Goal: Task Accomplishment & Management: Complete application form

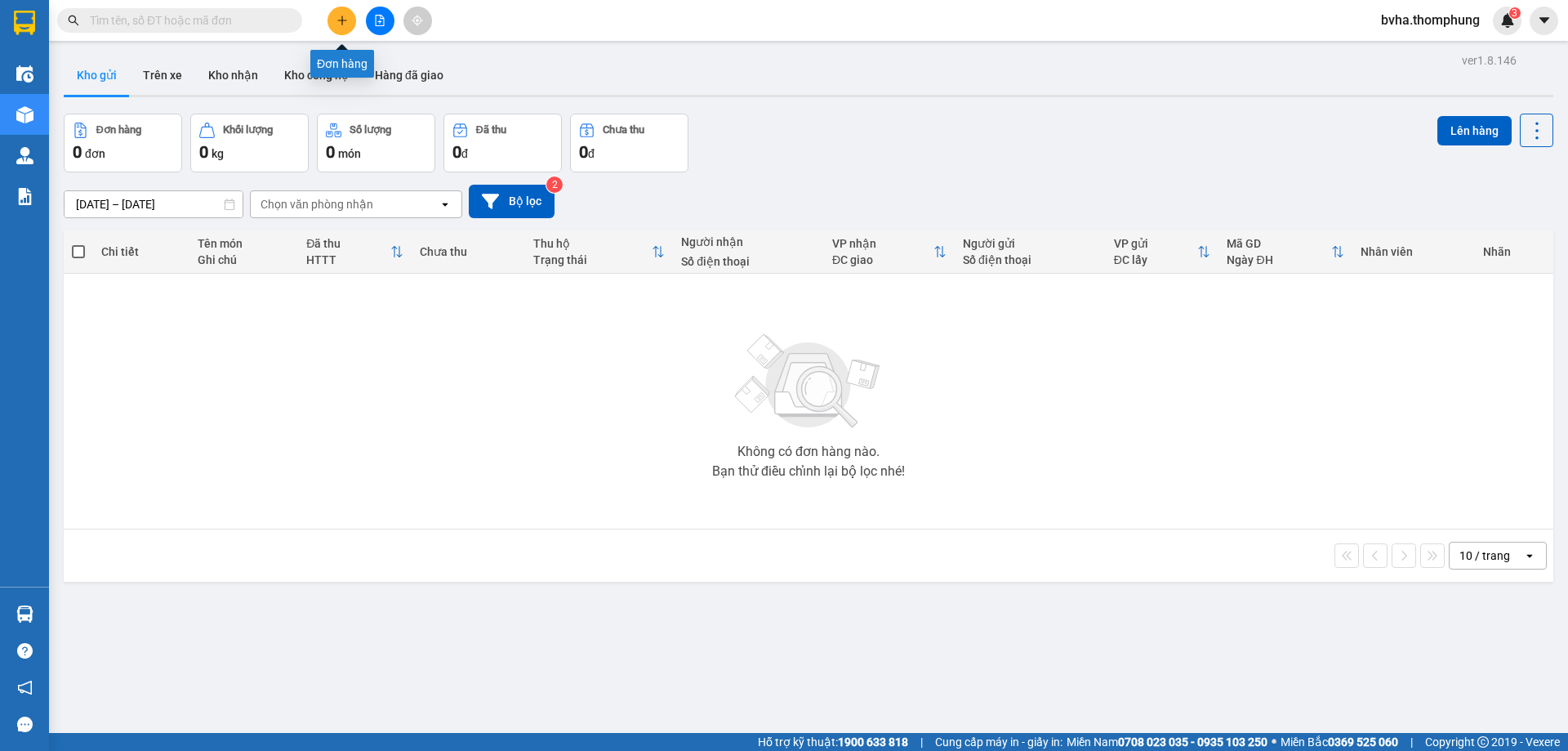
click at [348, 16] on icon "plus" at bounding box center [342, 20] width 12 height 12
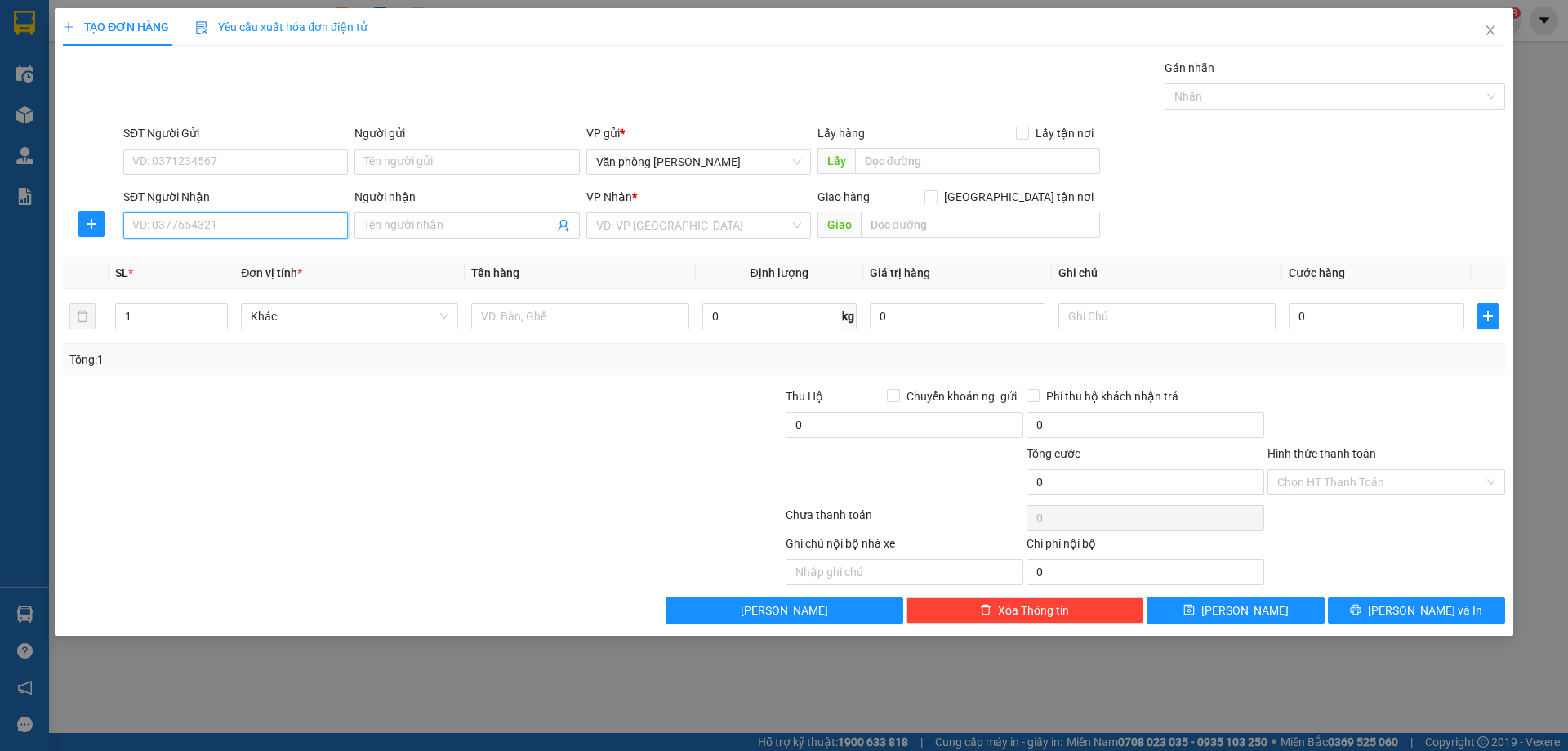
click at [245, 220] on input "SĐT Người Nhận" at bounding box center [235, 225] width 224 height 26
type input "0866203357"
click at [497, 223] on input "Người nhận" at bounding box center [458, 225] width 189 height 18
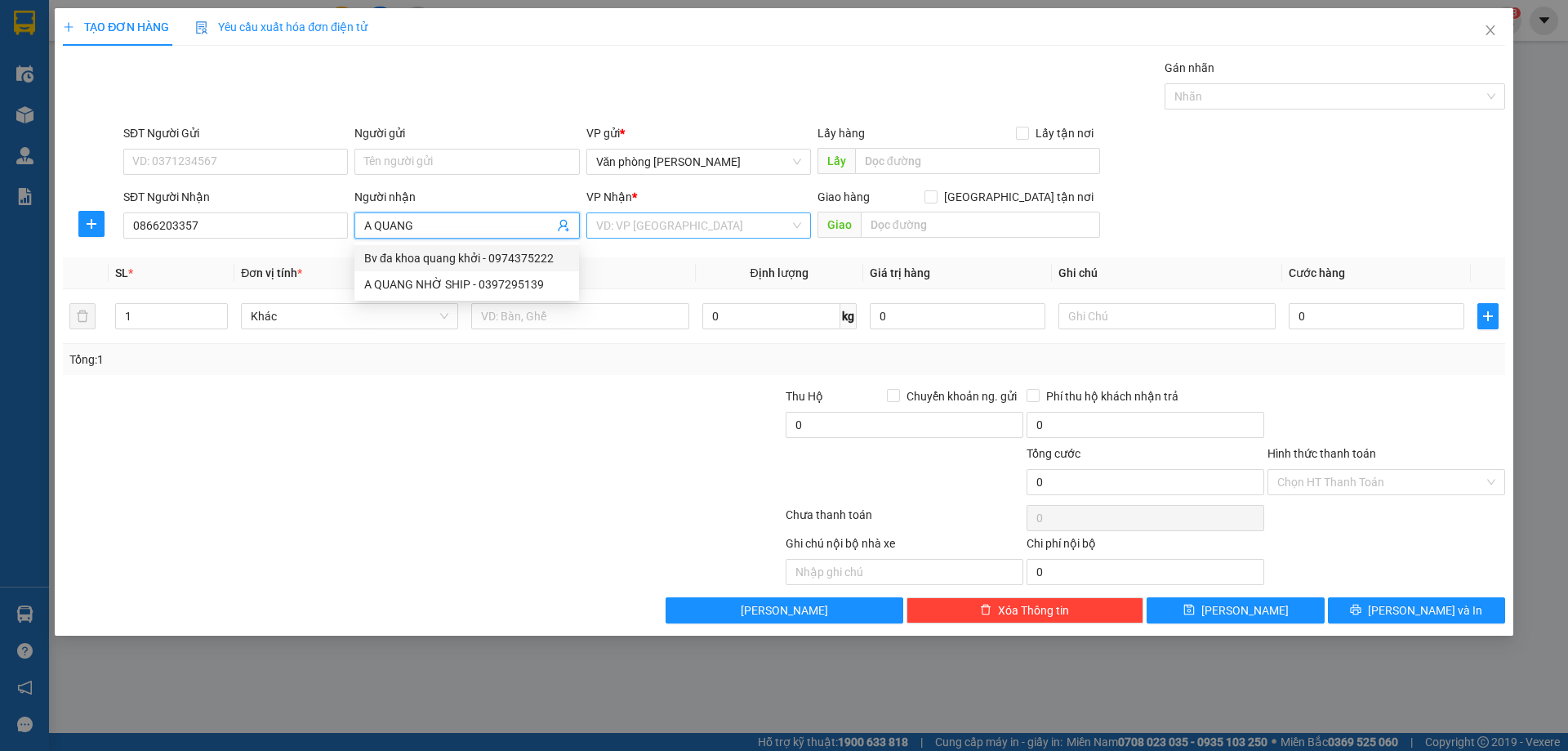
type input "A QUANG"
click at [691, 230] on input "search" at bounding box center [693, 225] width 193 height 25
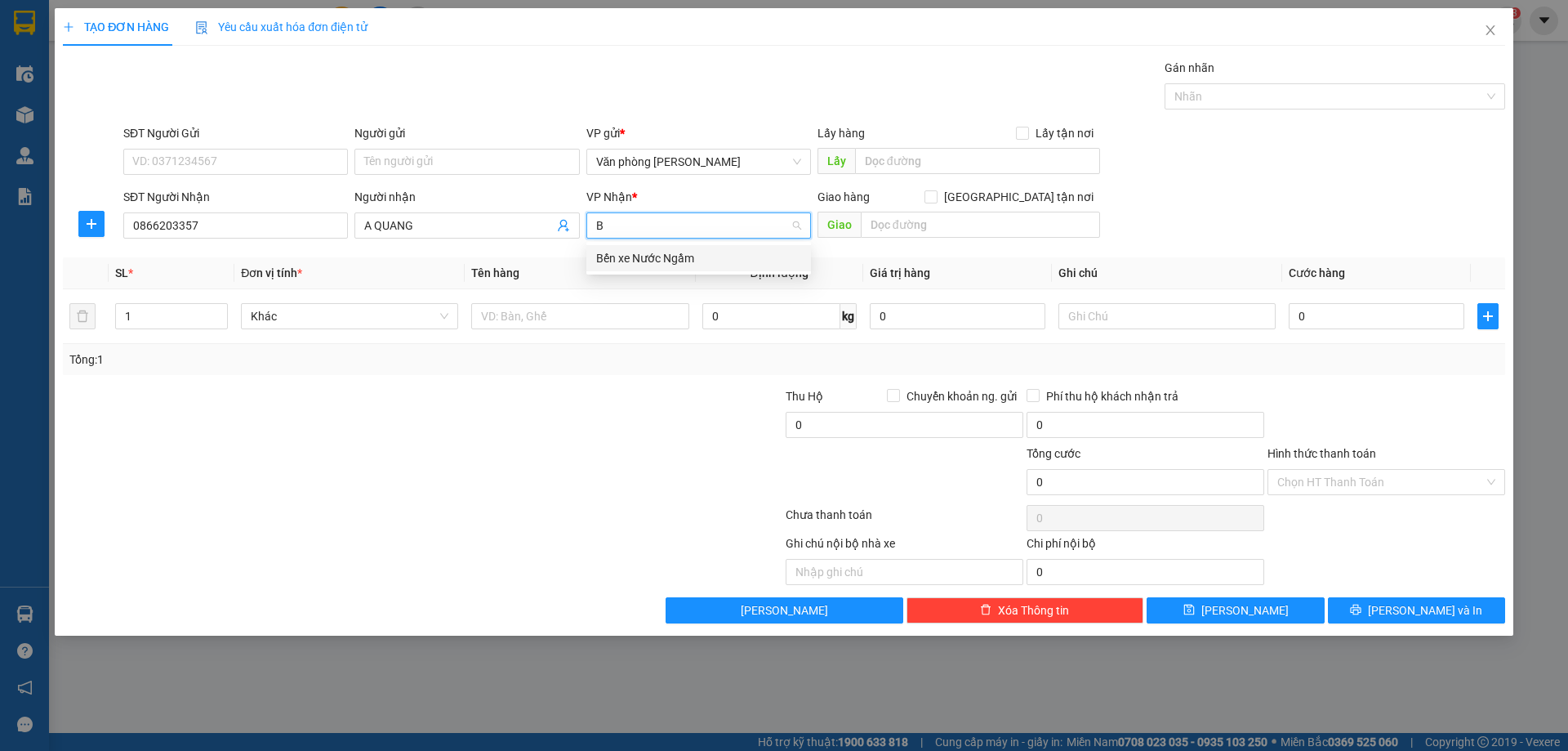
type input "BẾ"
click at [692, 256] on div "Bến xe Nước Ngầm" at bounding box center [699, 258] width 205 height 18
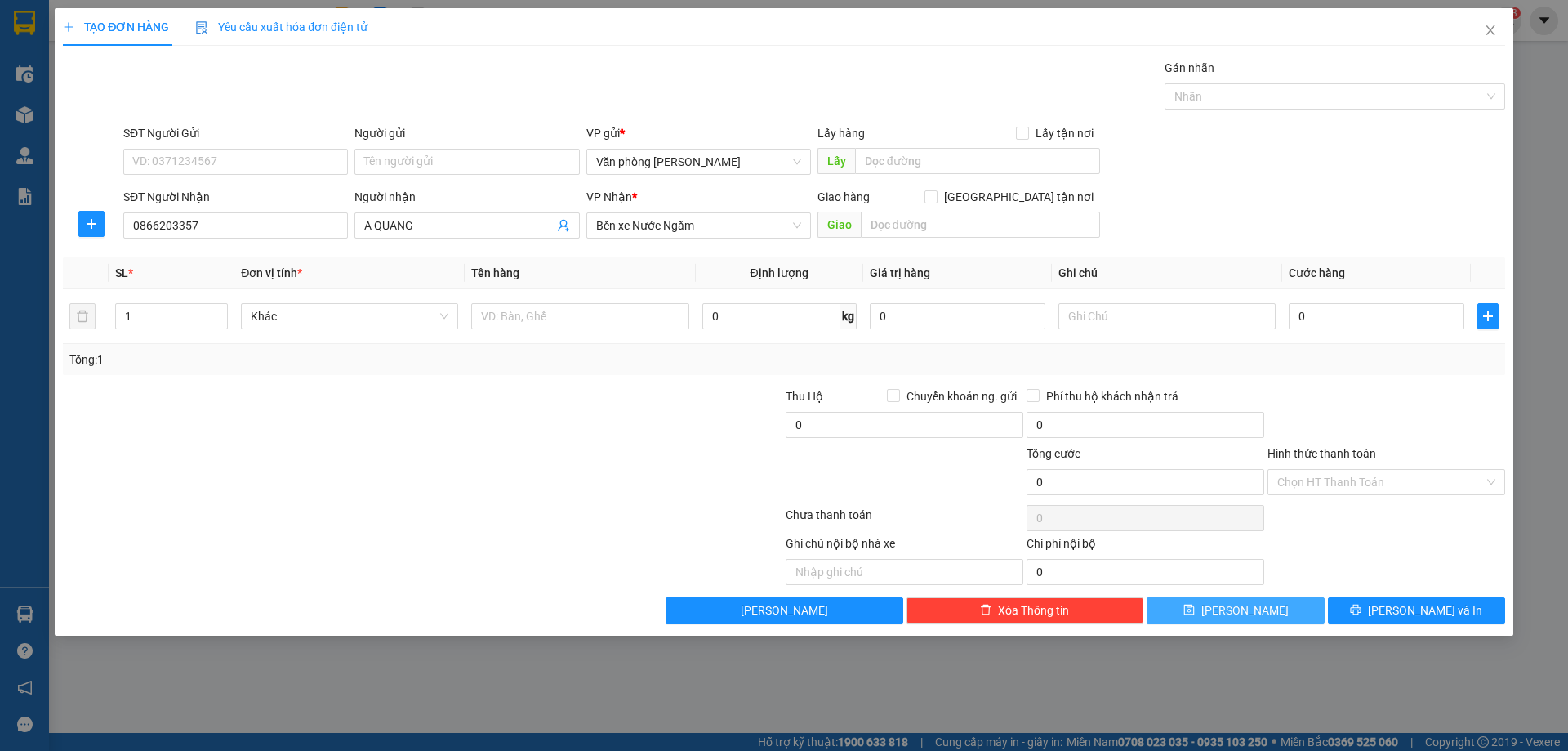
click at [1267, 612] on button "Lưu" at bounding box center [1235, 610] width 177 height 26
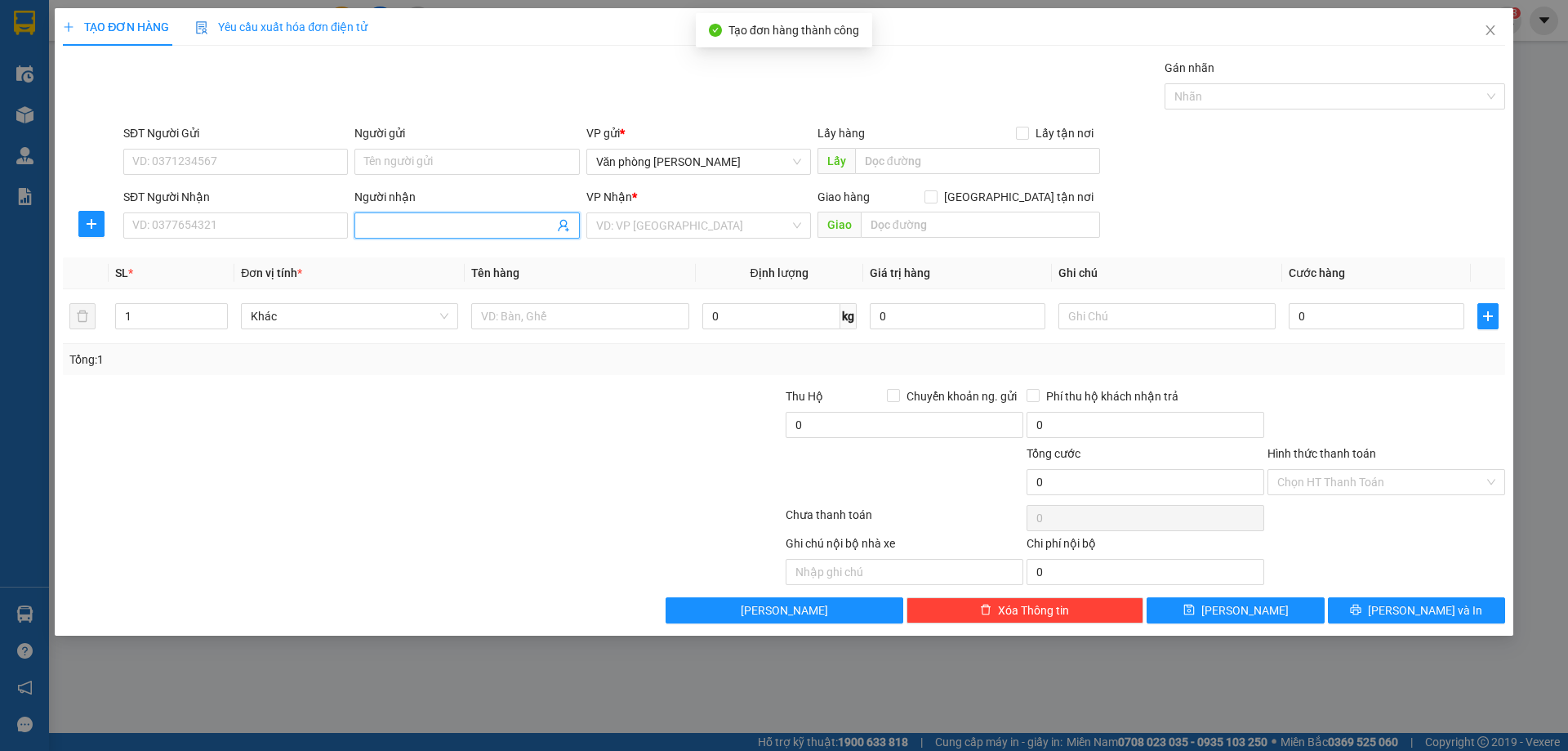
click at [485, 218] on input "Người nhận" at bounding box center [458, 225] width 189 height 18
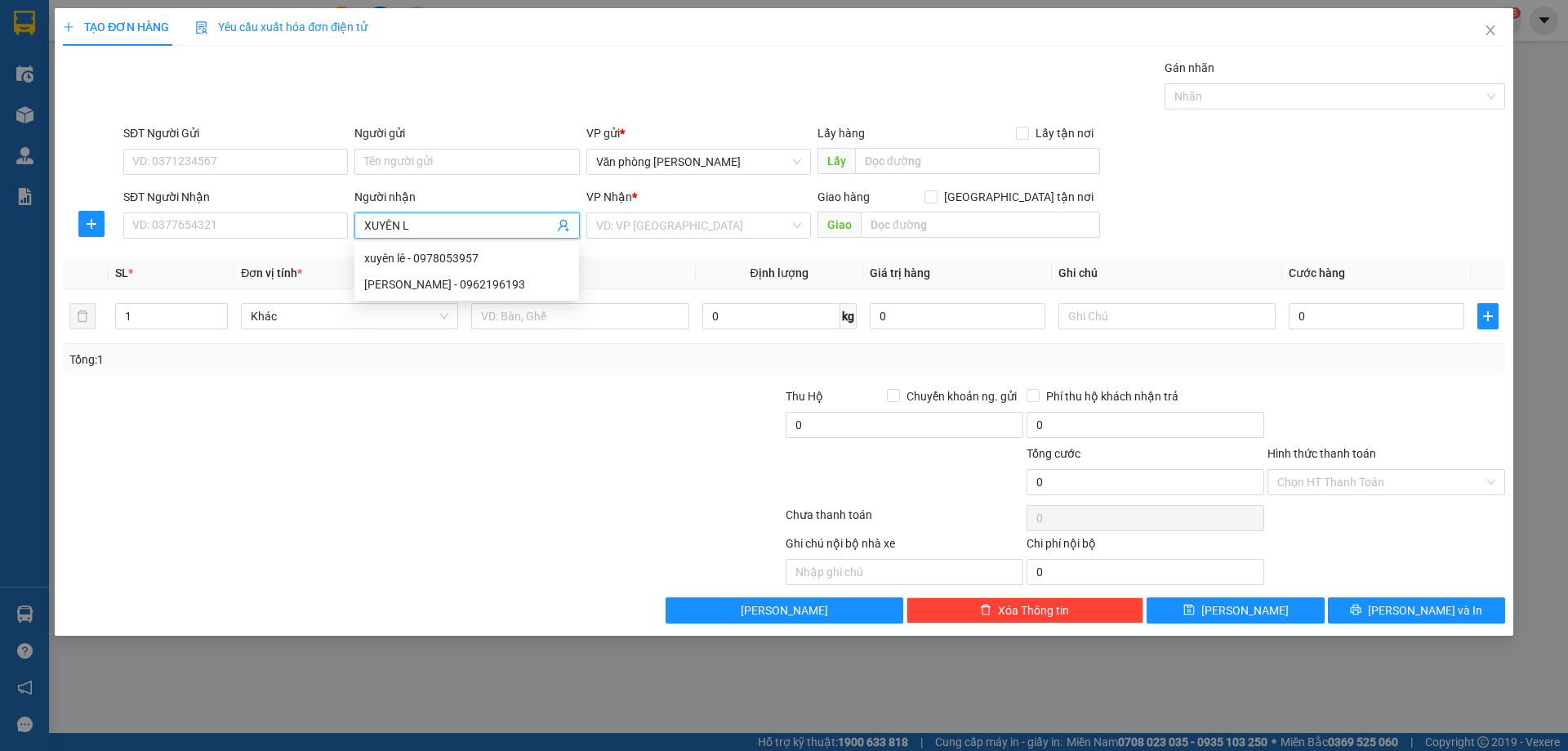
type input "XUYÊN LÊ"
click at [447, 264] on div "xuyên lê - 0978053957" at bounding box center [466, 258] width 205 height 18
type input "0978053957"
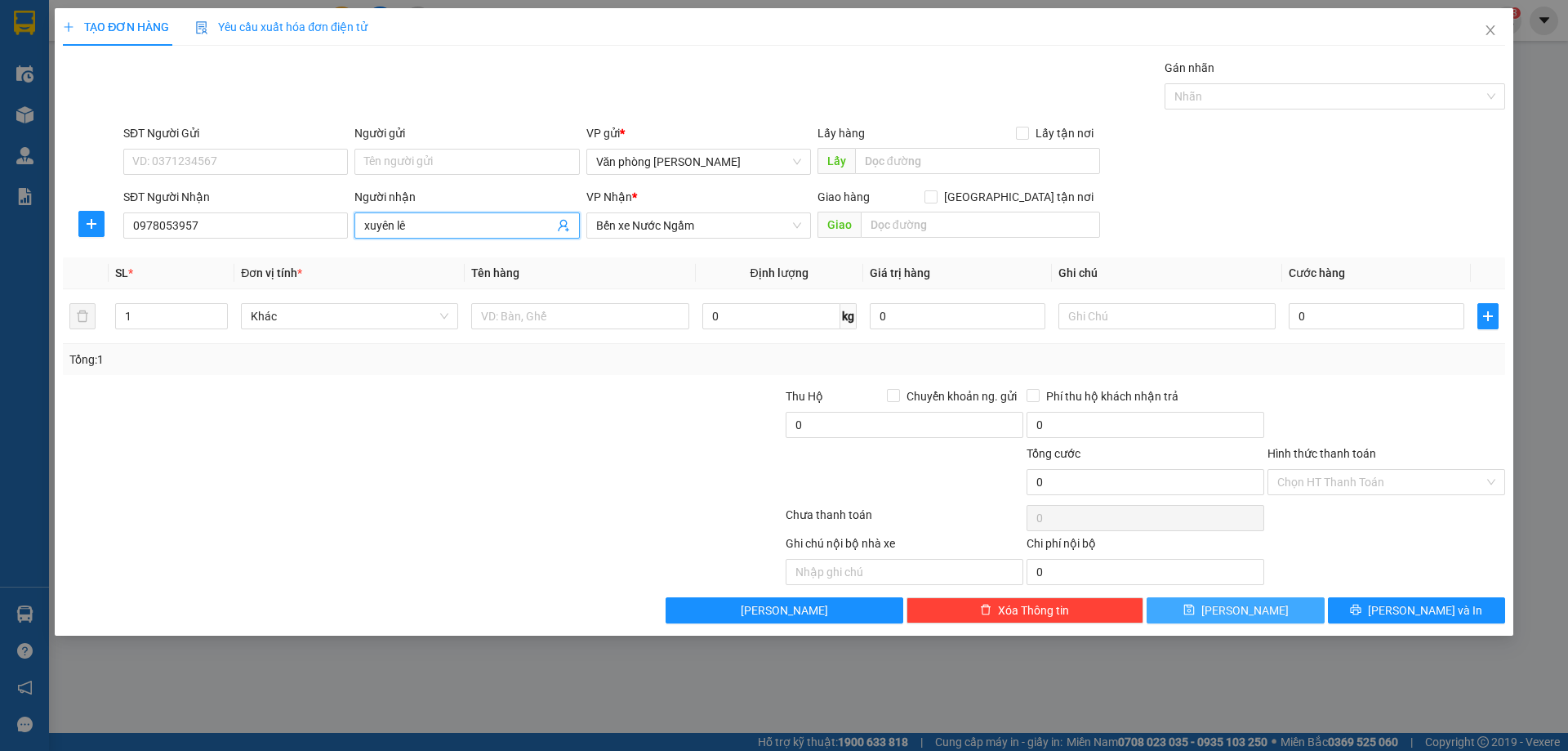
type input "xuyên lê"
click at [1268, 616] on button "Lưu" at bounding box center [1235, 610] width 177 height 26
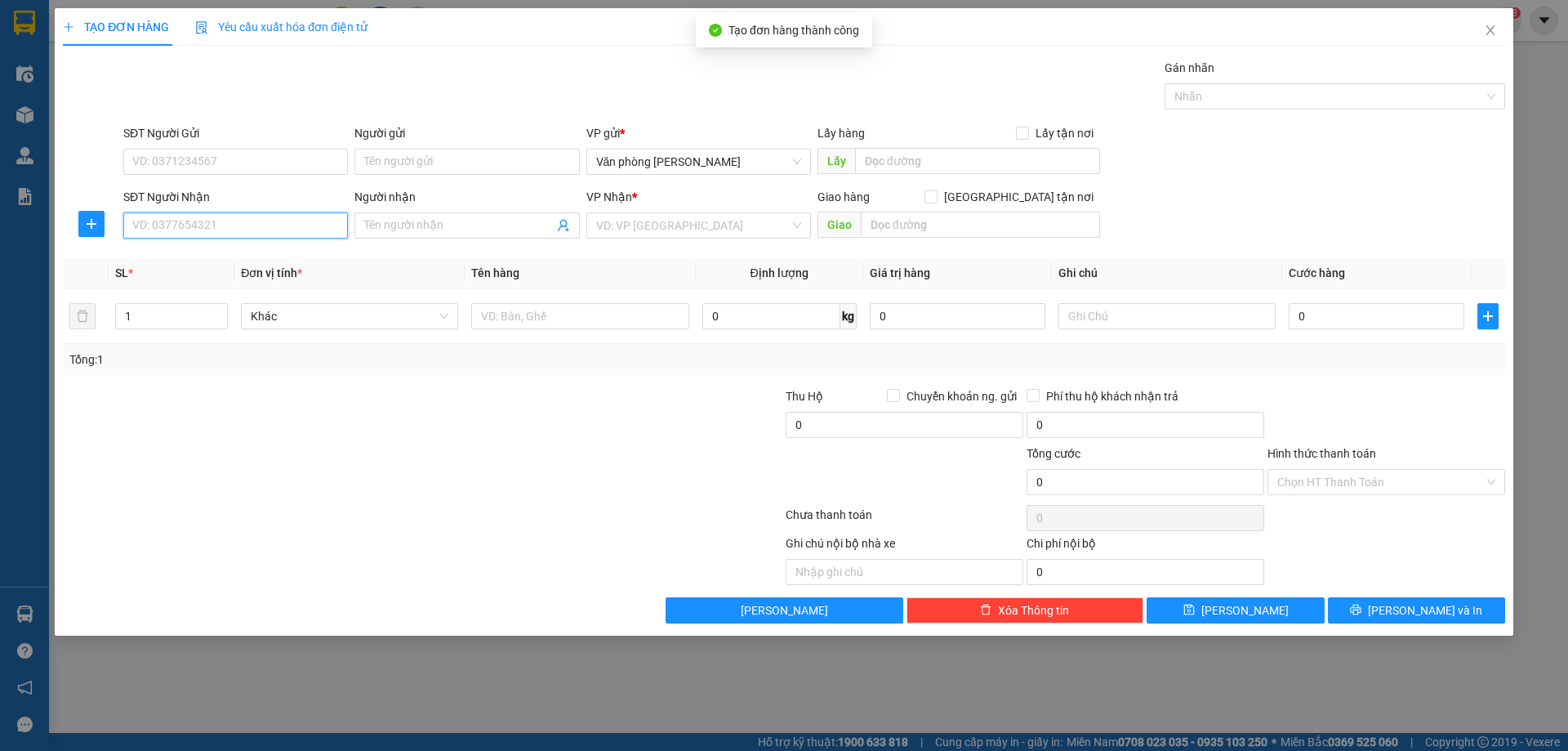
click at [285, 221] on input "SĐT Người Nhận" at bounding box center [235, 225] width 224 height 26
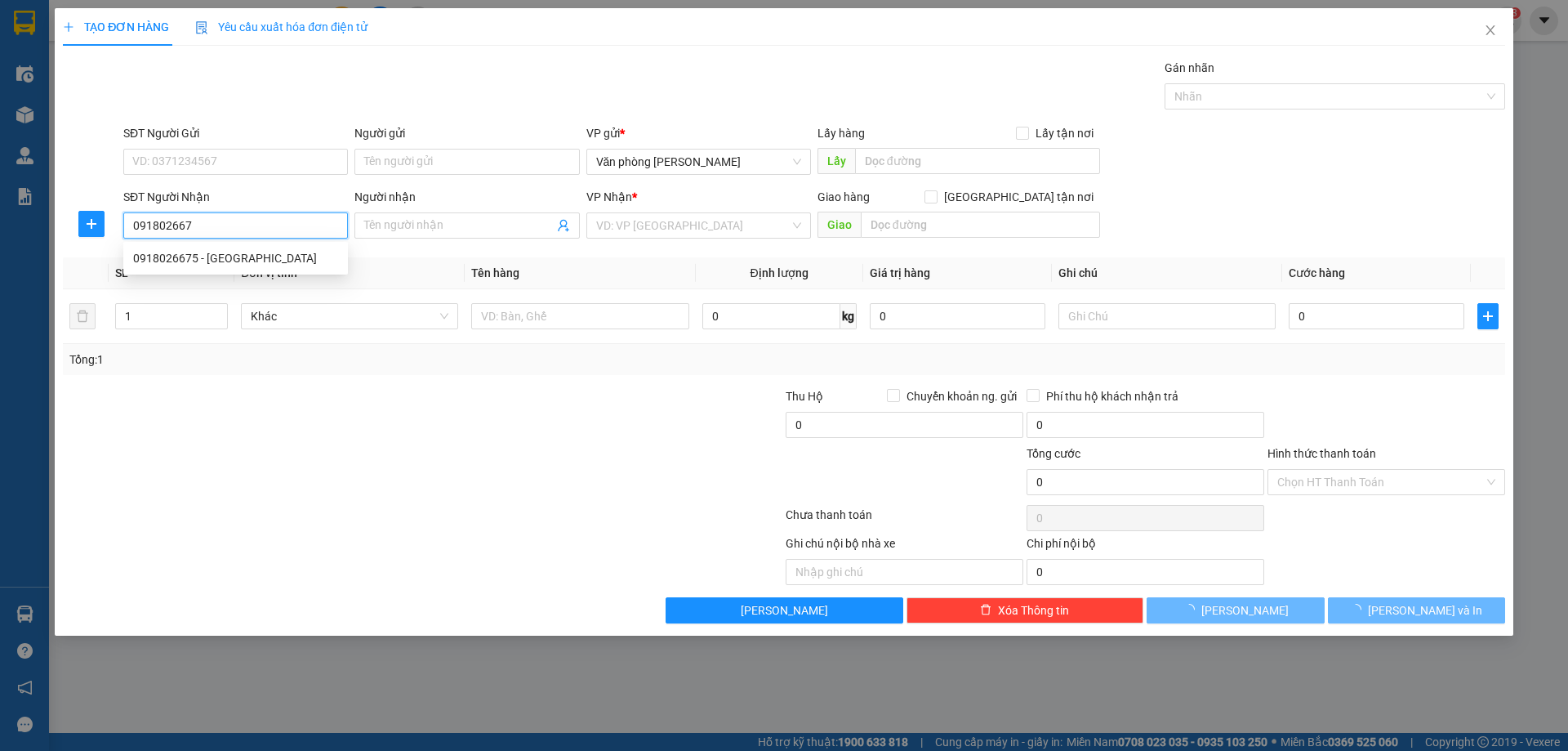
type input "0918026675"
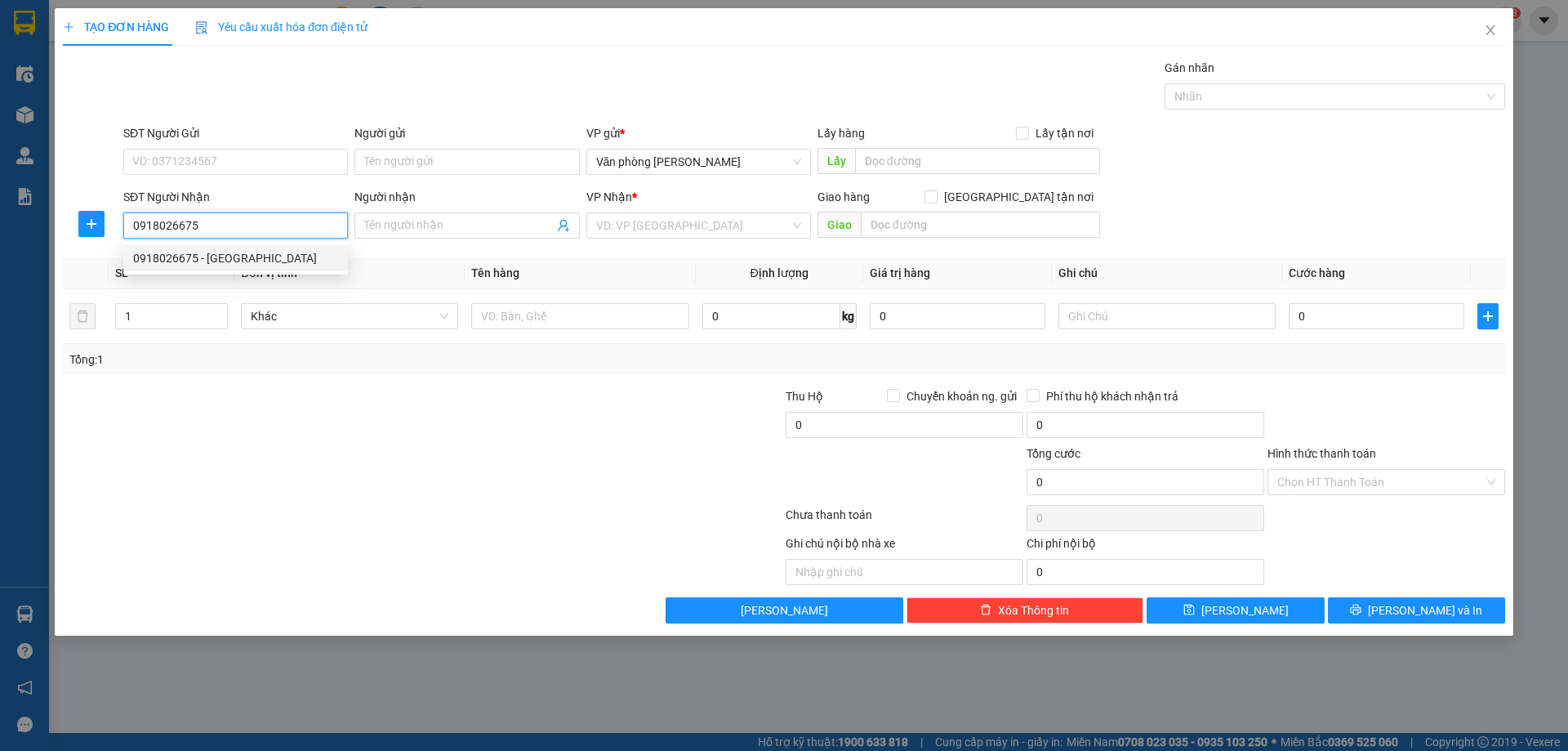
click at [261, 255] on div "0918026675 - Nga Cường" at bounding box center [235, 258] width 205 height 18
type input "Nga Cường"
type input "0918026675"
type input "2"
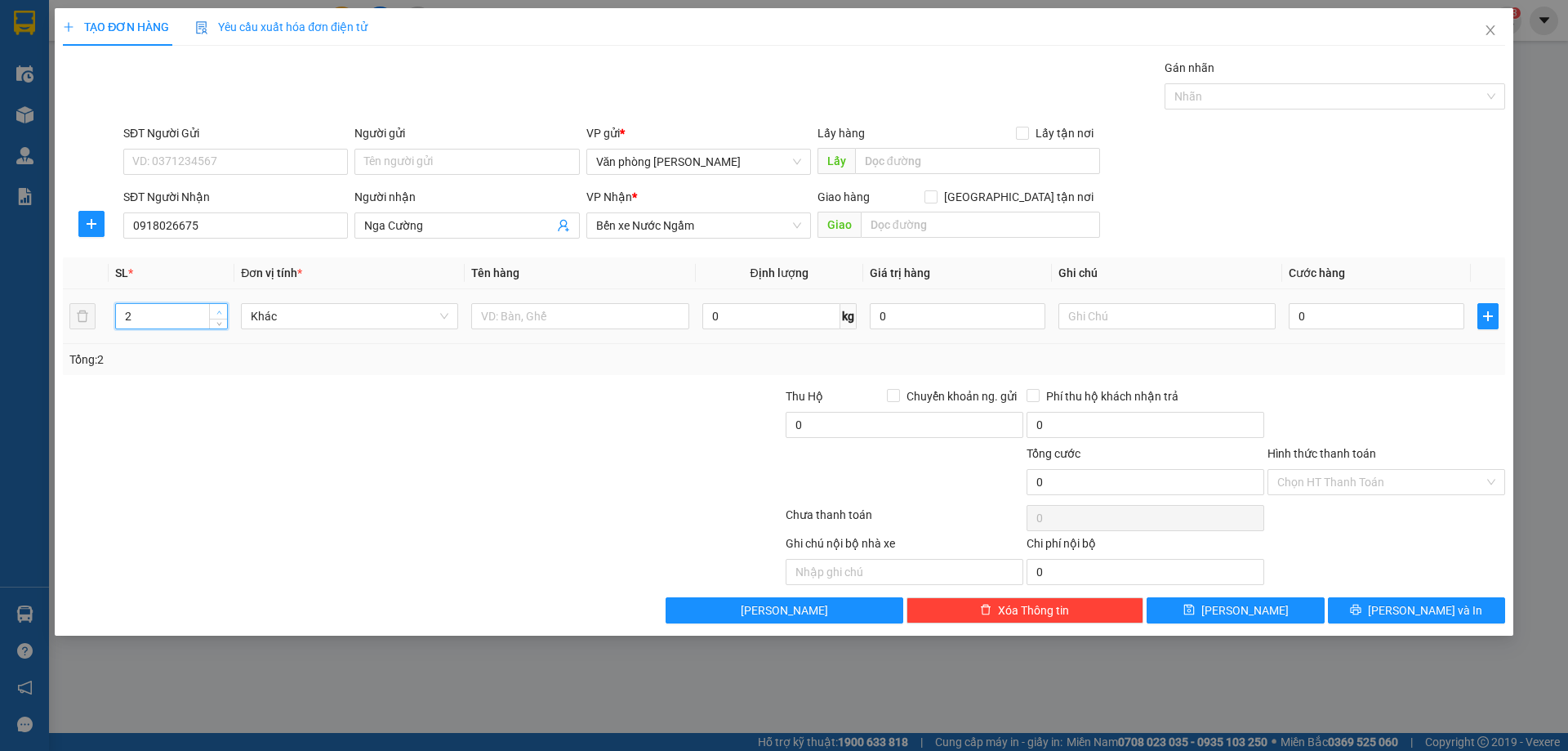
click at [214, 312] on span "up" at bounding box center [219, 312] width 10 height 10
click at [1247, 611] on span "Lưu" at bounding box center [1245, 610] width 88 height 18
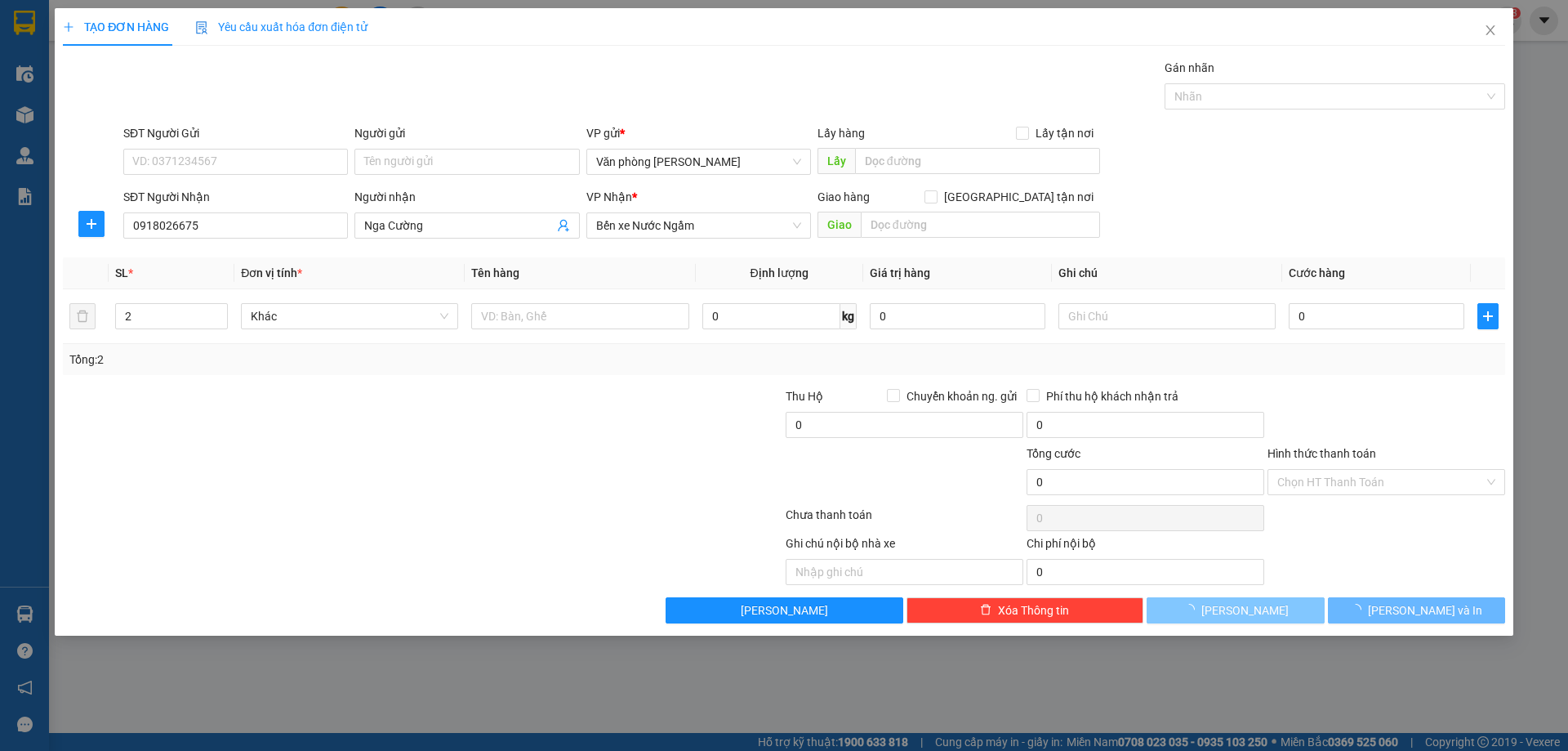
type input "1"
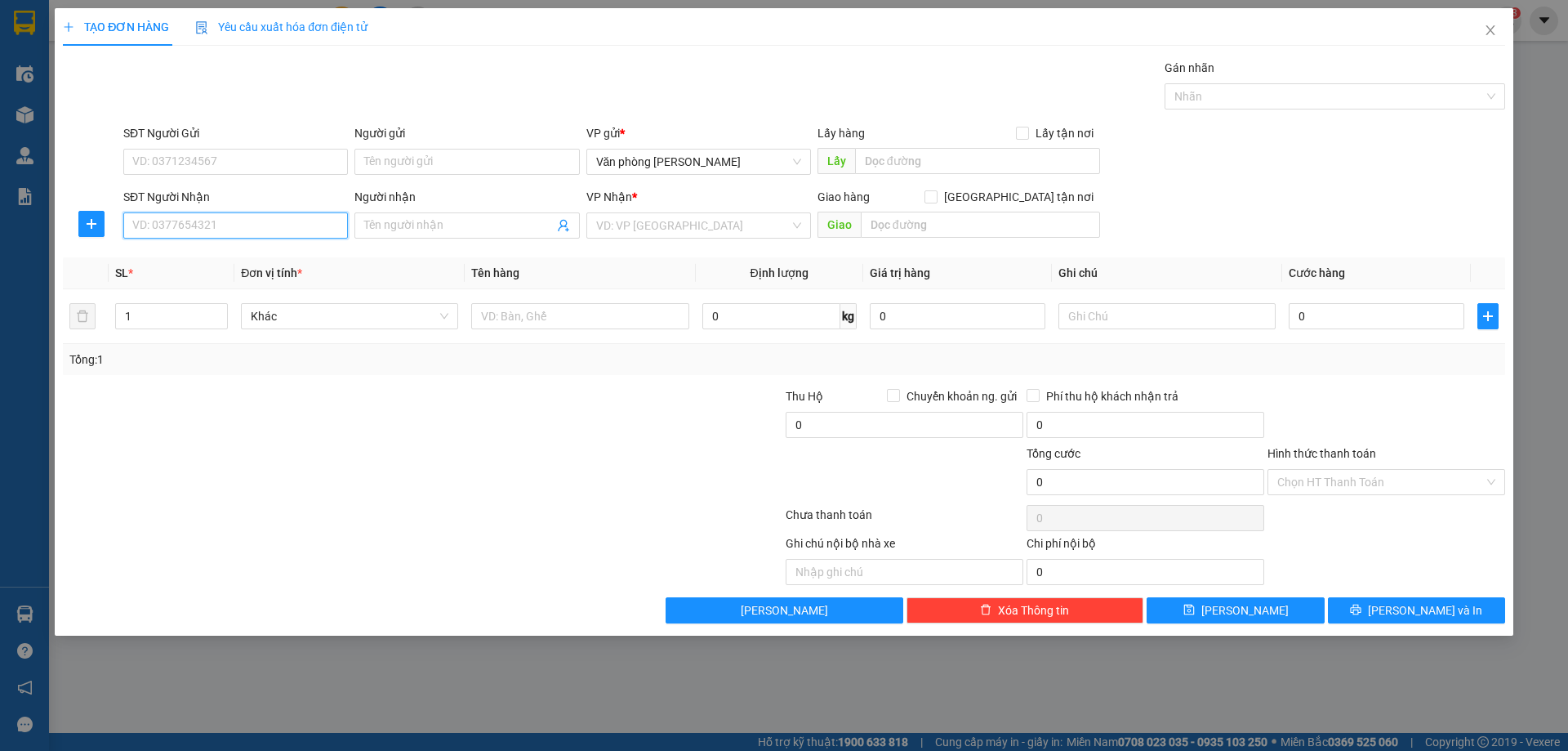
click at [252, 223] on input "SĐT Người Nhận" at bounding box center [235, 225] width 224 height 26
type input "0971630565"
click at [441, 214] on span at bounding box center [467, 225] width 224 height 26
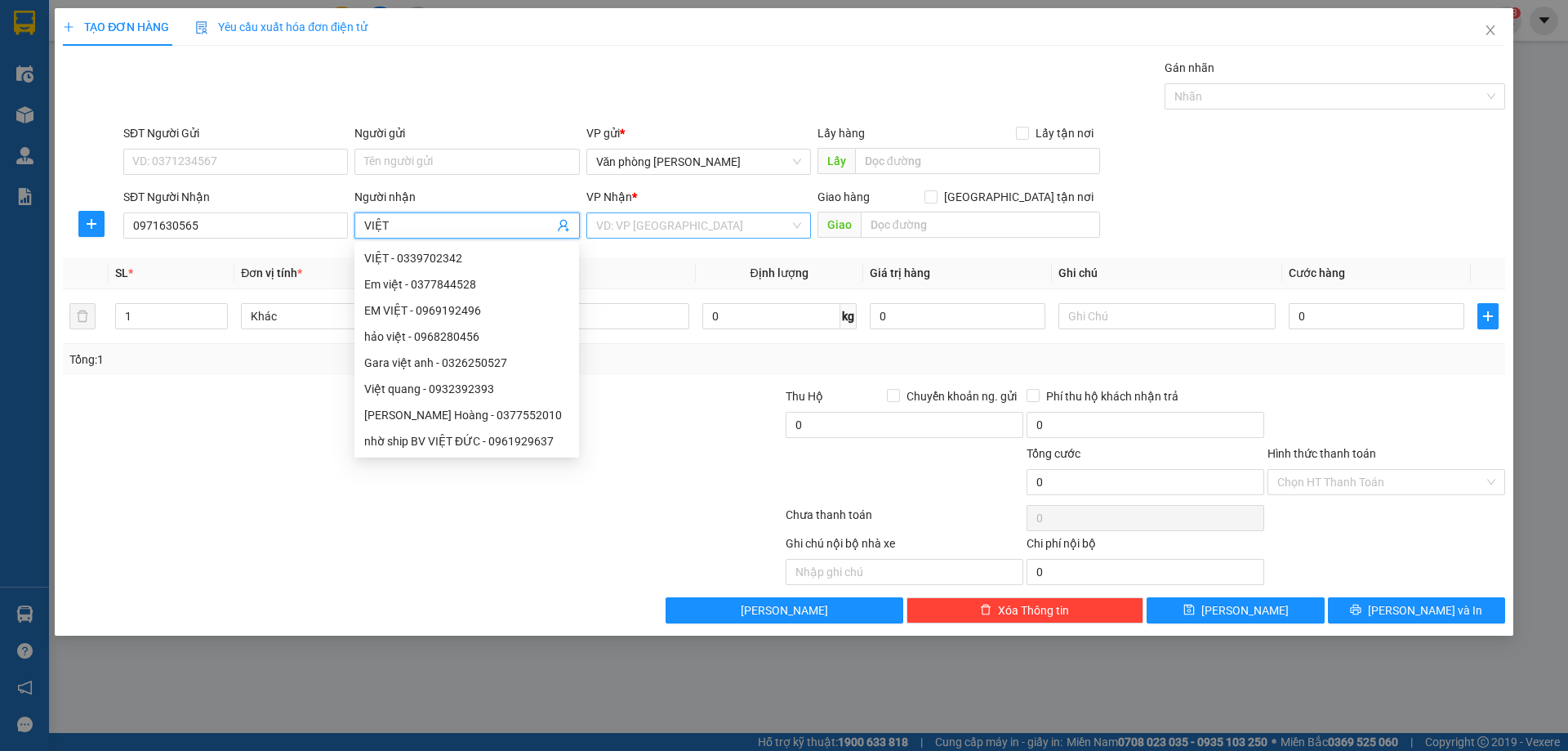
type input "VIỆT"
click at [745, 226] on input "search" at bounding box center [693, 225] width 193 height 25
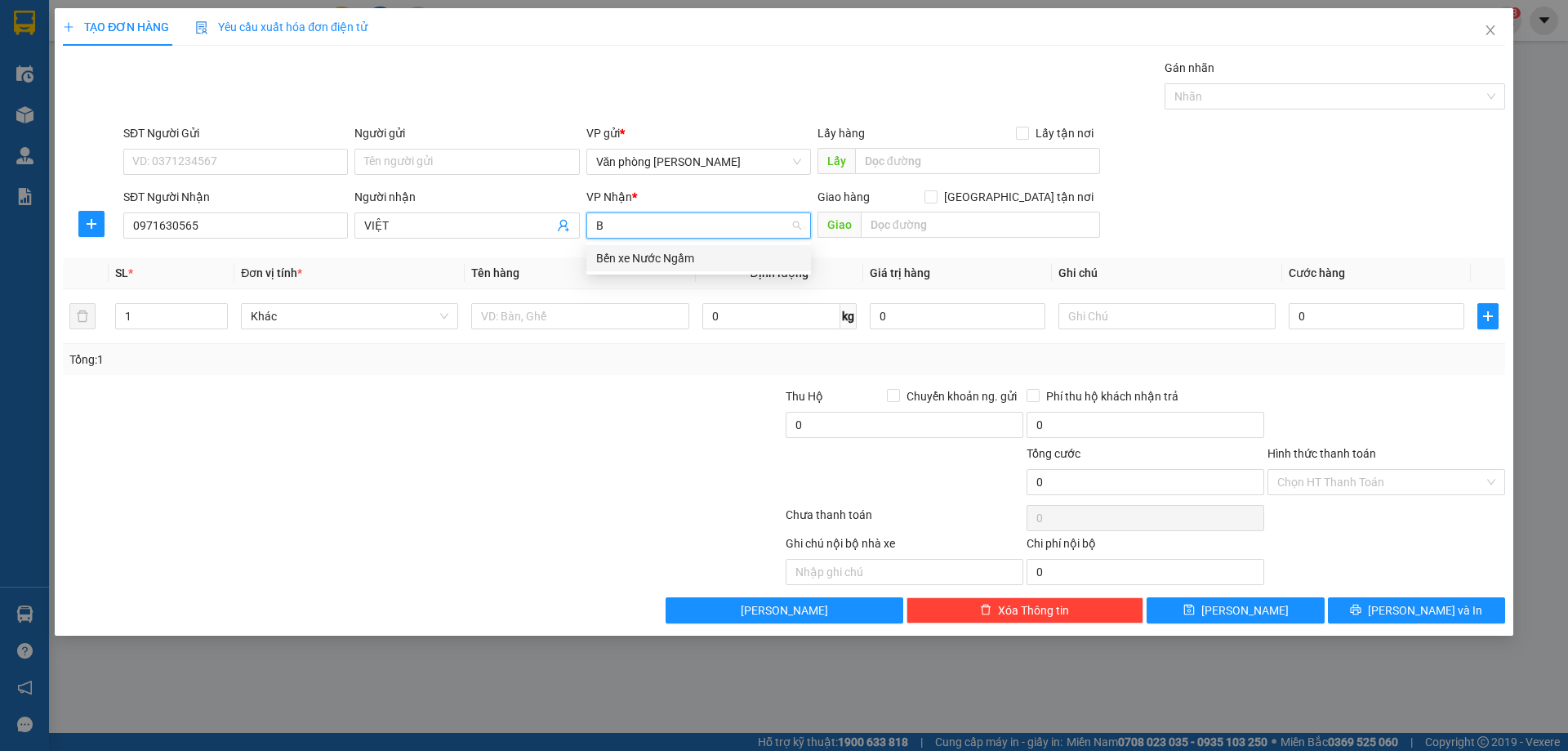
type input "BẾ"
click at [722, 253] on div "Bến xe Nước Ngầm" at bounding box center [699, 258] width 205 height 18
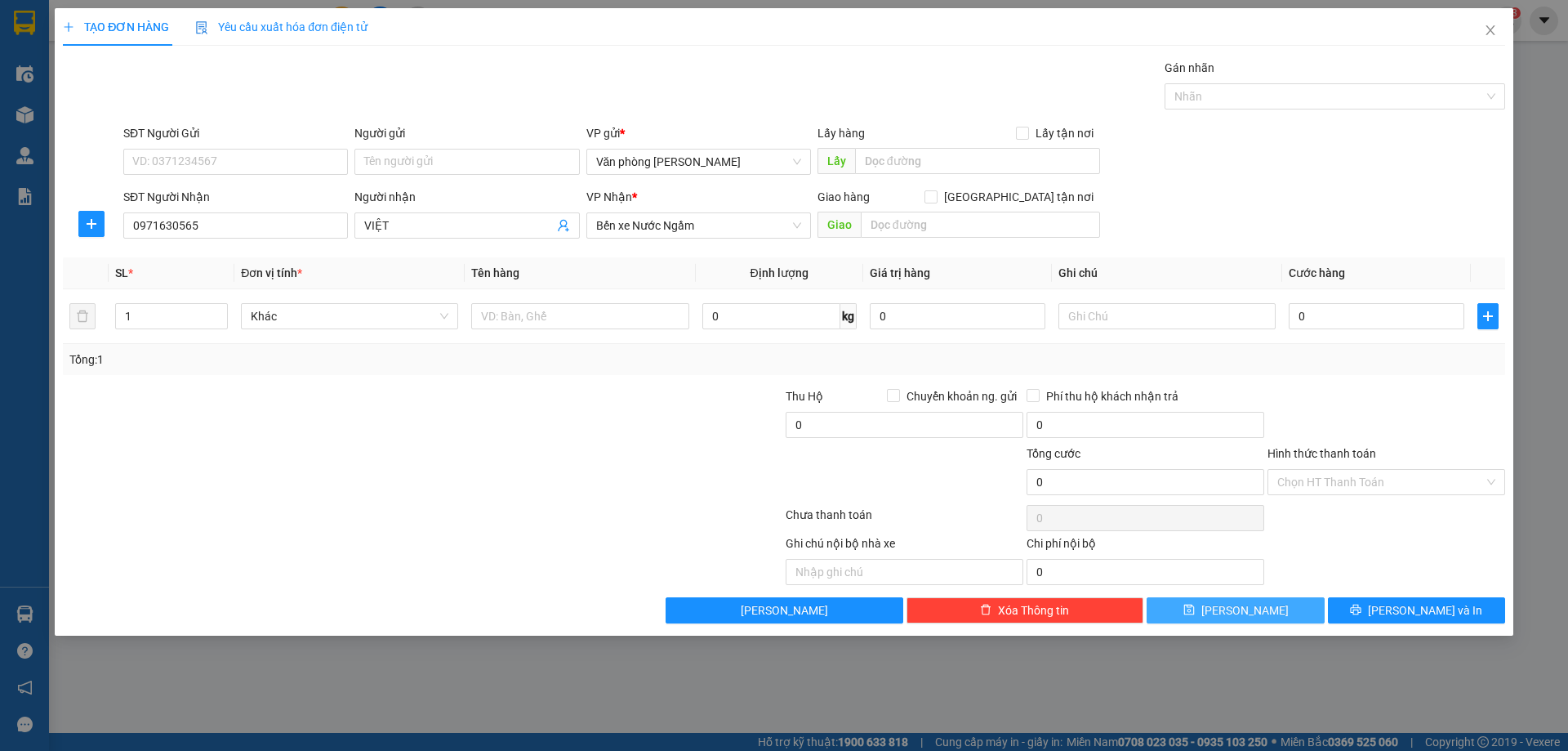
click at [1251, 611] on span "Lưu" at bounding box center [1245, 610] width 88 height 18
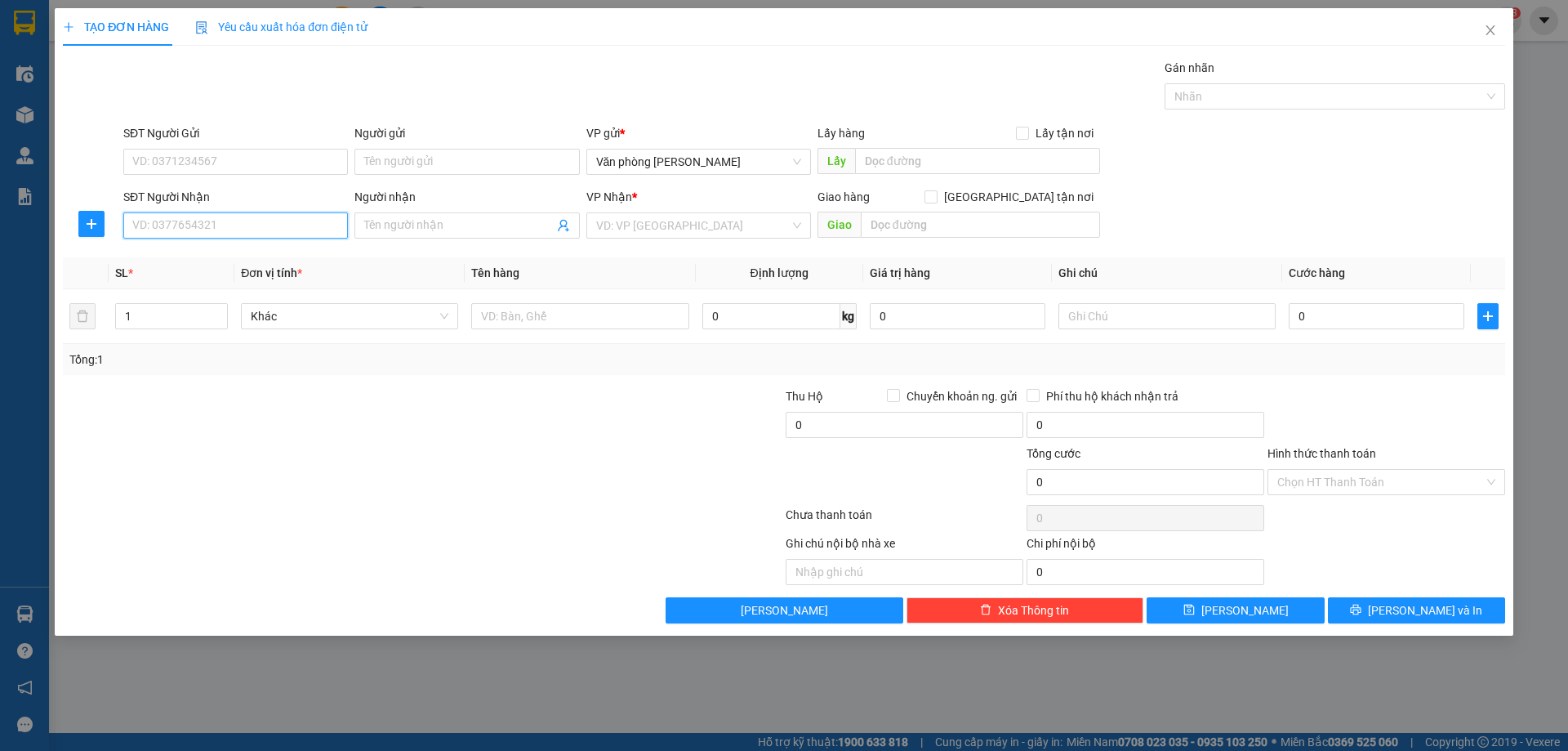
click at [300, 225] on input "SĐT Người Nhận" at bounding box center [235, 225] width 224 height 26
type input "0985873498"
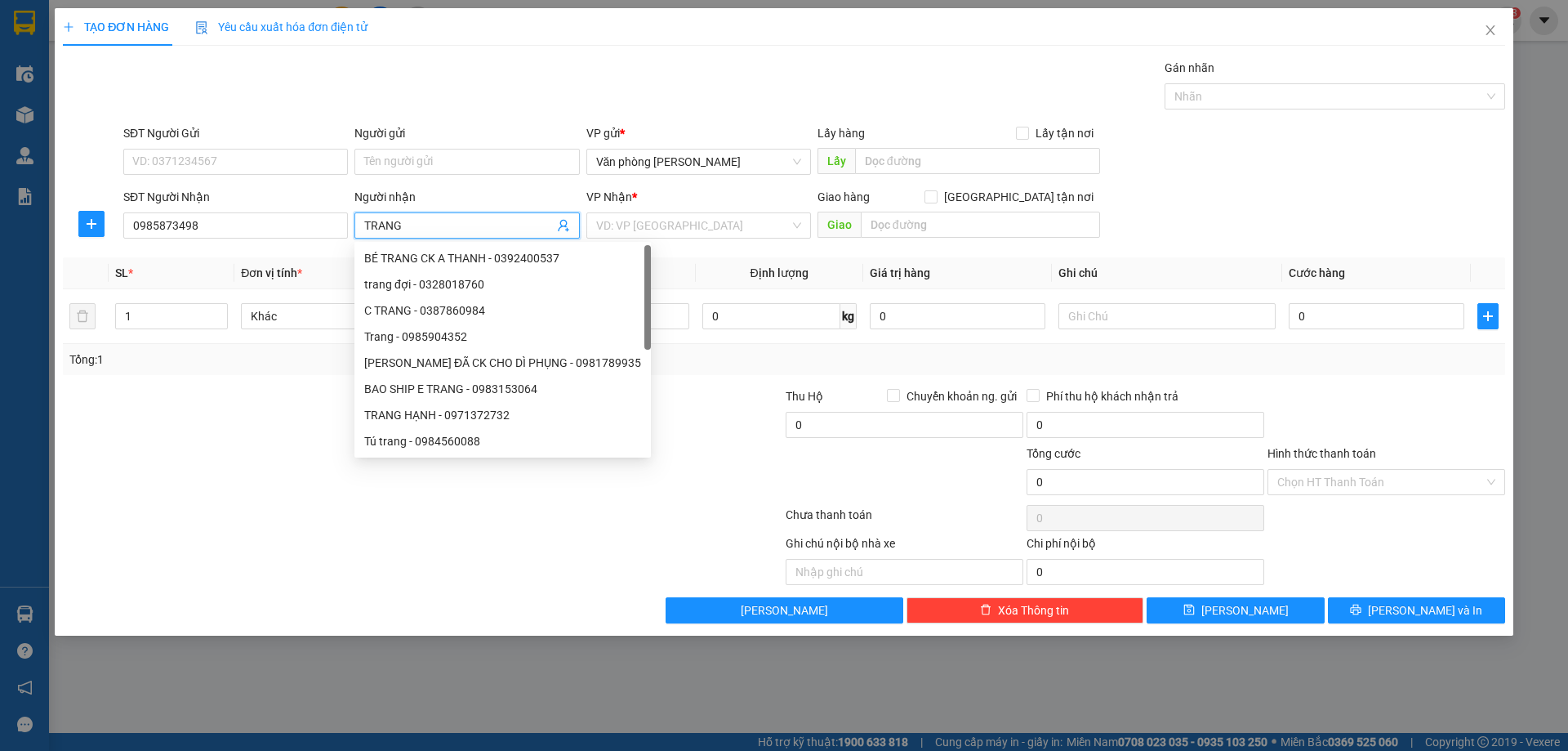
click at [407, 223] on input "TRANG" at bounding box center [458, 225] width 189 height 18
type input "TRANG"
click at [680, 224] on input "search" at bounding box center [693, 225] width 193 height 25
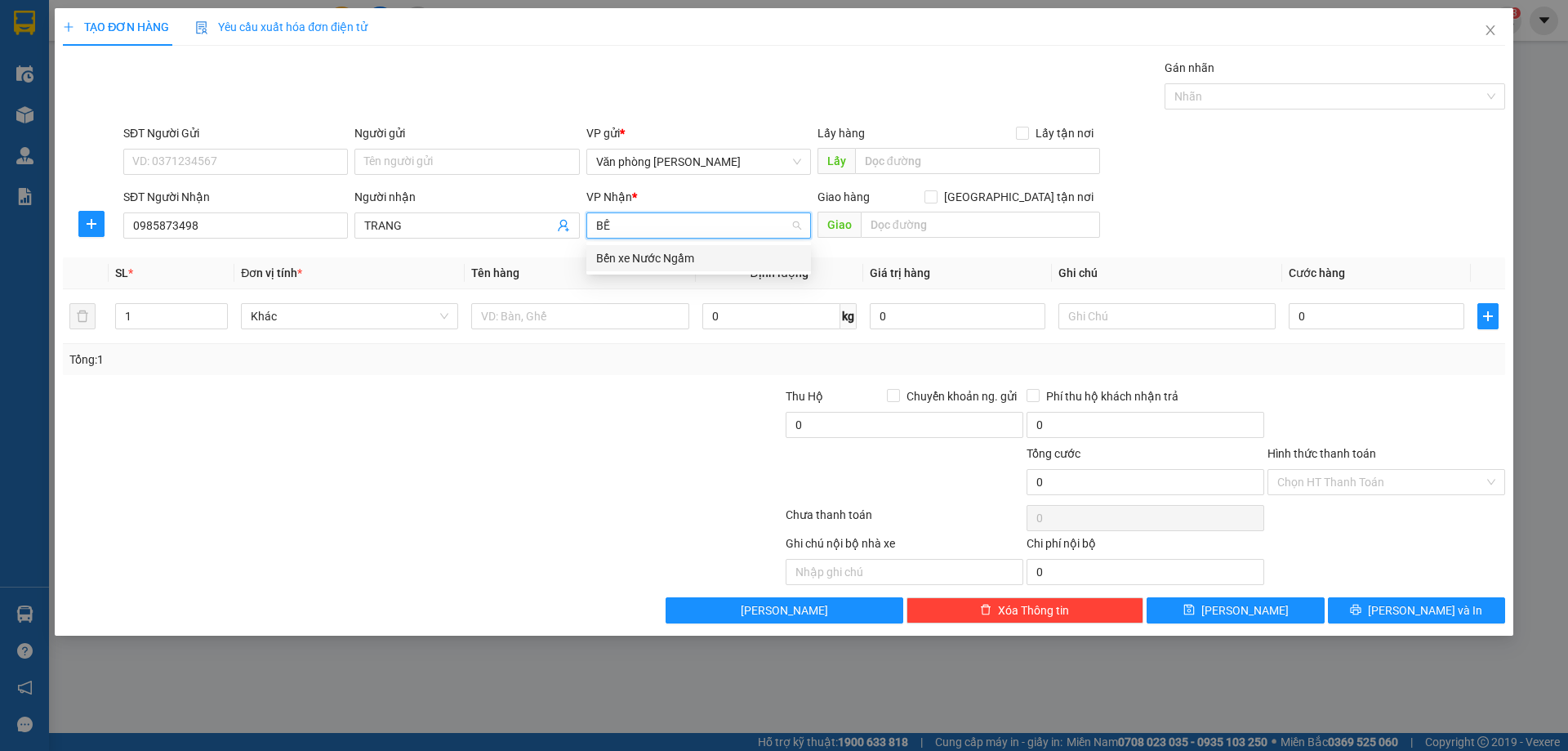
type input "BẾN"
click at [688, 258] on div "Bến xe Nước Ngầm" at bounding box center [699, 258] width 205 height 18
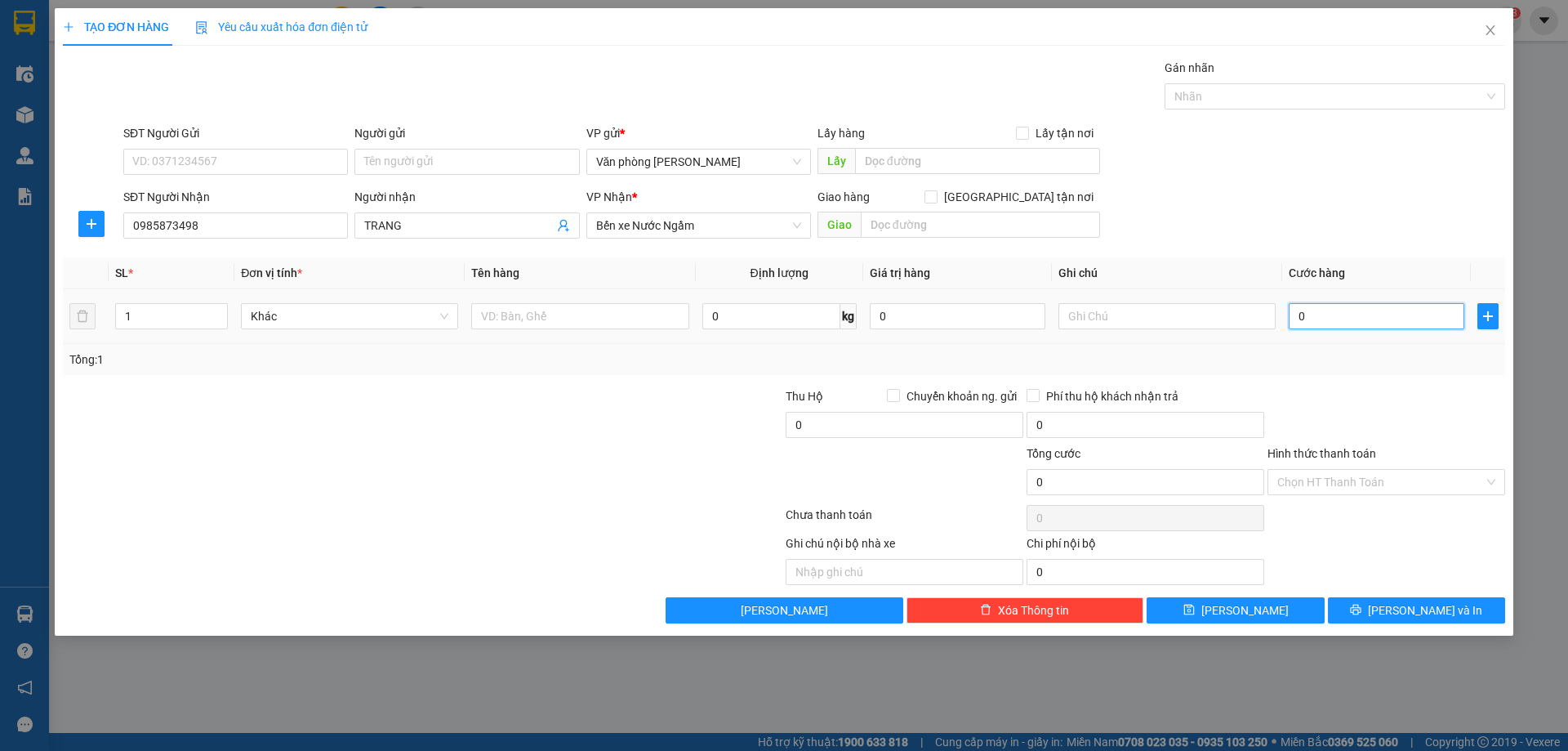
click at [1377, 323] on input "0" at bounding box center [1376, 316] width 175 height 26
type input "5"
type input "50"
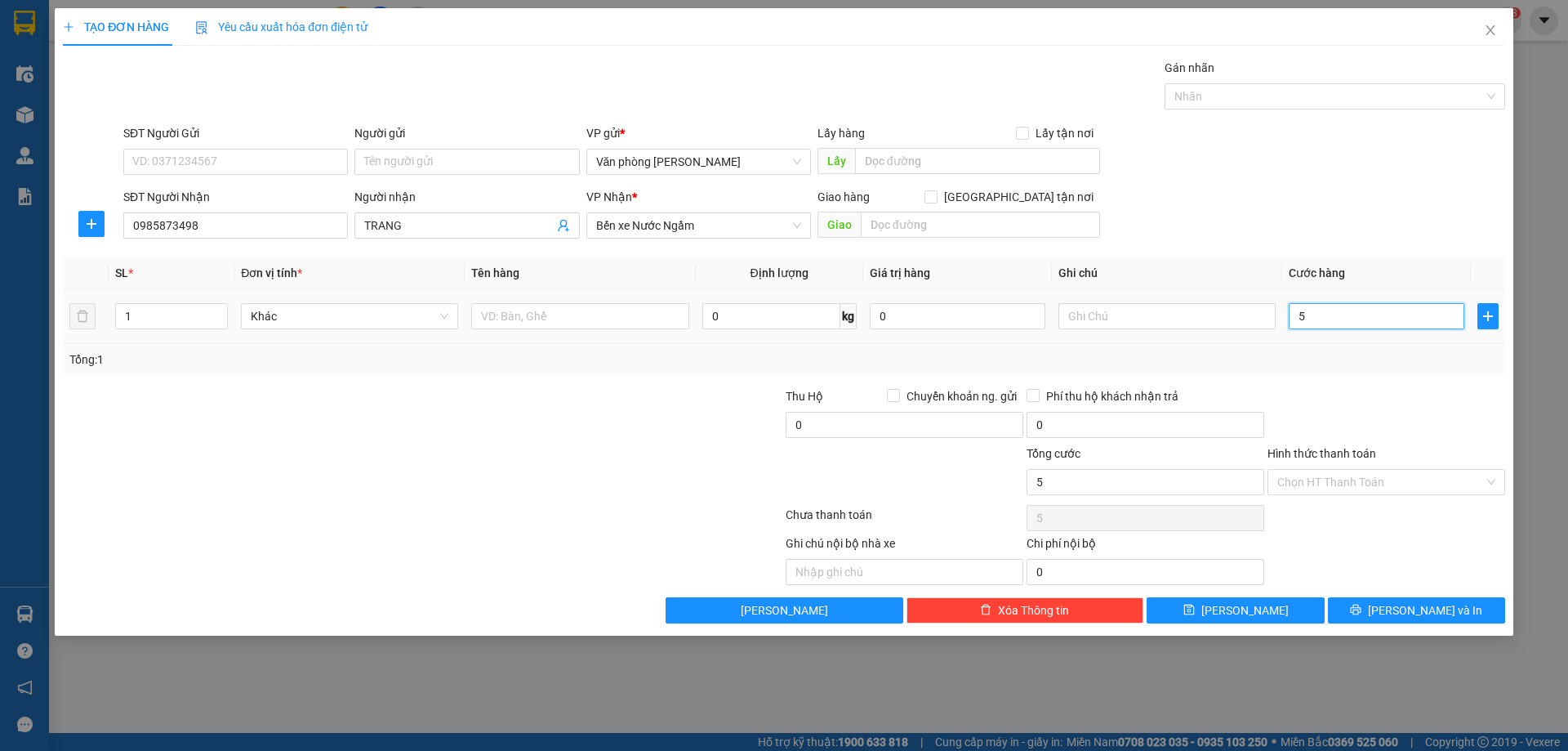
type input "50"
type input "500"
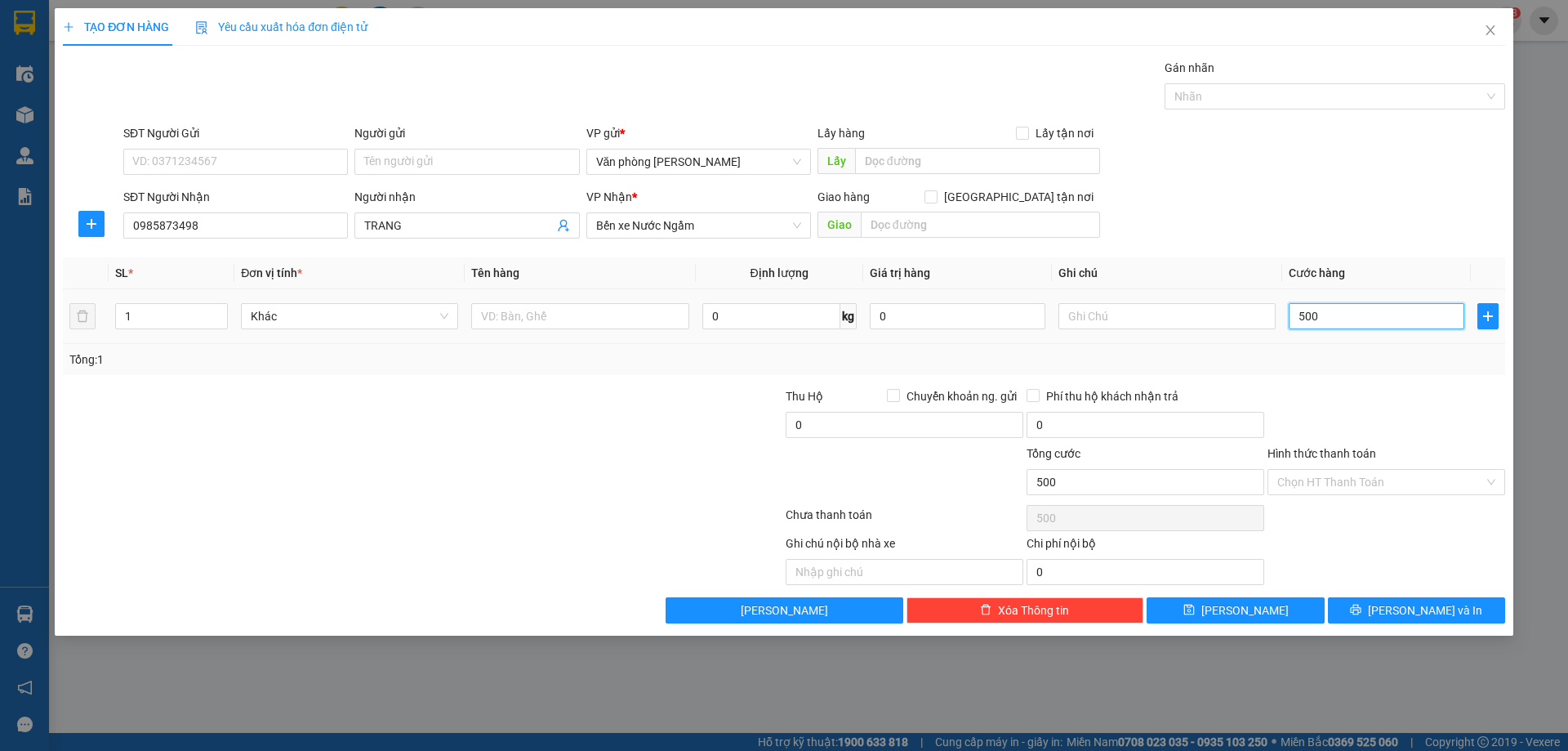
type input "5.000"
type input "50.000"
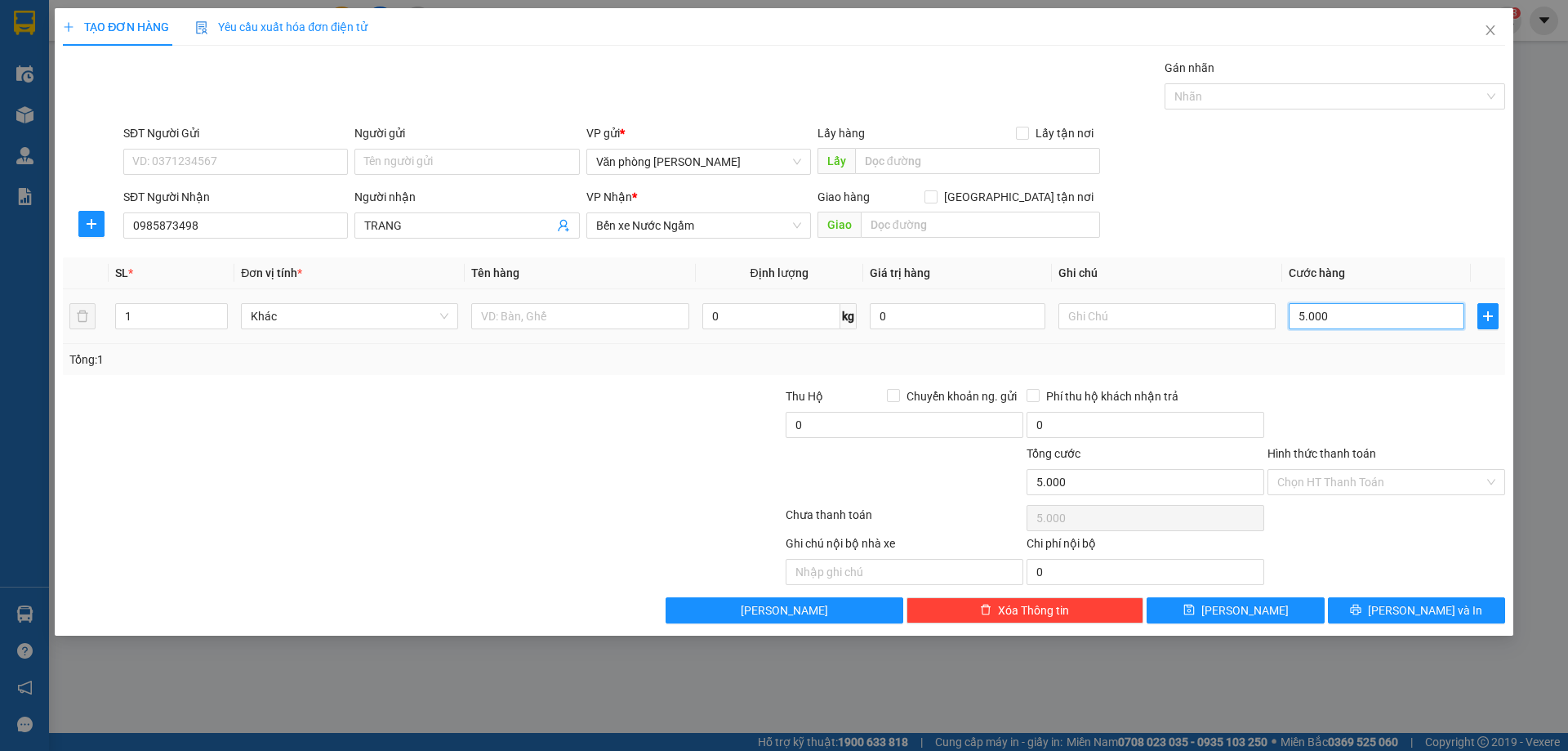
type input "50.000"
click at [1388, 470] on input "Hình thức thanh toán" at bounding box center [1380, 482] width 207 height 25
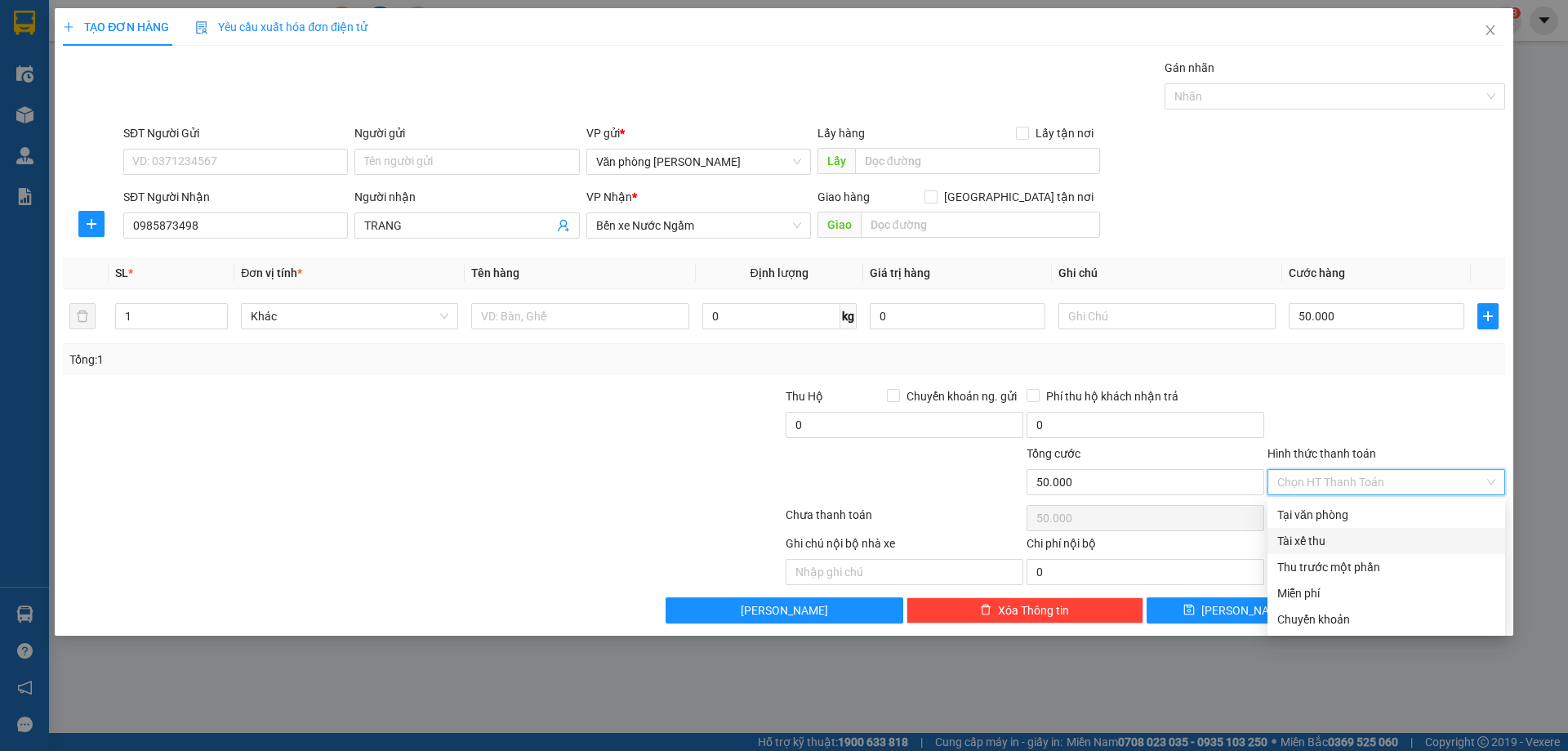
click at [1343, 539] on div "Tài xế thu" at bounding box center [1386, 541] width 218 height 18
type input "0"
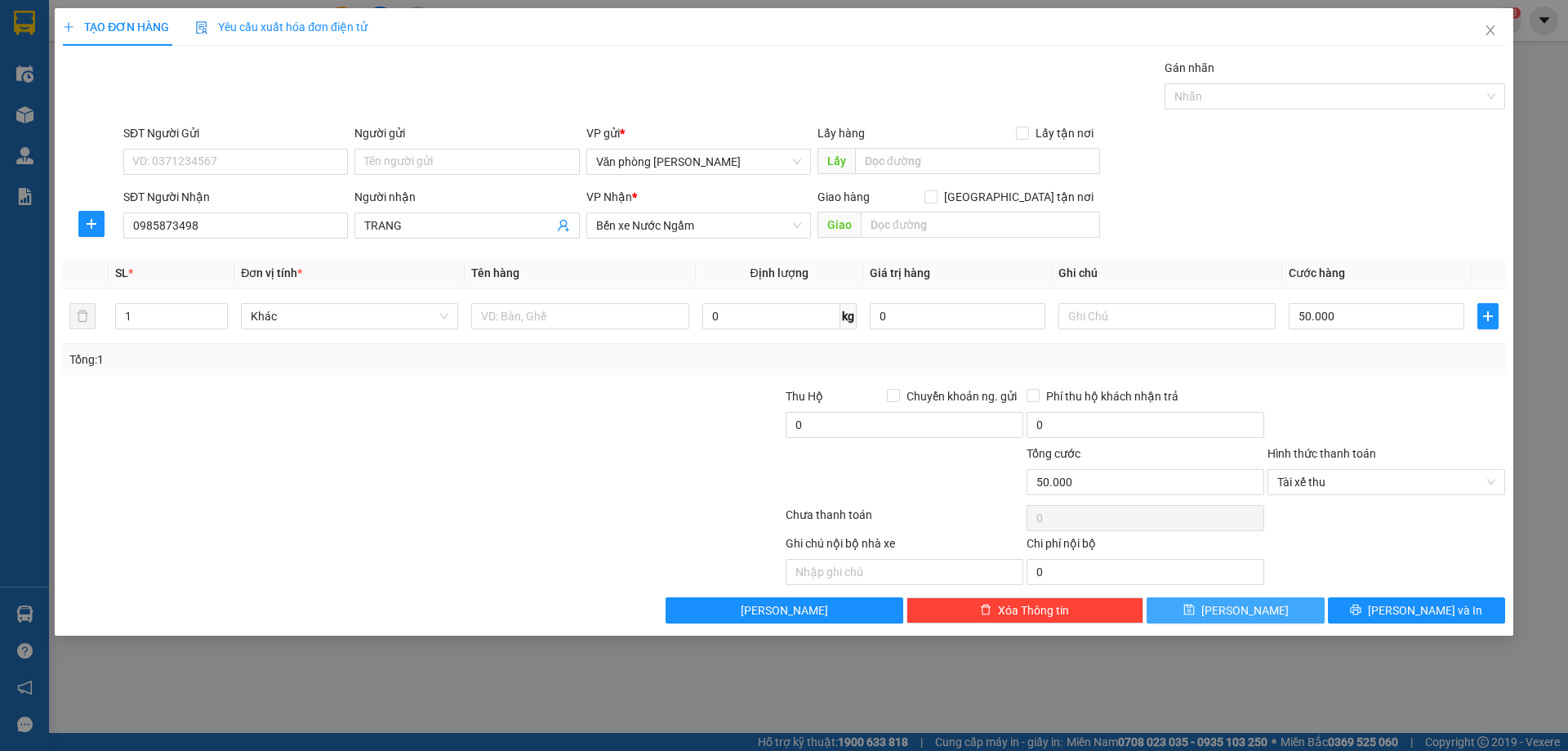
click at [1249, 609] on span "Lưu" at bounding box center [1245, 610] width 88 height 18
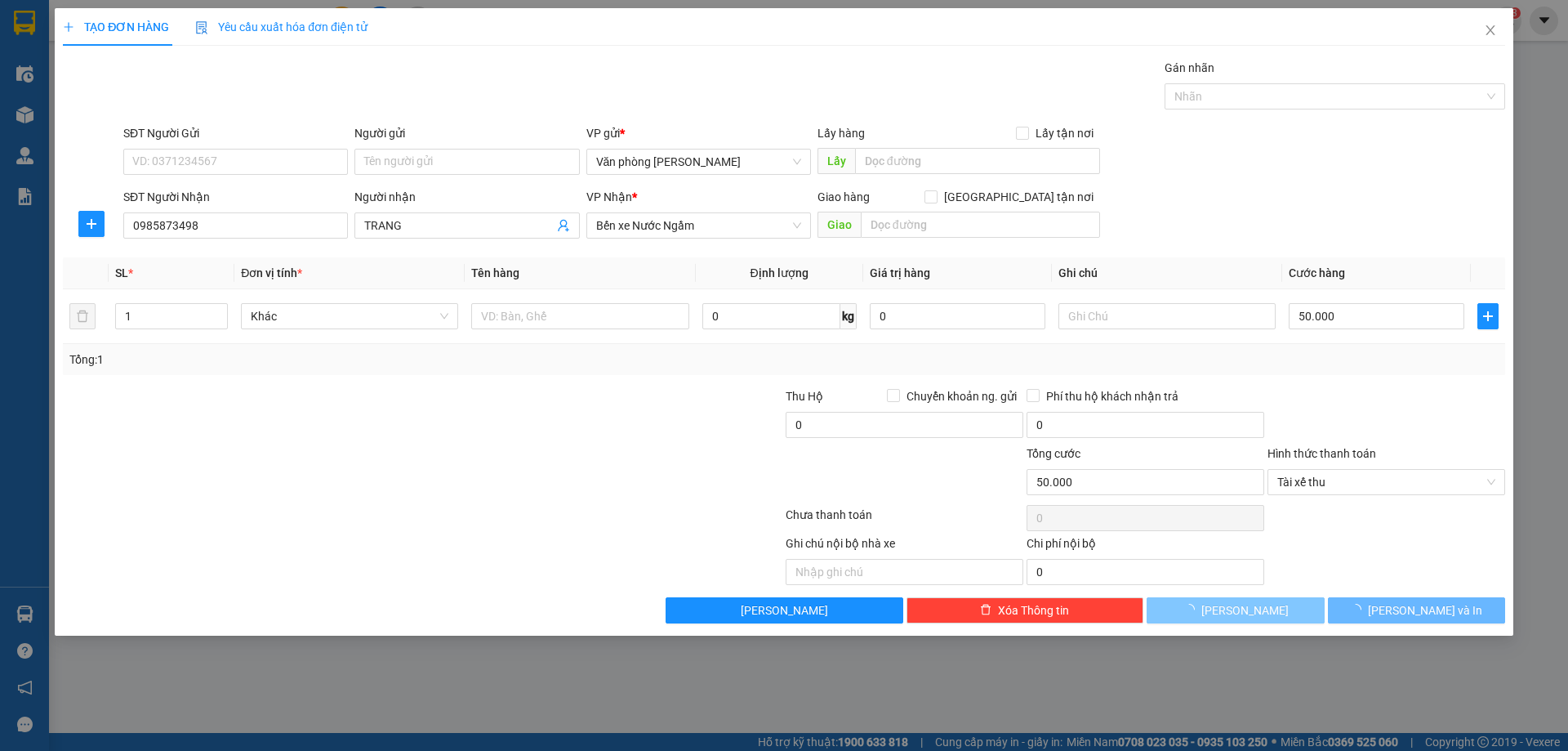
type input "0"
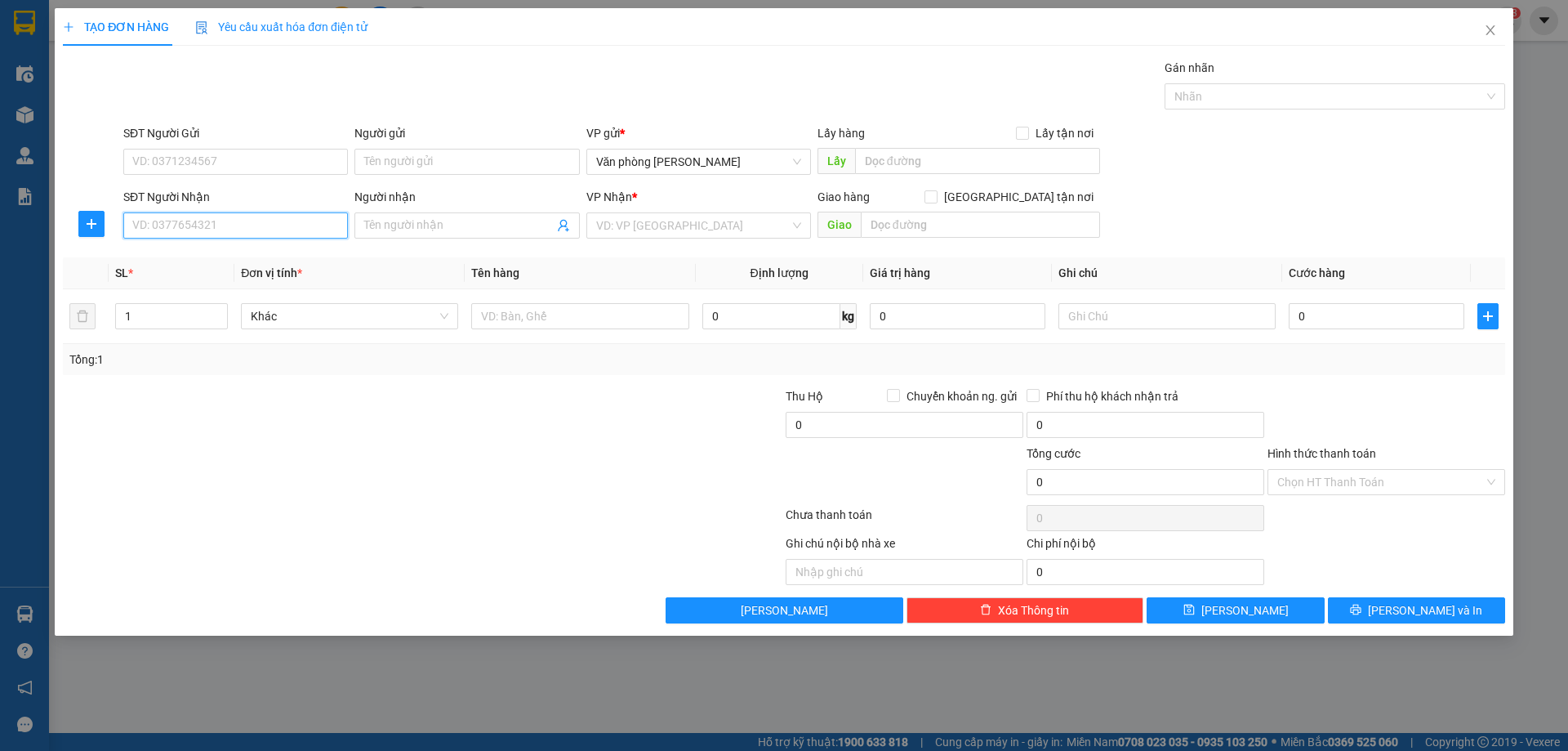
click at [225, 230] on input "SĐT Người Nhận" at bounding box center [235, 225] width 224 height 26
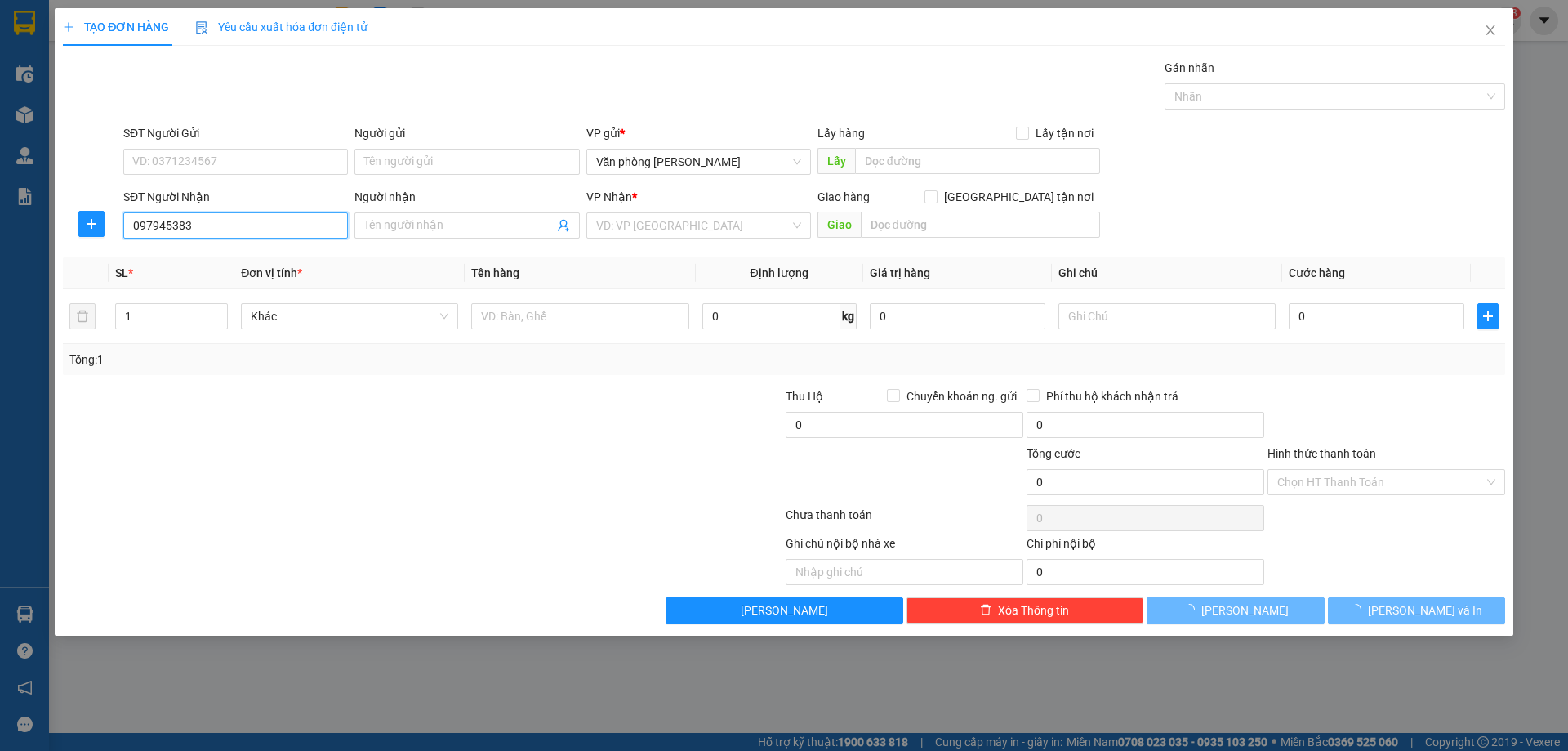
type input "0979453835"
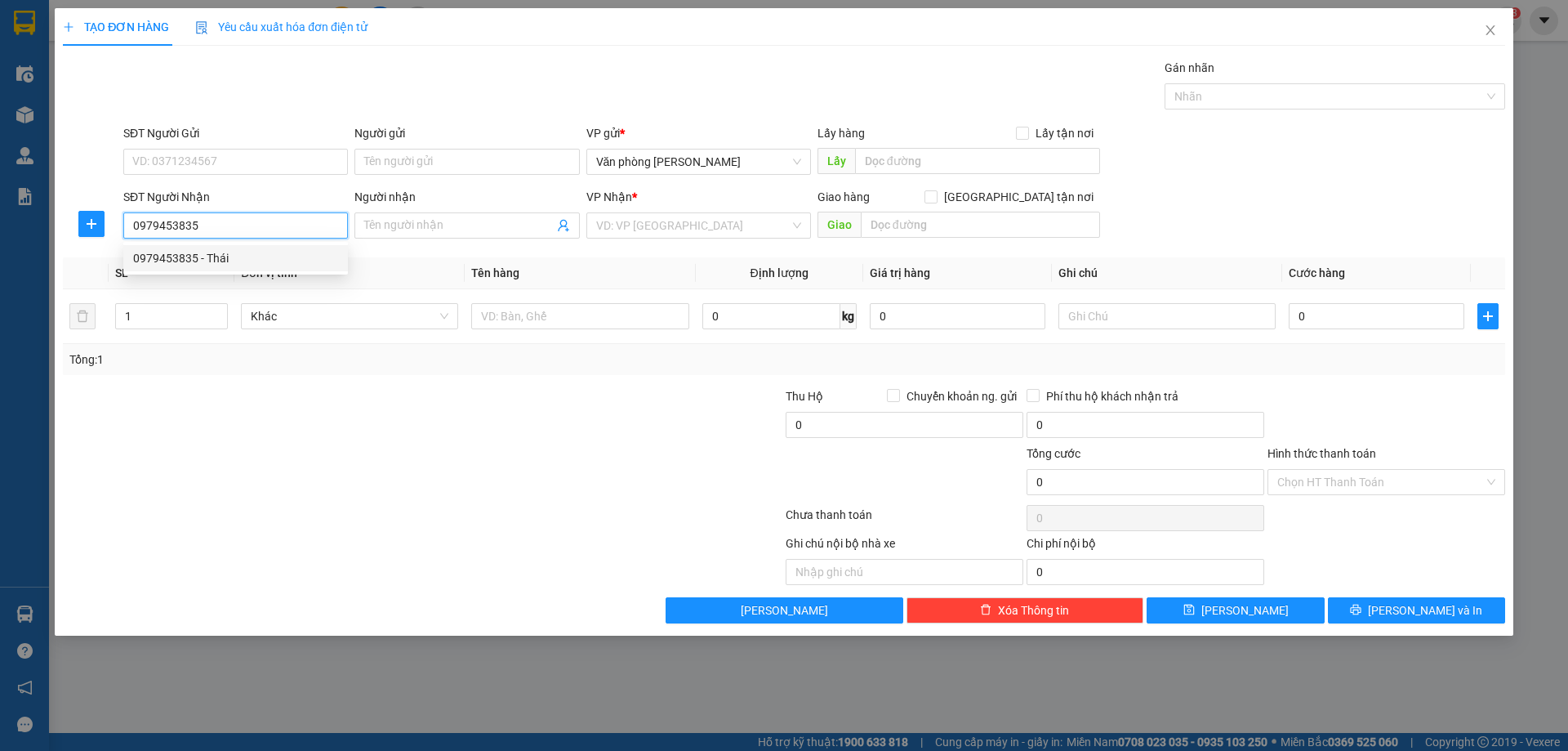
click at [299, 262] on div "0979453835 - Thái" at bounding box center [235, 258] width 205 height 18
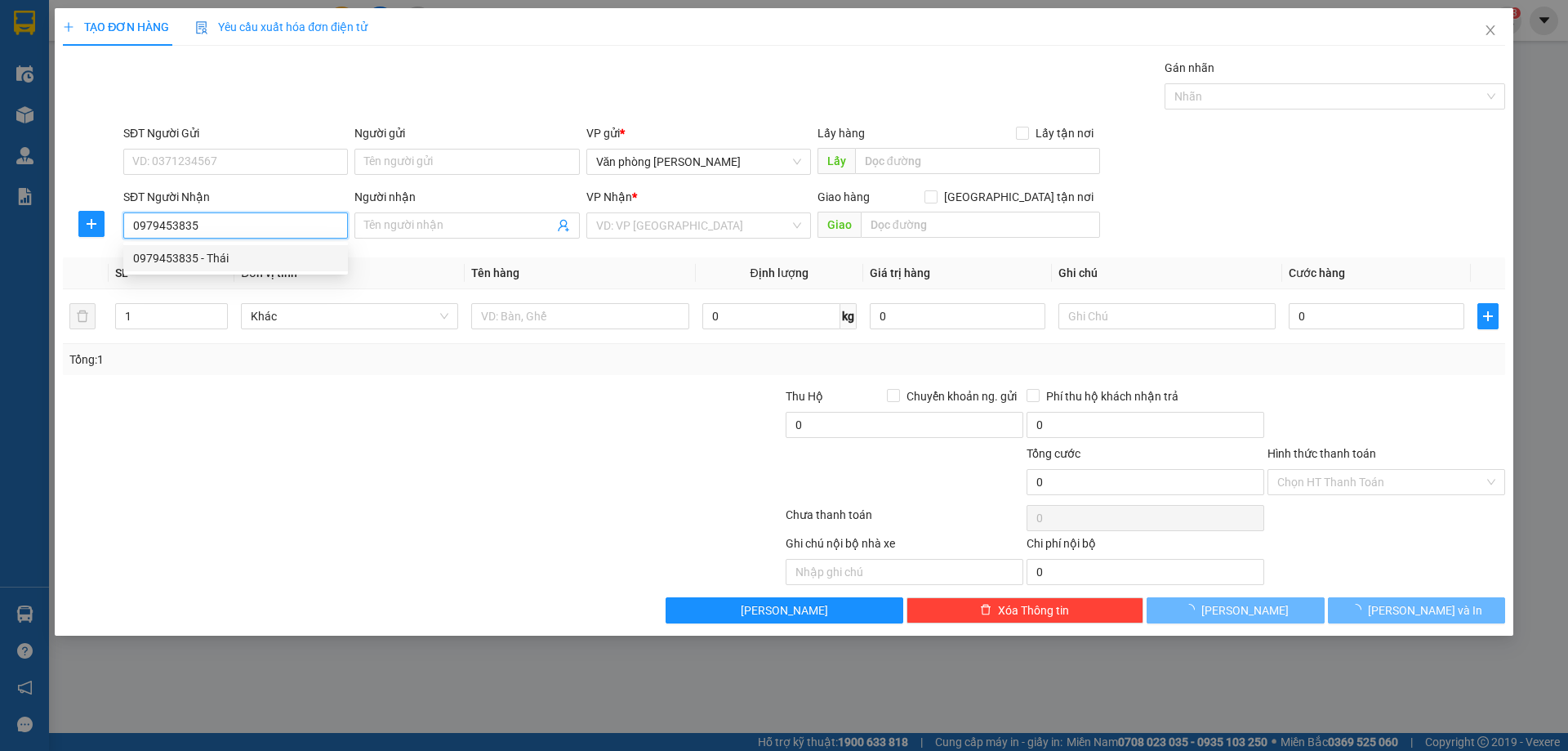
type input "Thái"
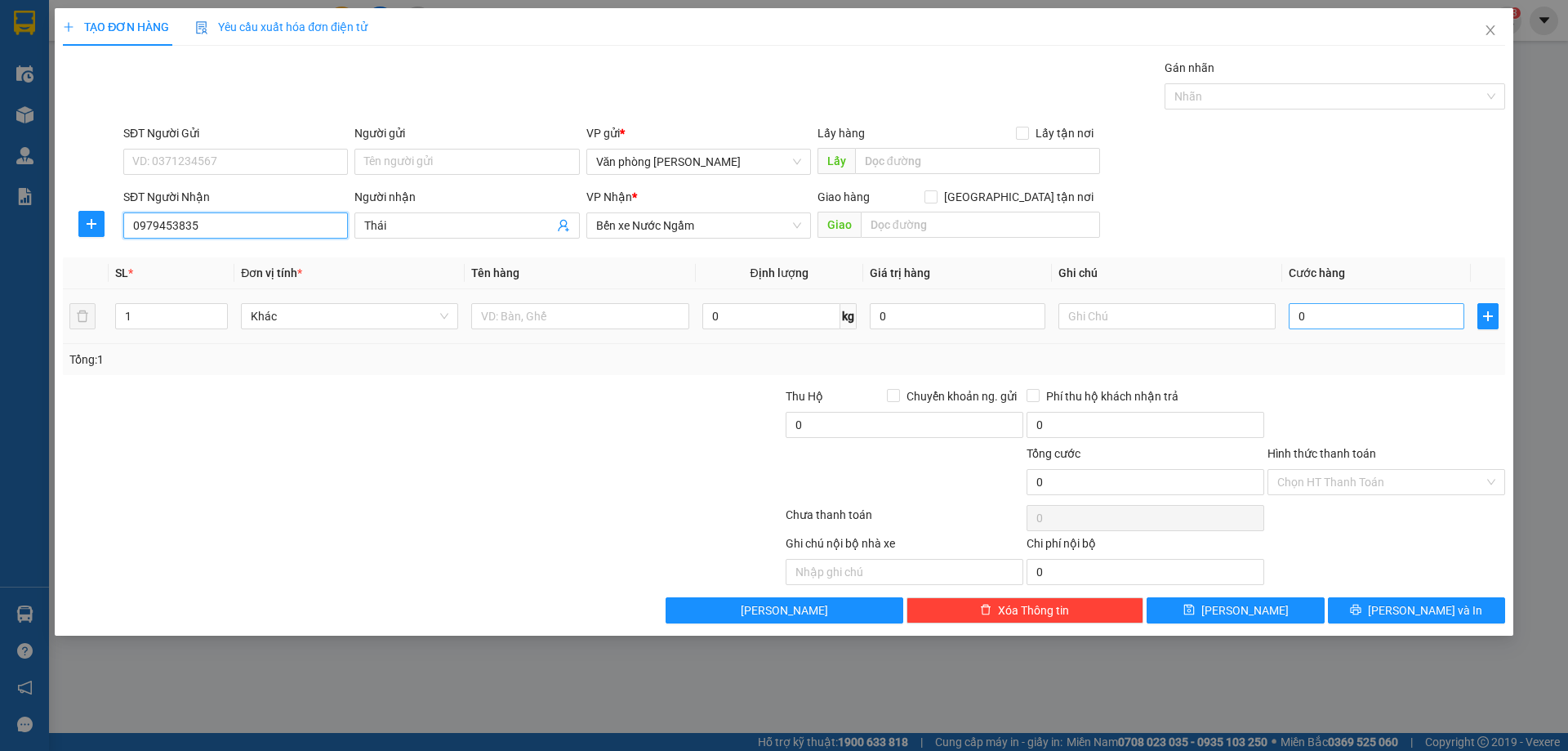
type input "0979453835"
click at [1376, 324] on input "0" at bounding box center [1376, 316] width 175 height 26
type input "3"
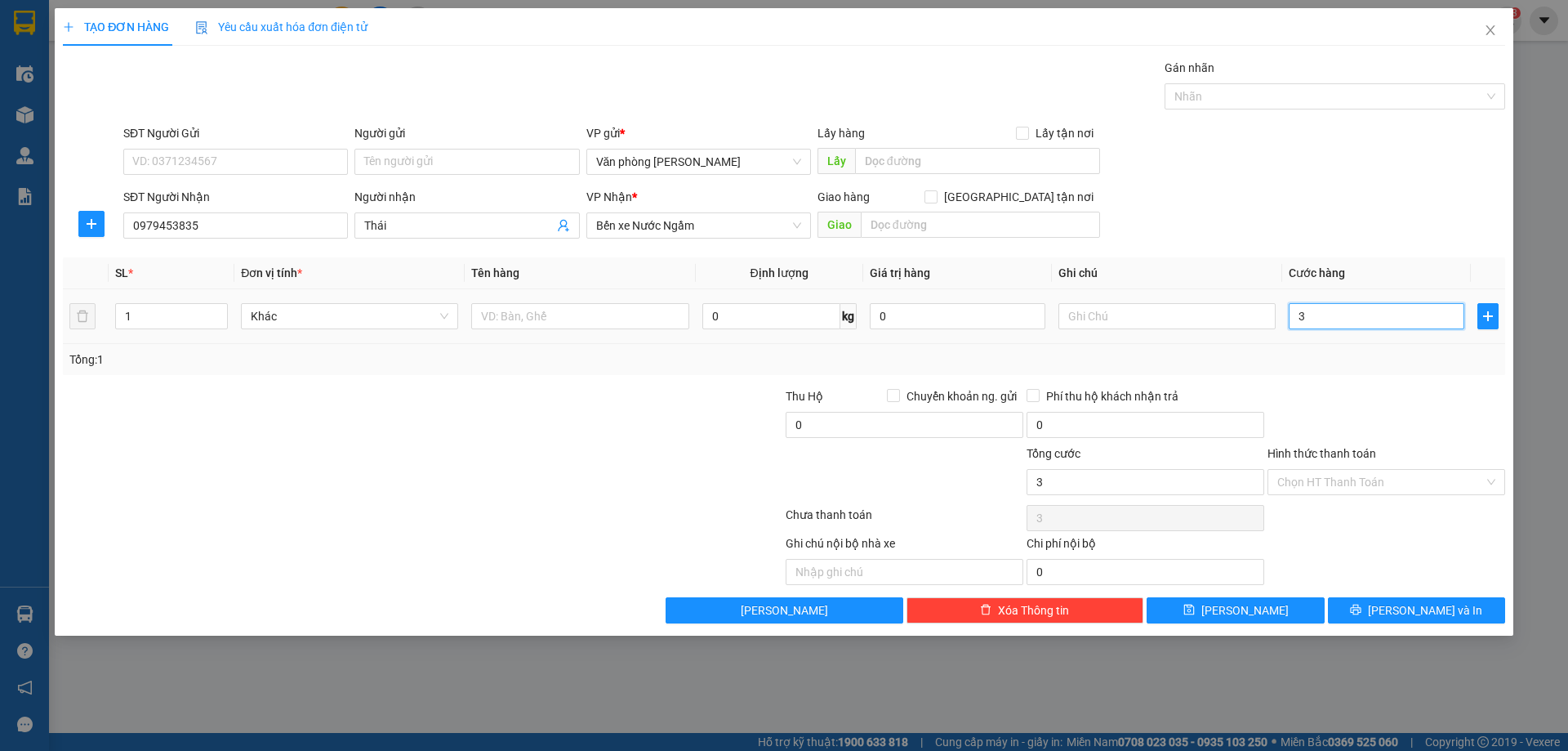
type input "30"
type input "300"
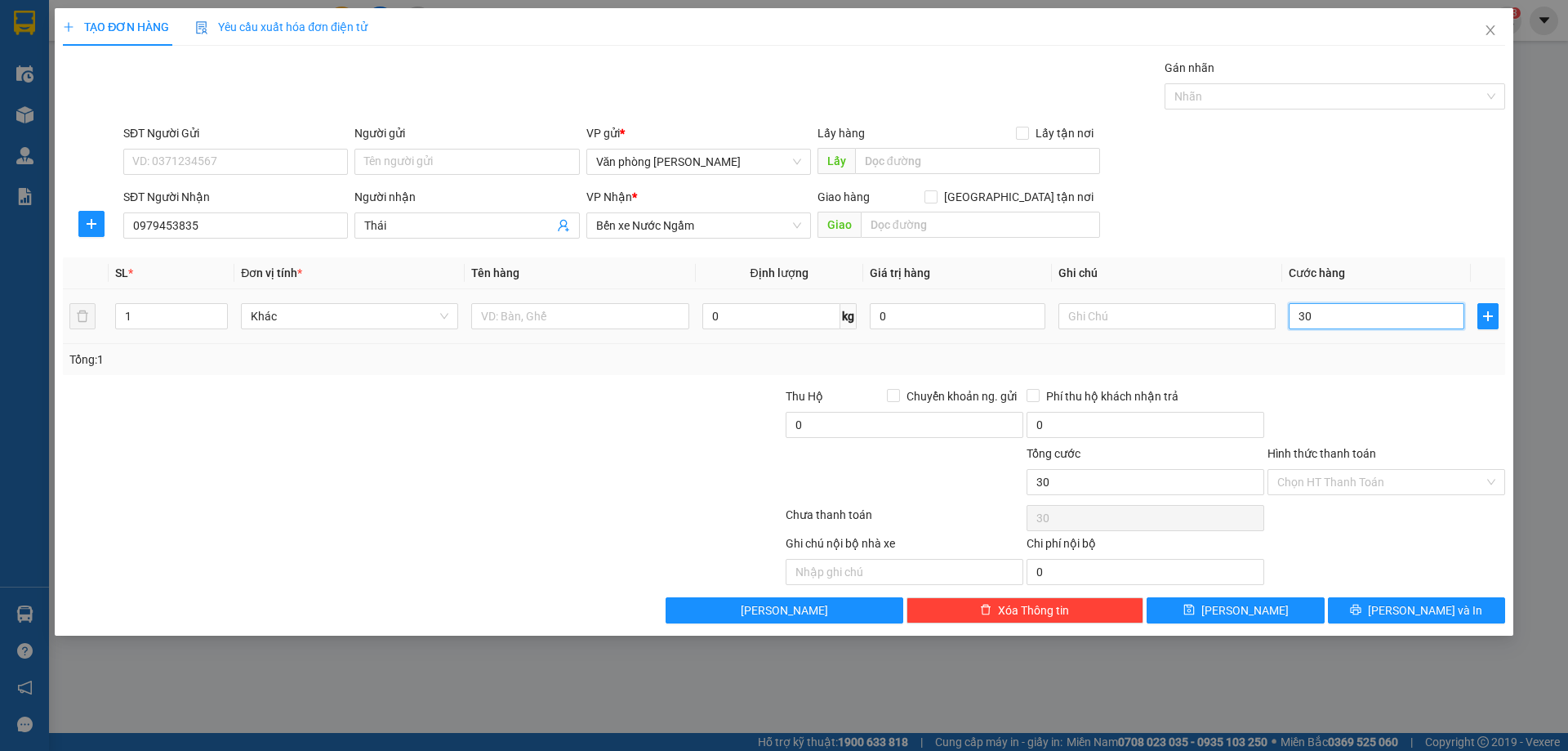
type input "300"
type input "3.000"
type input "30.000"
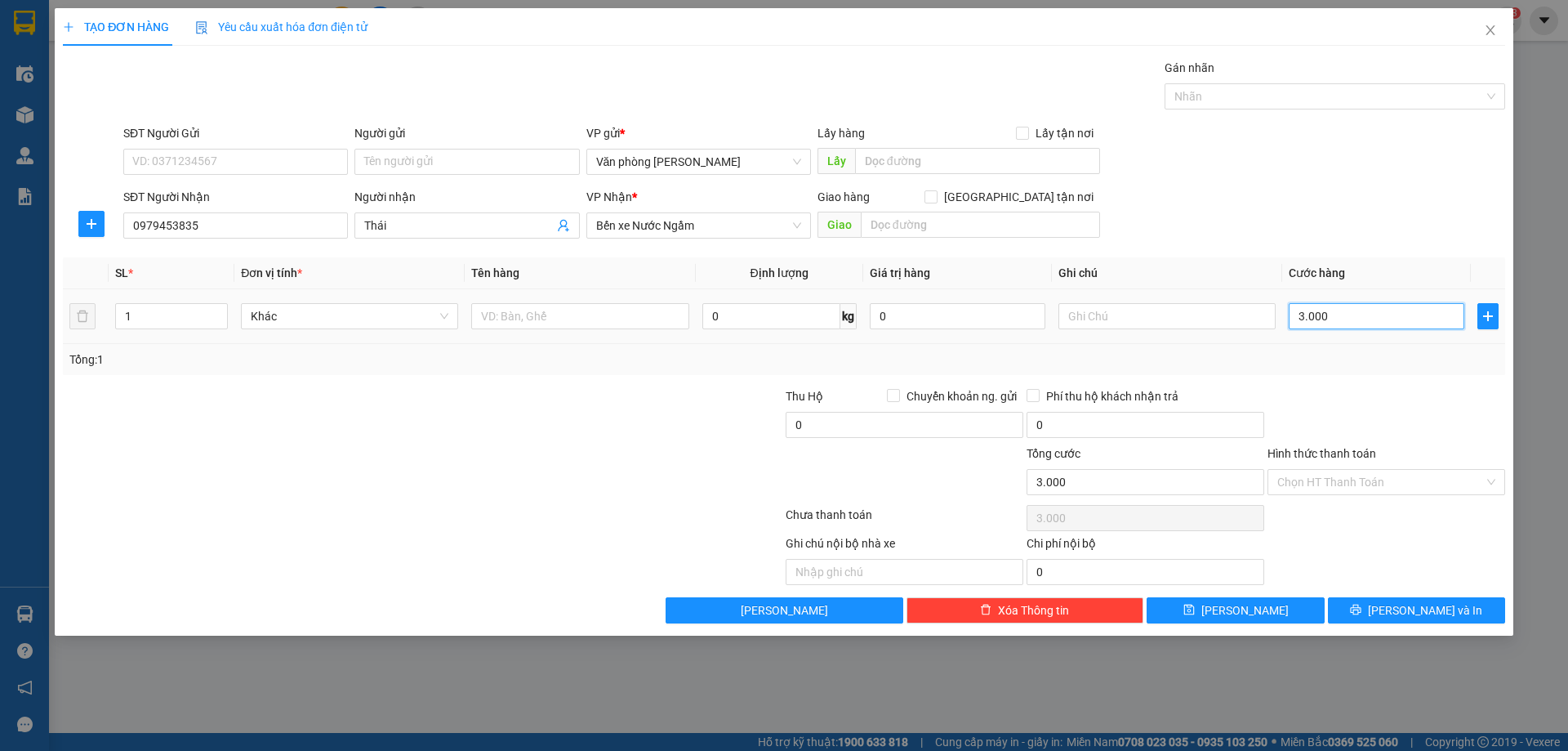
type input "30.000"
click at [1417, 478] on input "Hình thức thanh toán" at bounding box center [1380, 482] width 207 height 25
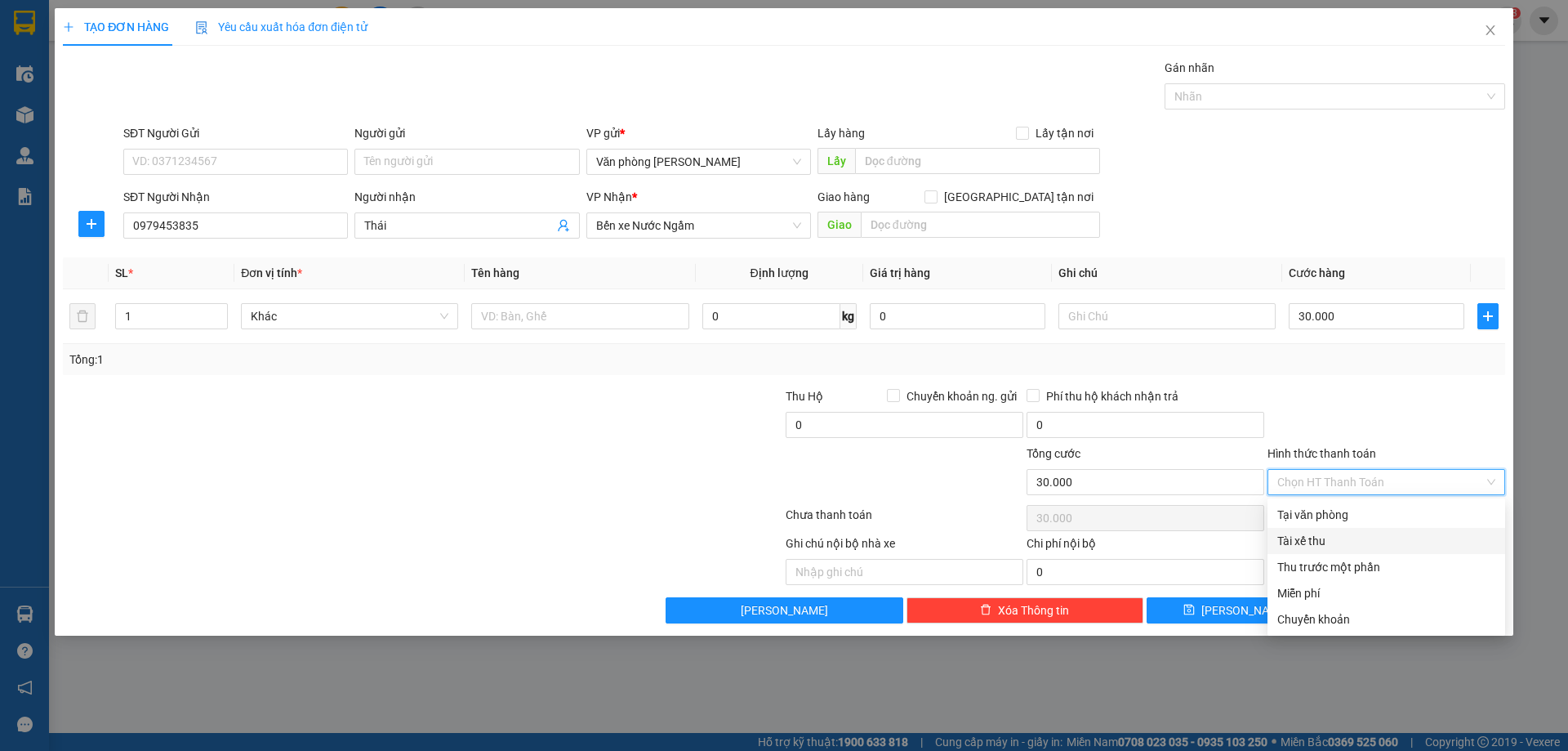
click at [1274, 535] on div "Tài xế thu" at bounding box center [1386, 540] width 238 height 26
type input "0"
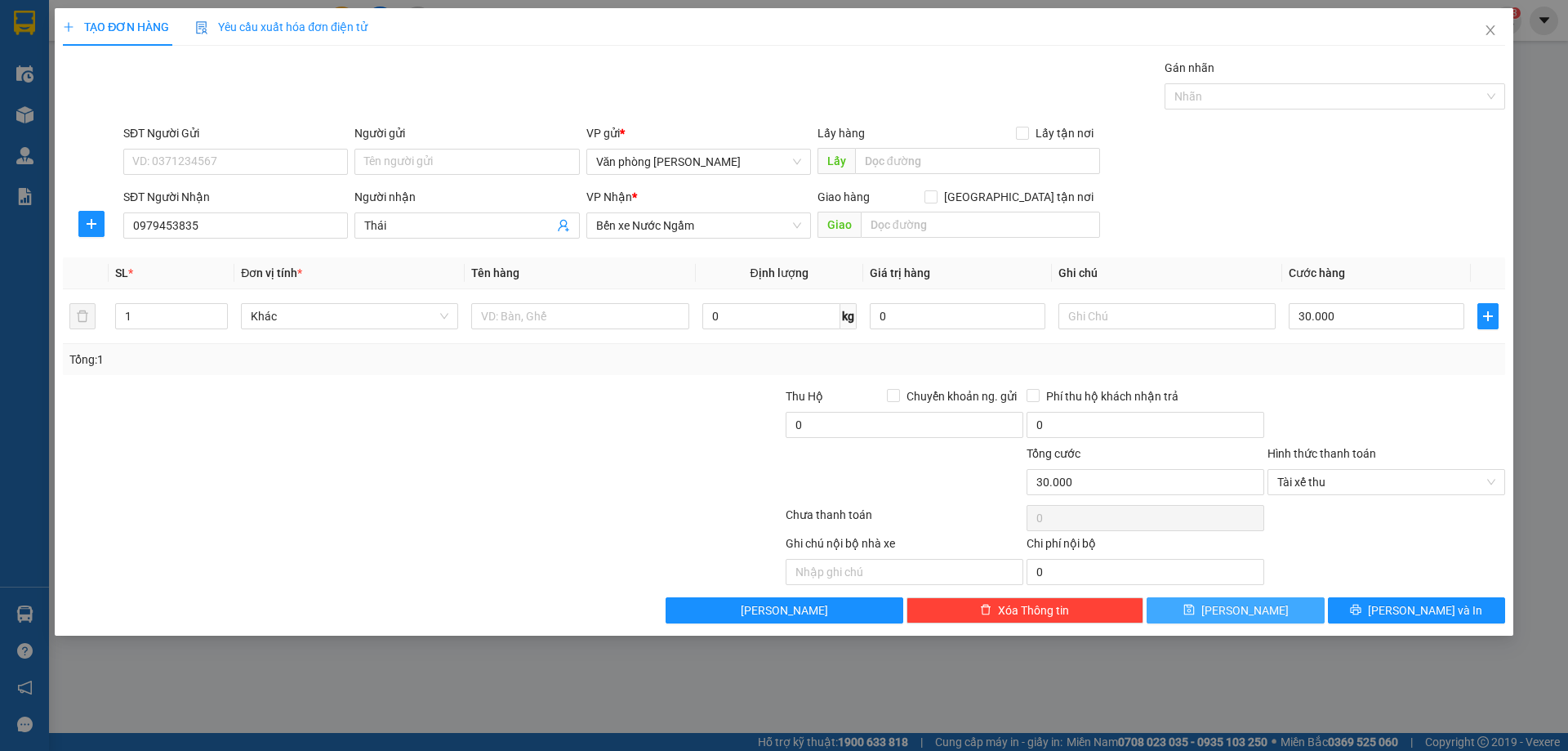
click at [1252, 610] on span "Lưu" at bounding box center [1245, 610] width 88 height 18
type input "0"
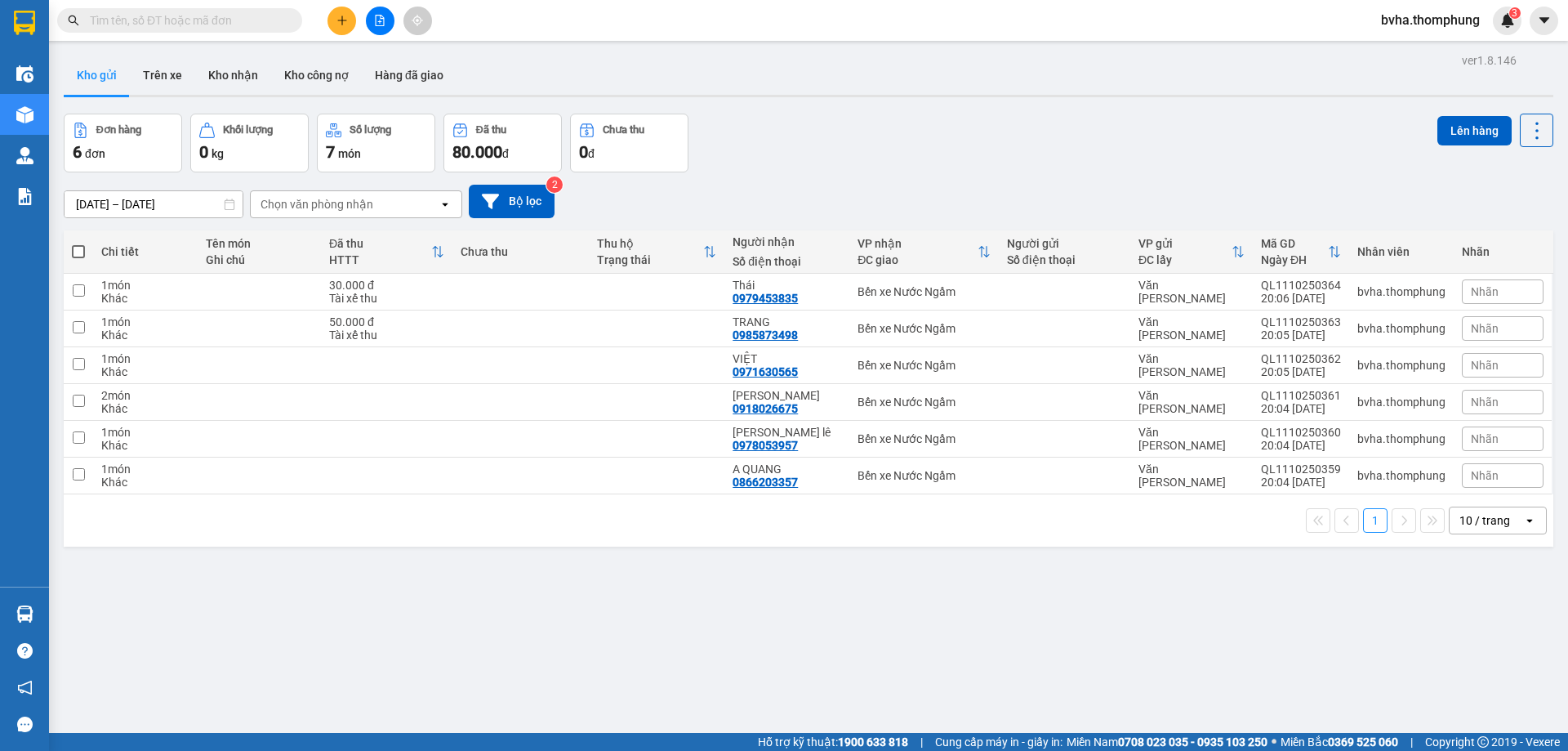
click at [379, 23] on icon "file-add" at bounding box center [379, 20] width 12 height 12
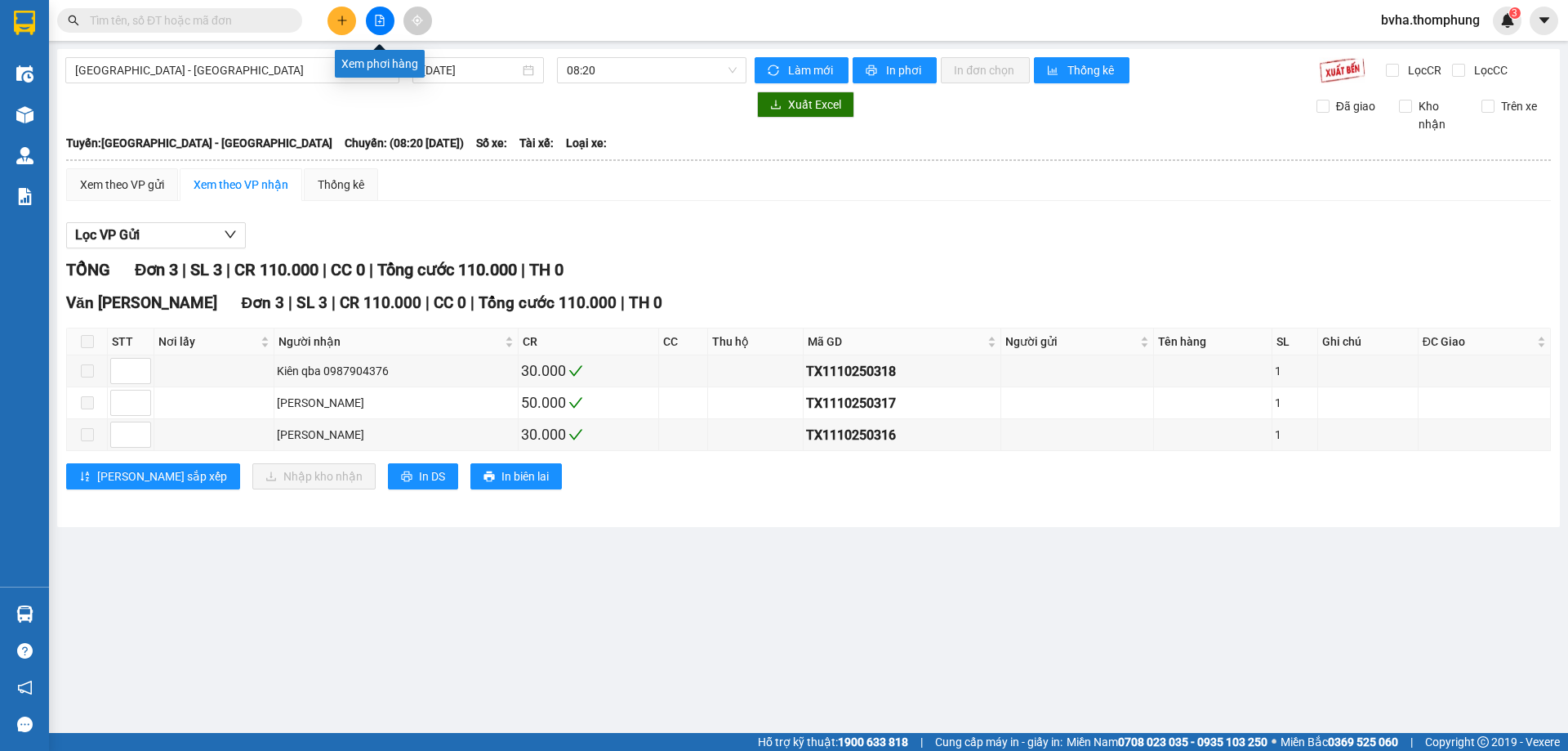
click at [387, 24] on button at bounding box center [379, 20] width 28 height 28
click at [638, 74] on span "08:20" at bounding box center [651, 70] width 170 height 25
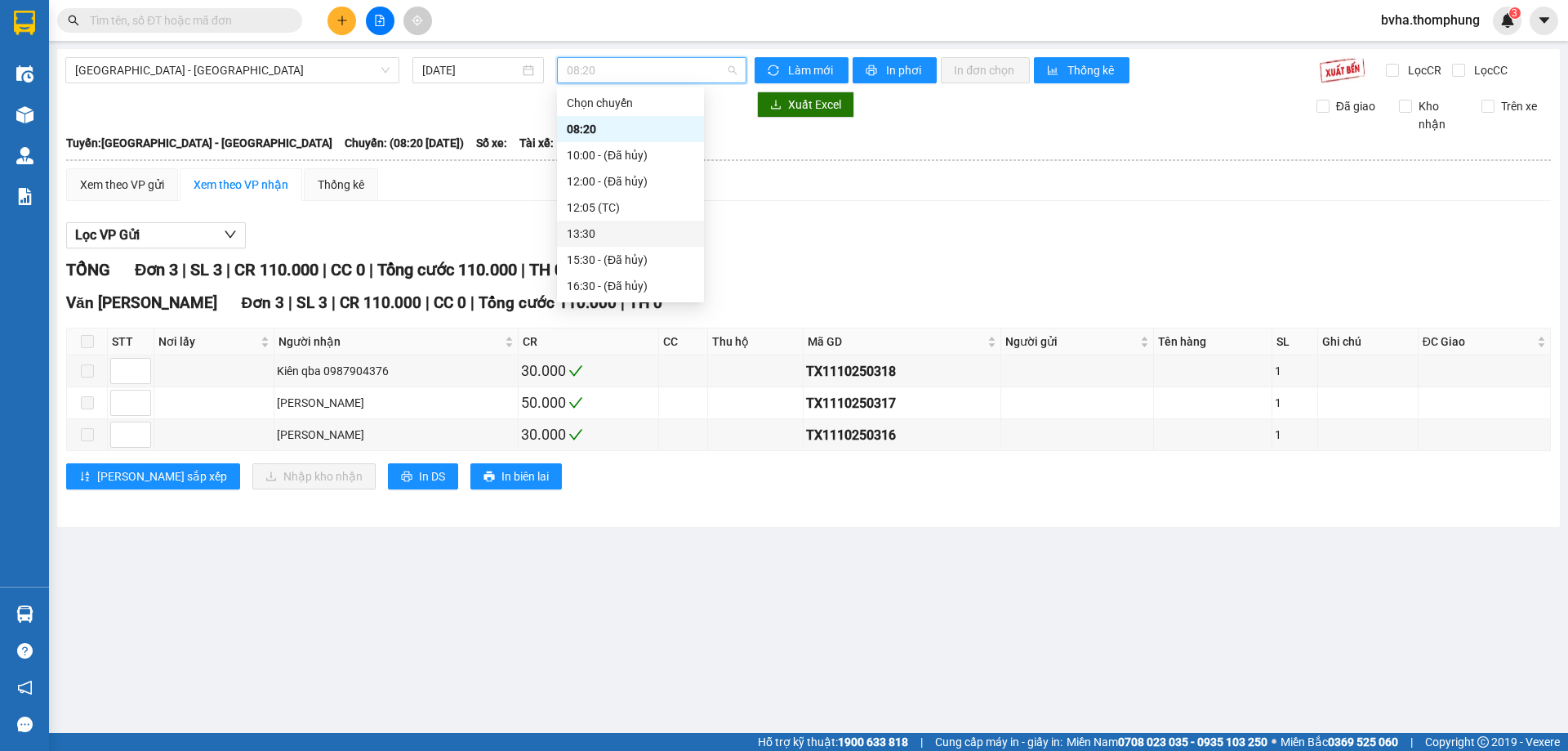
click at [612, 227] on div "13:30" at bounding box center [630, 234] width 128 height 18
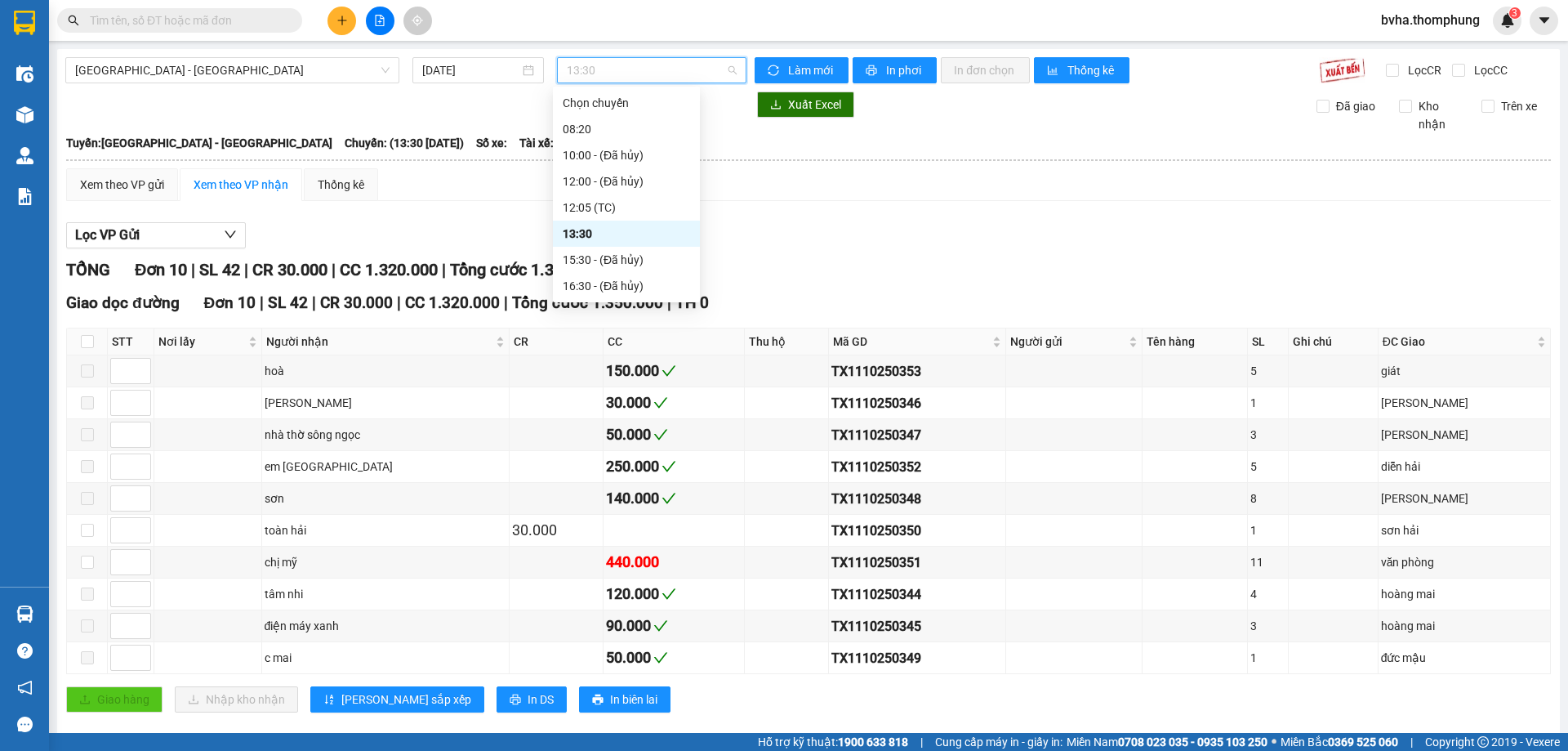
drag, startPoint x: 605, startPoint y: 81, endPoint x: 634, endPoint y: 217, distance: 139.1
click at [606, 82] on span "13:30" at bounding box center [651, 70] width 170 height 25
click at [591, 207] on div "12:05 (TC)" at bounding box center [627, 208] width 128 height 18
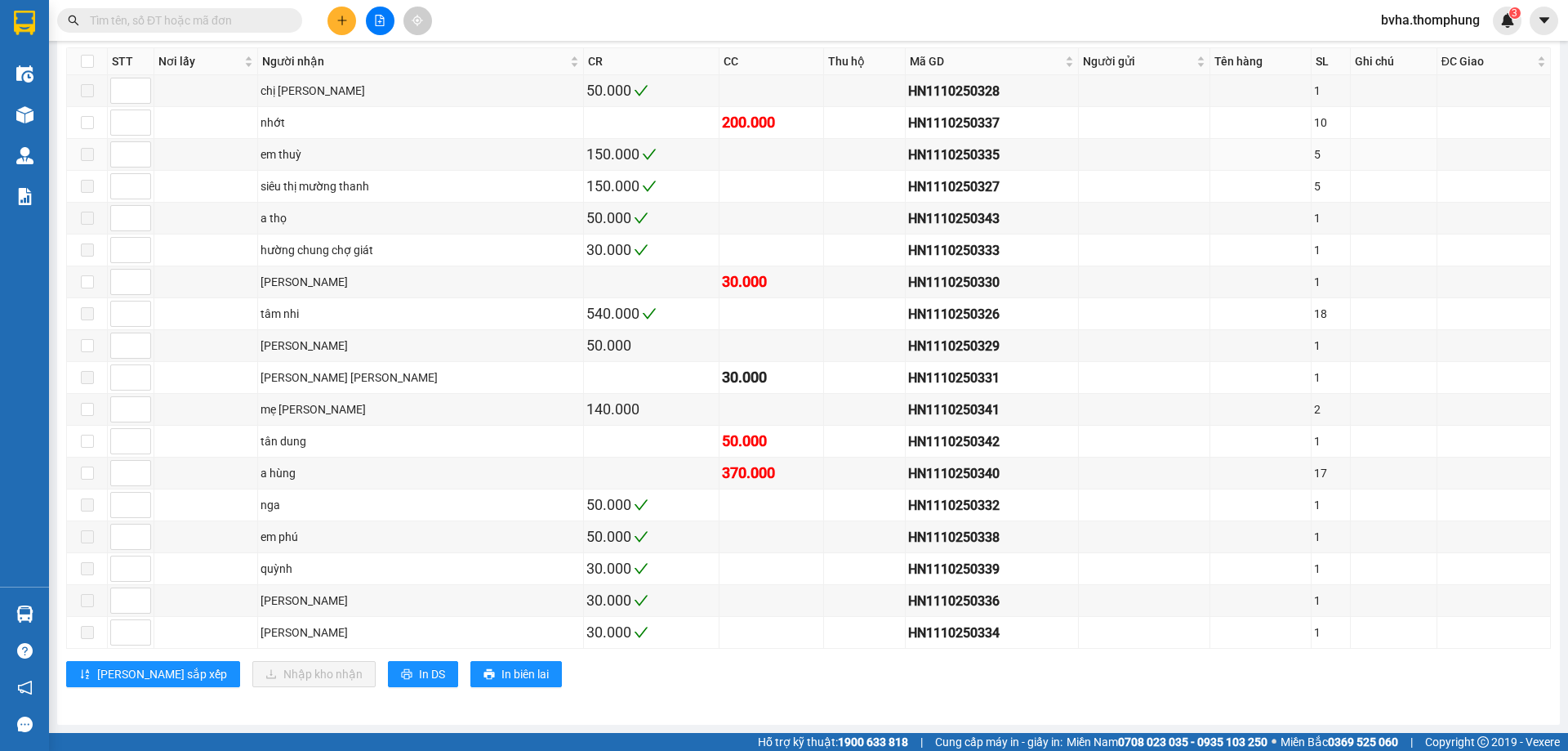
scroll to position [35, 0]
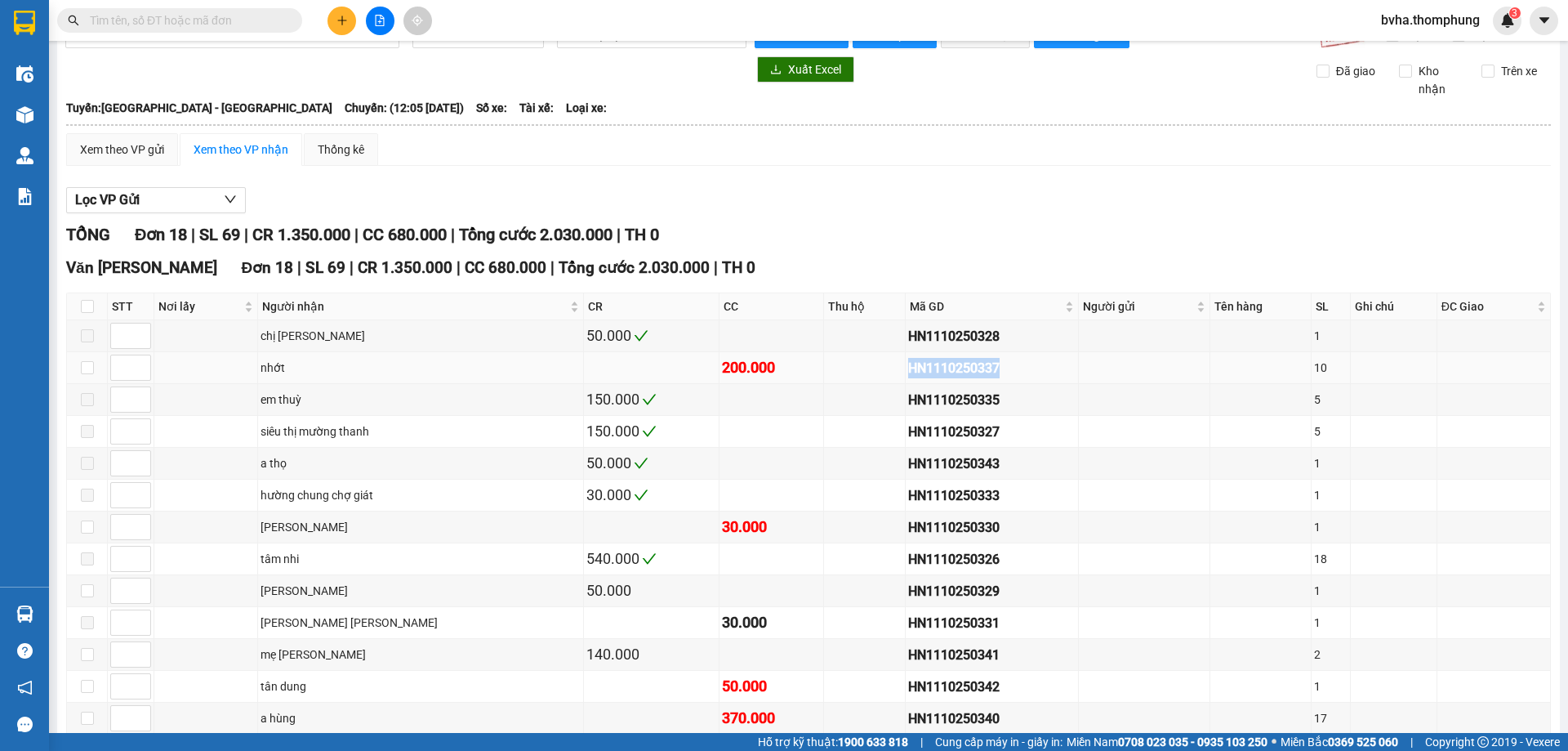
drag, startPoint x: 932, startPoint y: 364, endPoint x: 814, endPoint y: 382, distance: 119.4
click at [814, 382] on tr "nhớt 200.000 HN1110250337 10" at bounding box center [808, 368] width 1484 height 32
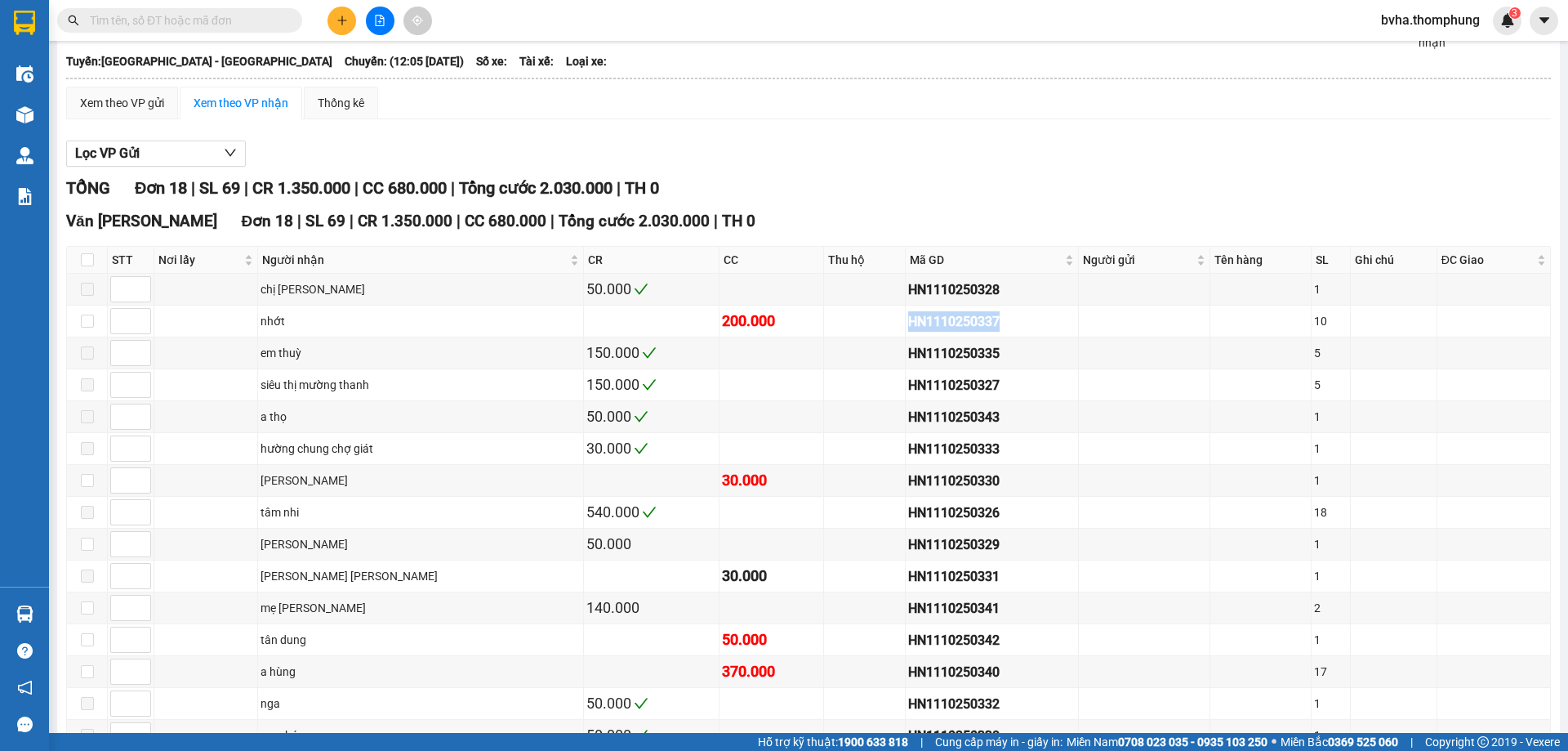
scroll to position [0, 0]
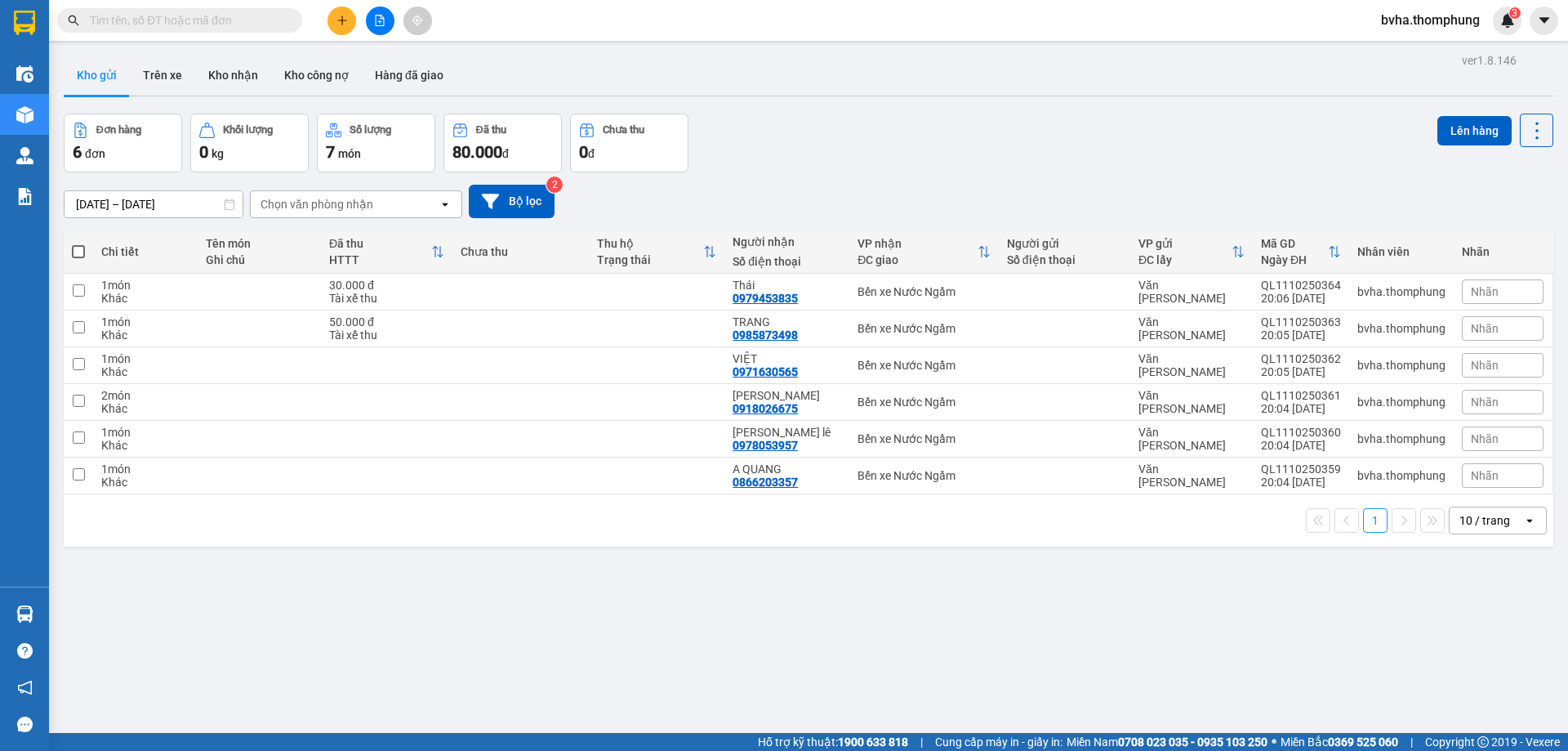
click at [140, 13] on input "text" at bounding box center [185, 21] width 192 height 18
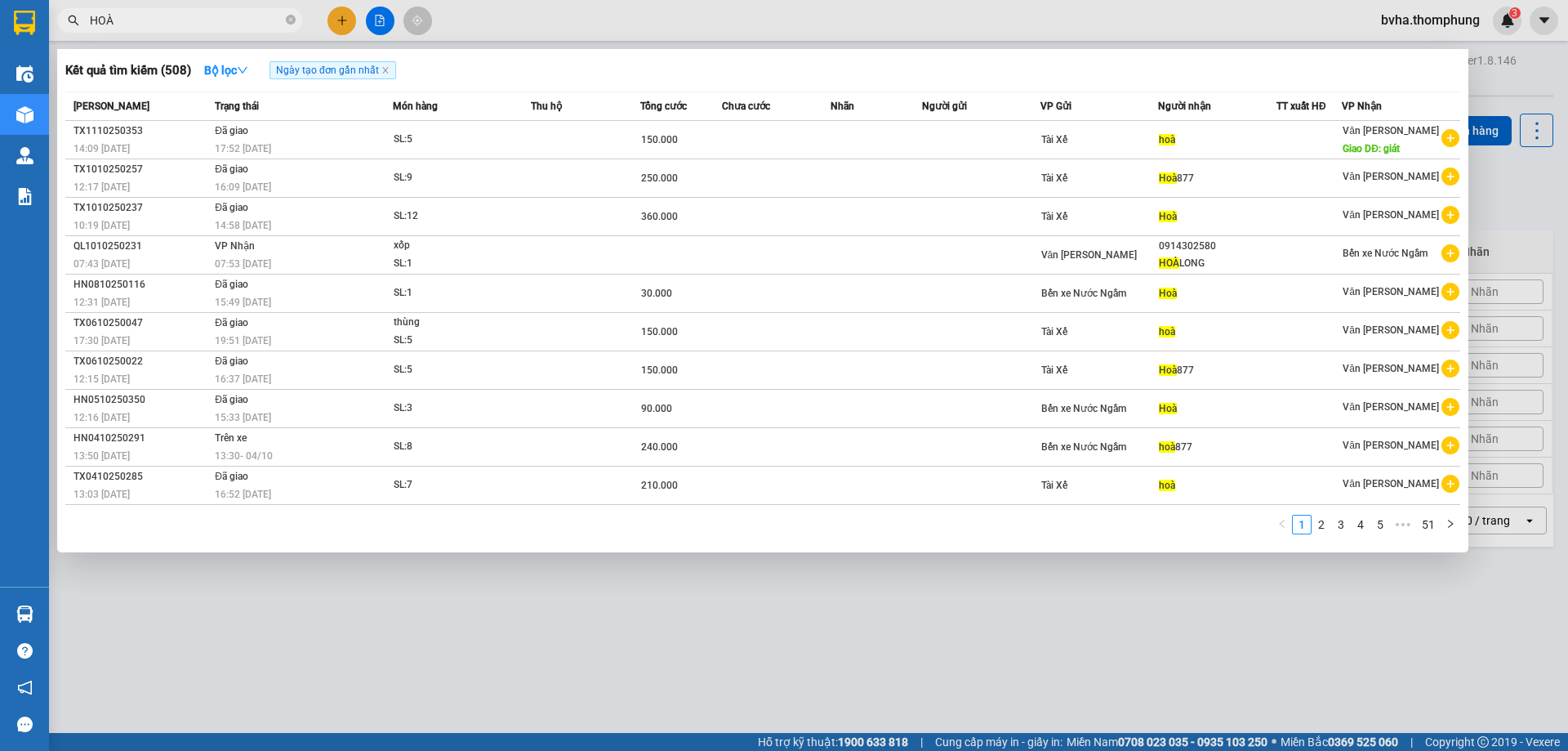
click at [83, 19] on span "HOÀ" at bounding box center [180, 20] width 245 height 25
click at [89, 15] on span "HOÀ" at bounding box center [180, 20] width 245 height 25
click at [89, 16] on span "HOÀ" at bounding box center [180, 20] width 245 height 25
click at [91, 17] on input "HOÀ" at bounding box center [185, 21] width 192 height 18
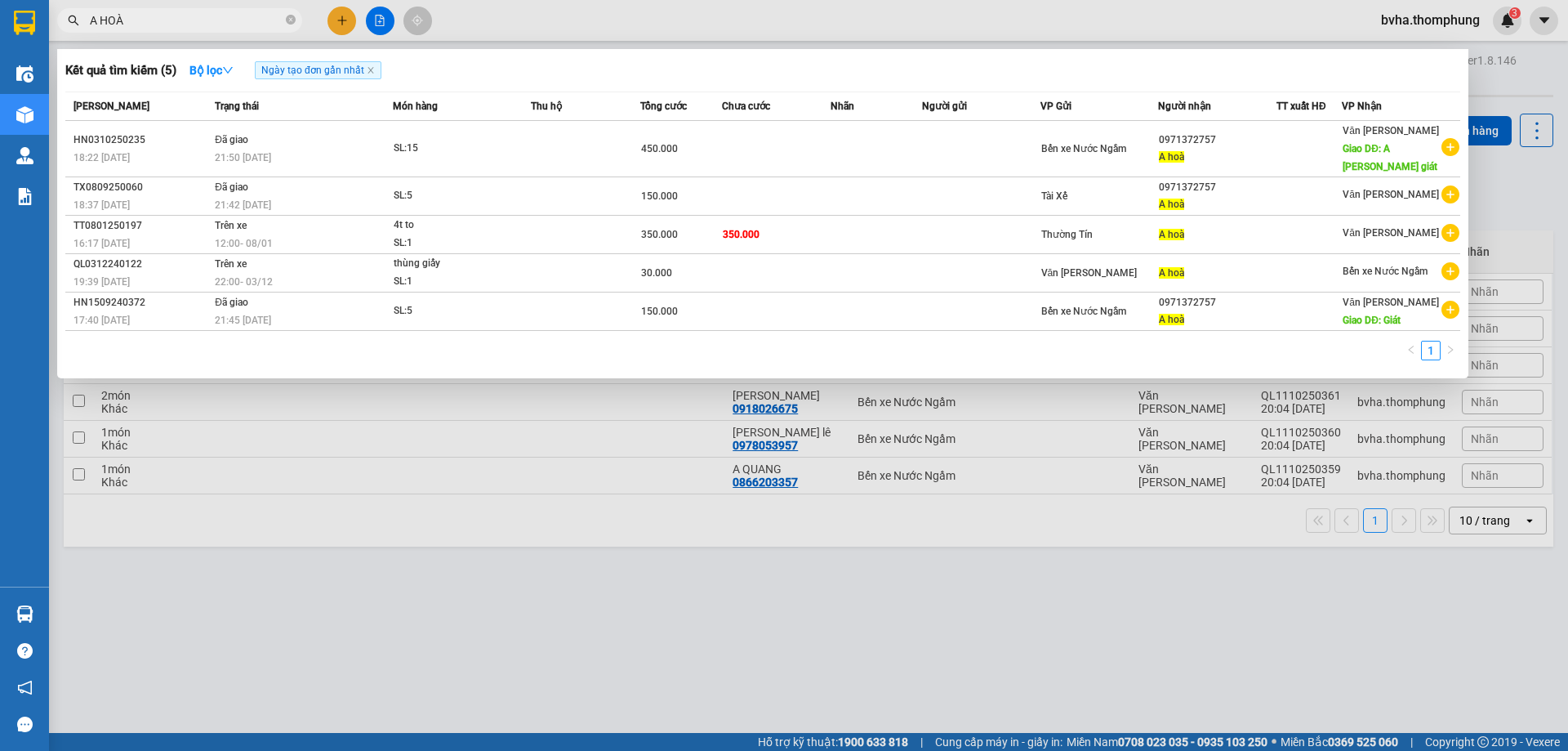
type input "A HOÀ"
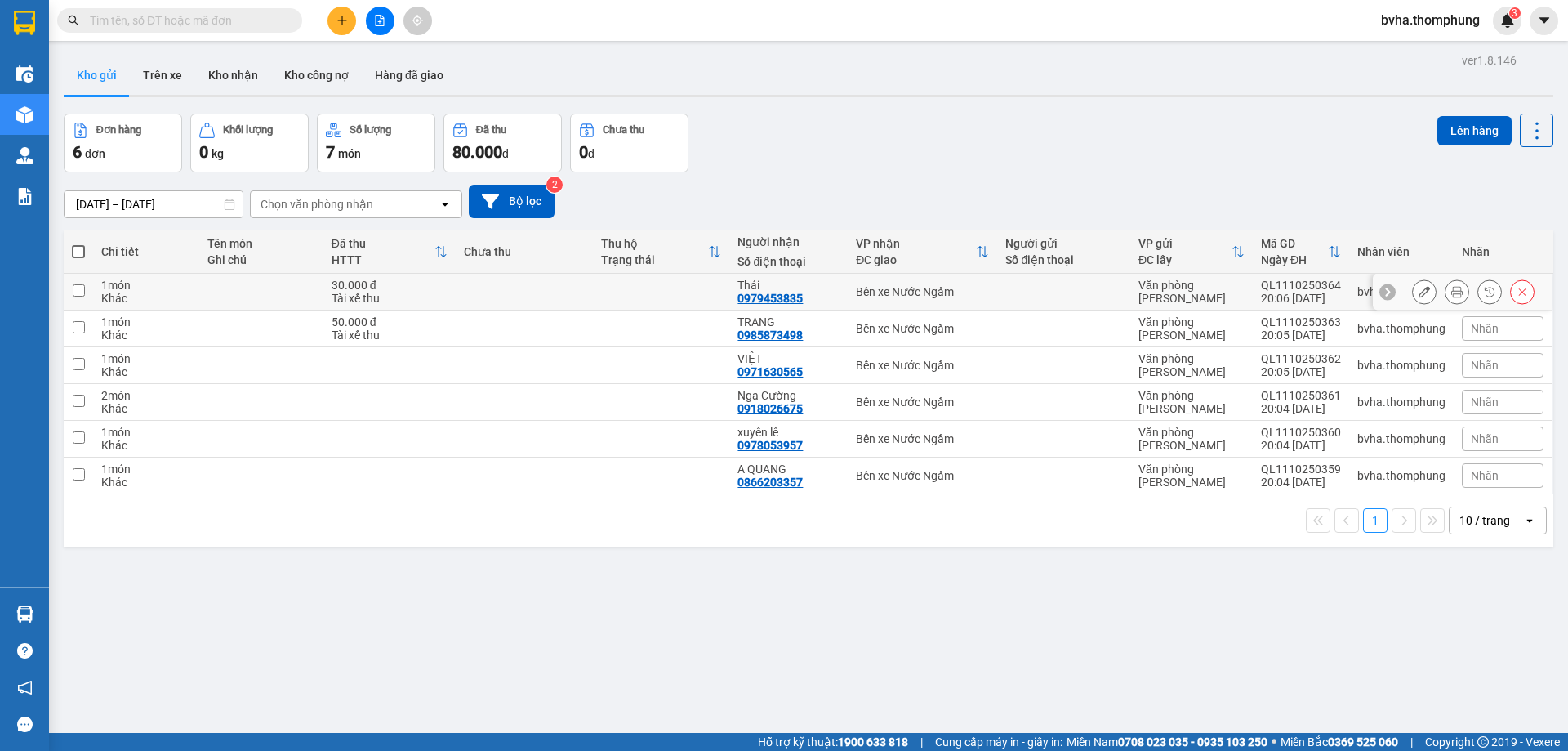
click at [74, 287] on input "checkbox" at bounding box center [78, 290] width 12 height 12
checkbox input "true"
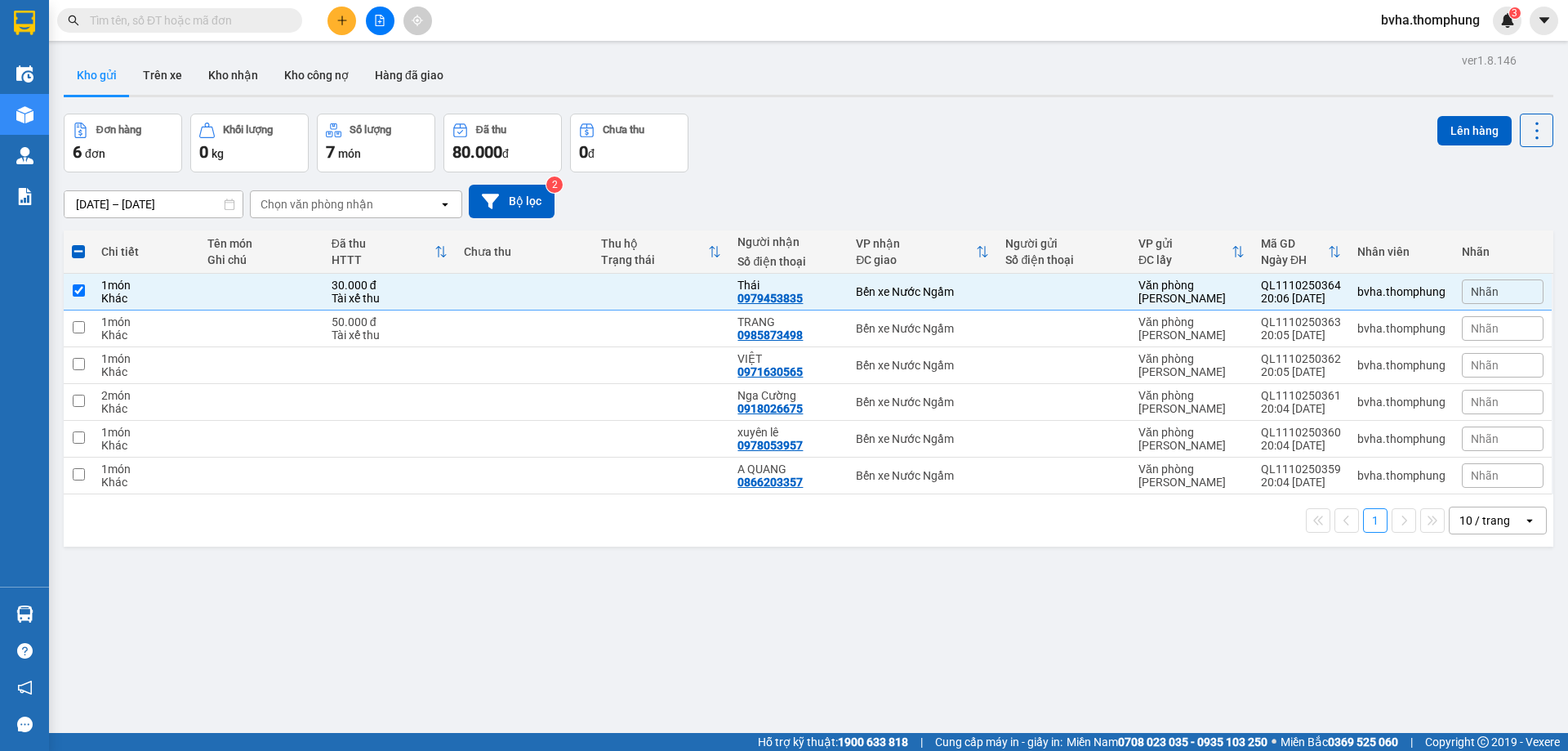
click at [82, 253] on span at bounding box center [78, 252] width 13 height 13
click at [78, 244] on input "checkbox" at bounding box center [78, 244] width 0 height 0
checkbox input "true"
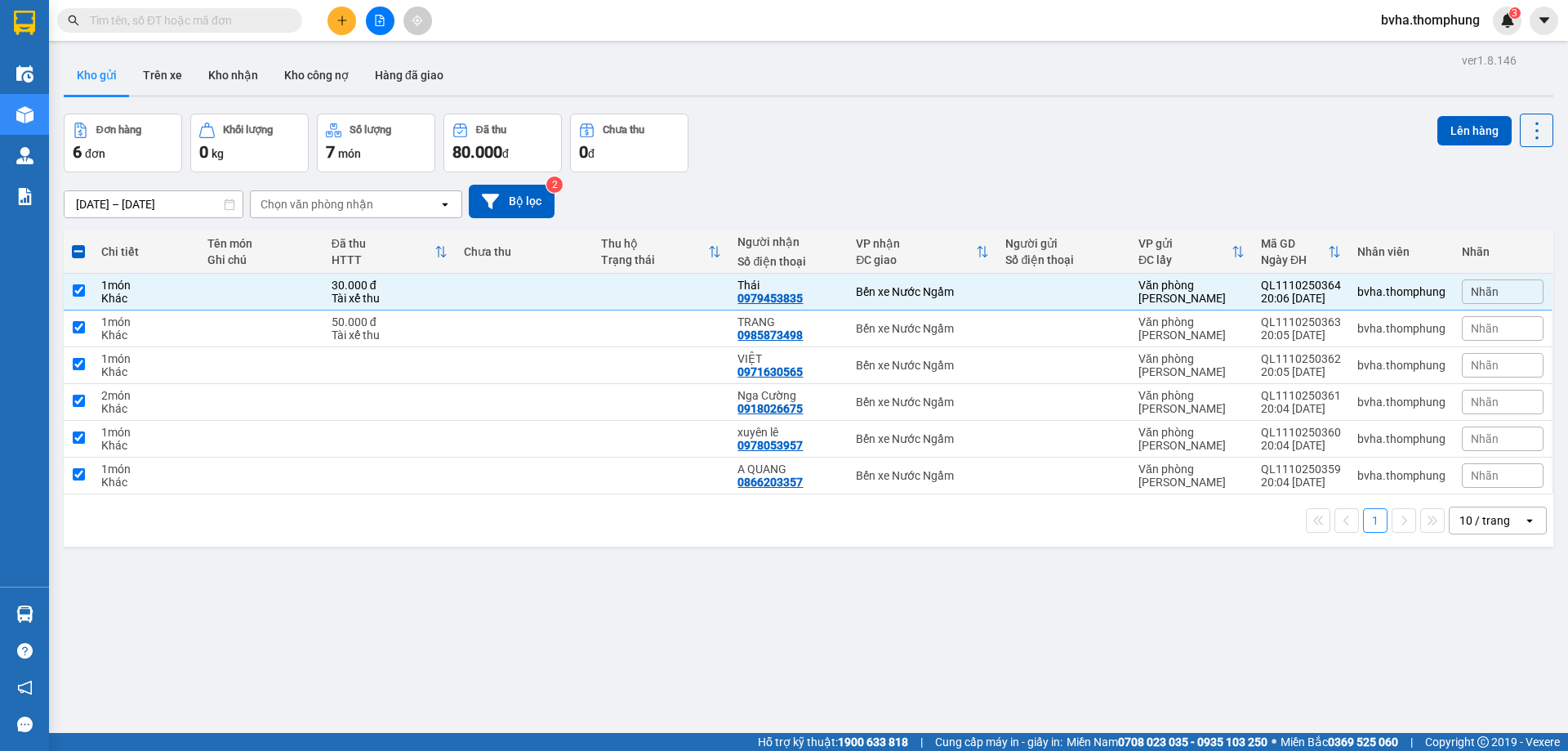
checkbox input "true"
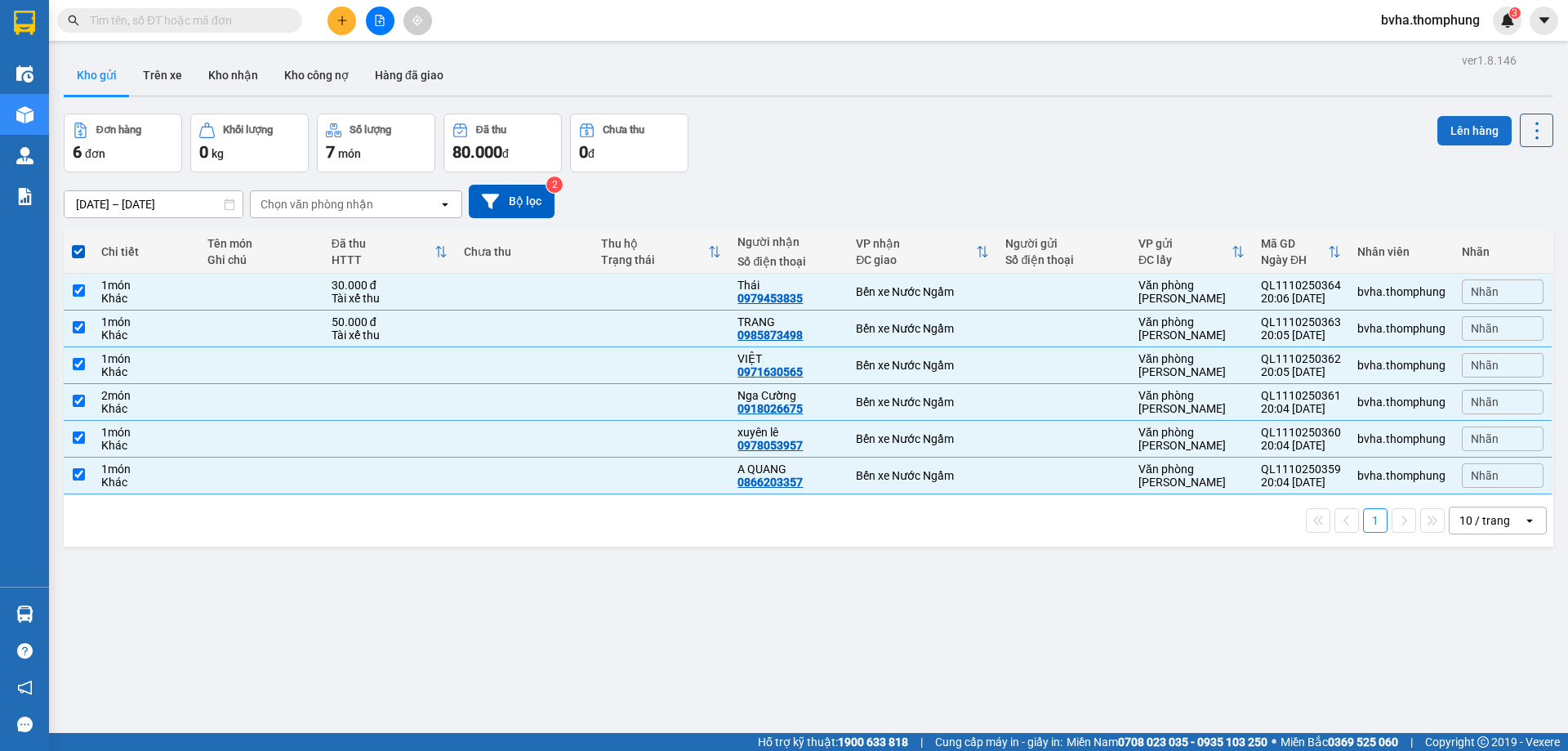
click at [1449, 131] on button "Lên hàng" at bounding box center [1474, 130] width 74 height 29
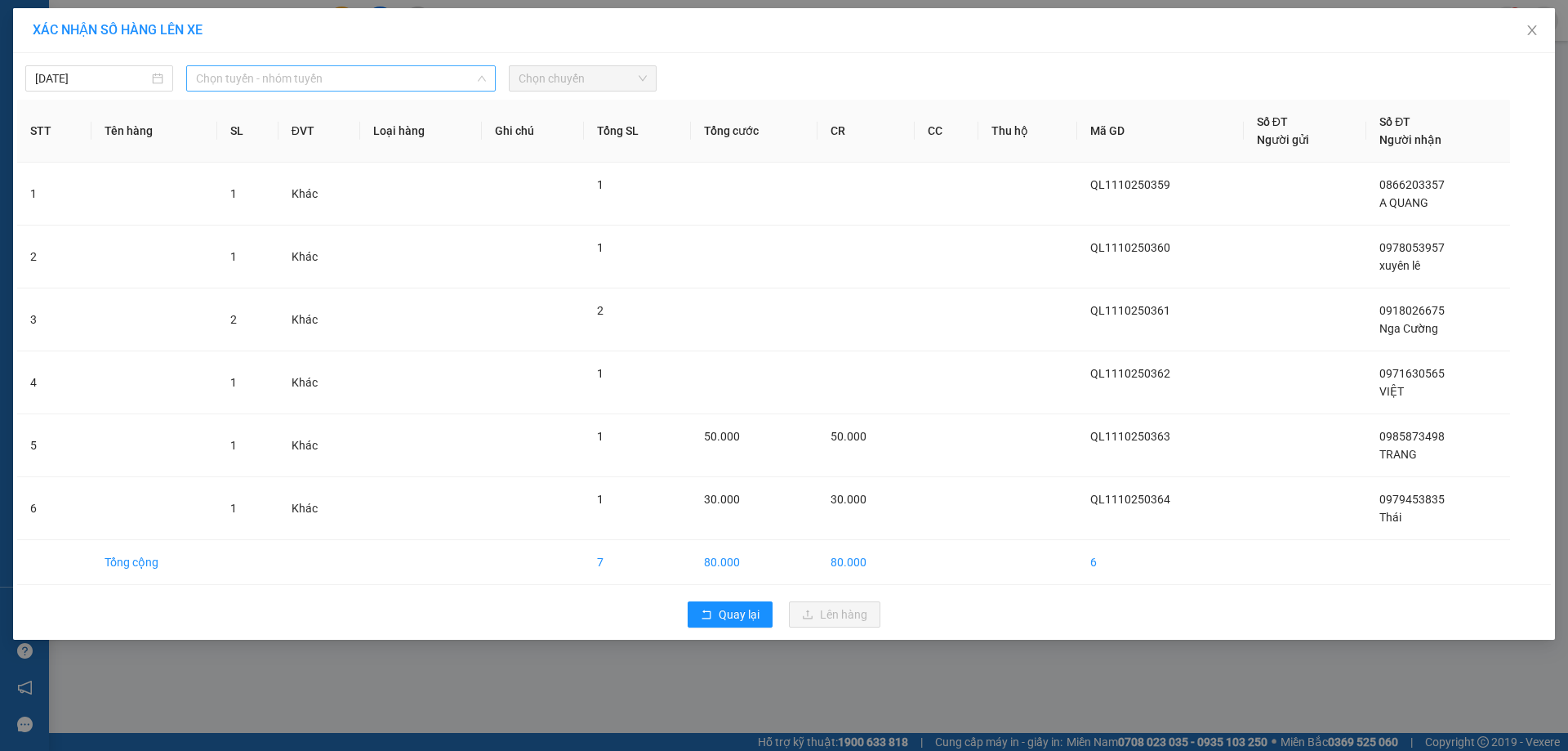
drag, startPoint x: 348, startPoint y: 84, endPoint x: 321, endPoint y: 147, distance: 68.5
click at [348, 87] on span "Chọn tuyến - nhóm tuyến" at bounding box center [341, 78] width 290 height 25
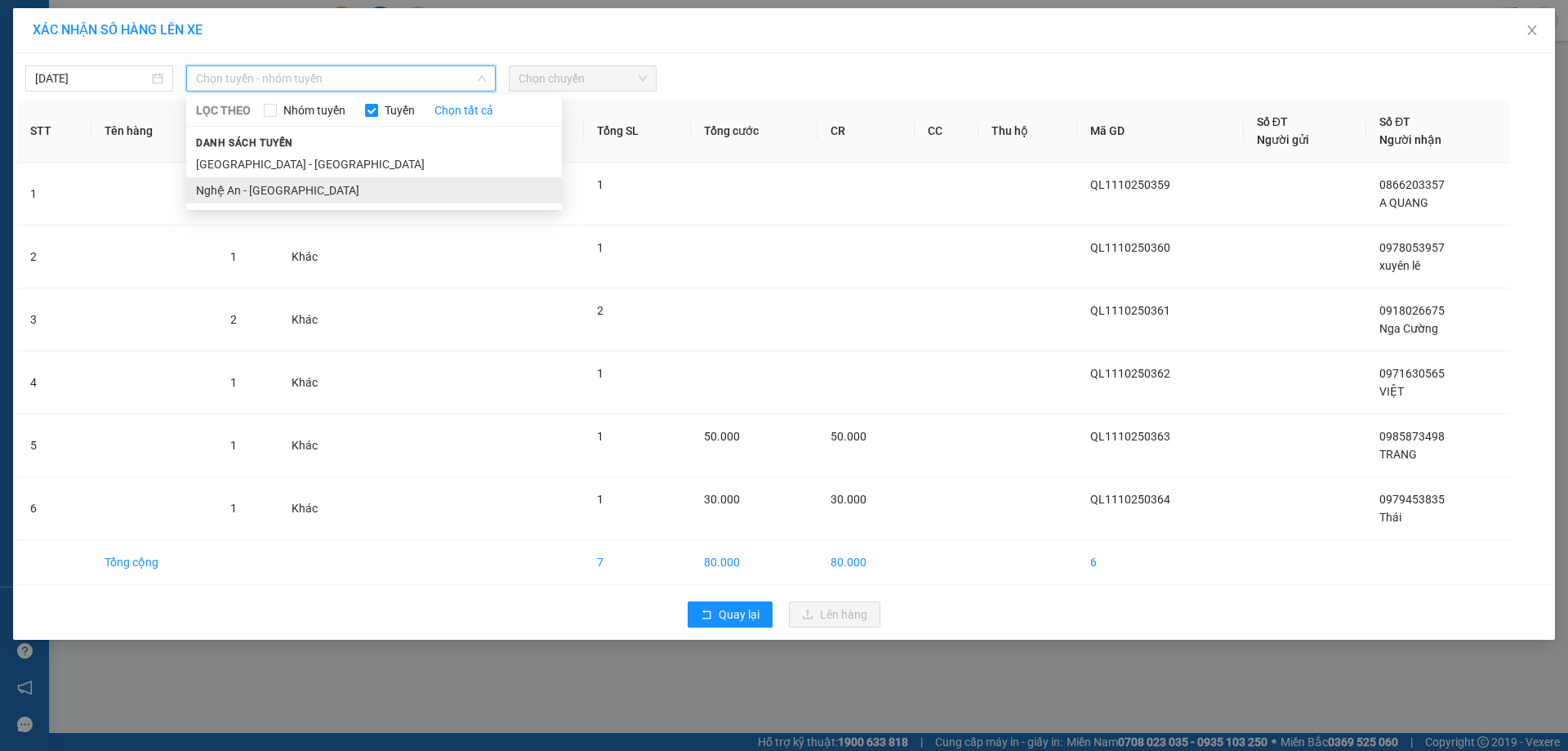
click at [259, 187] on li "Nghệ An - Hà Nội" at bounding box center [374, 190] width 376 height 26
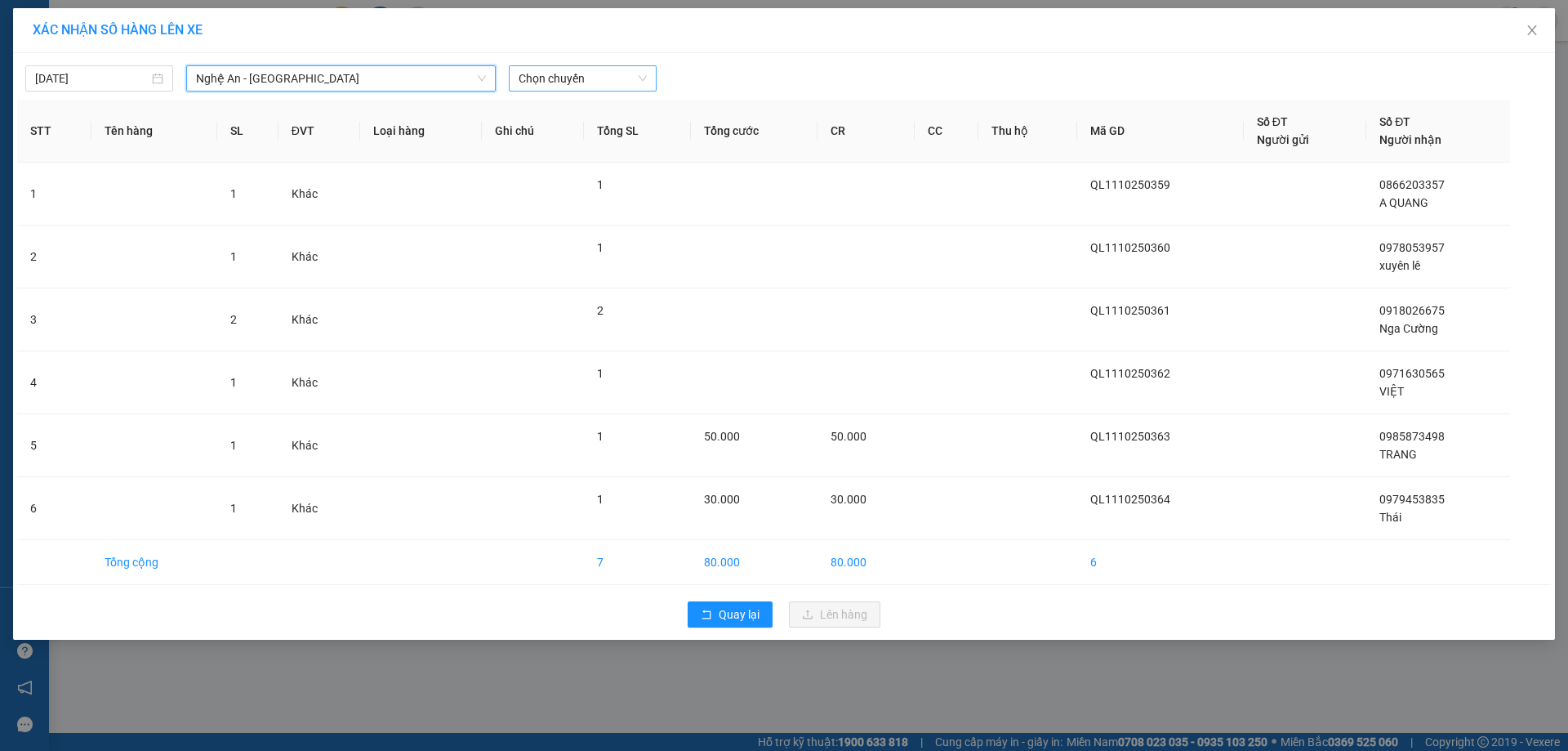
click at [618, 89] on div "Chọn chuyến" at bounding box center [583, 78] width 148 height 26
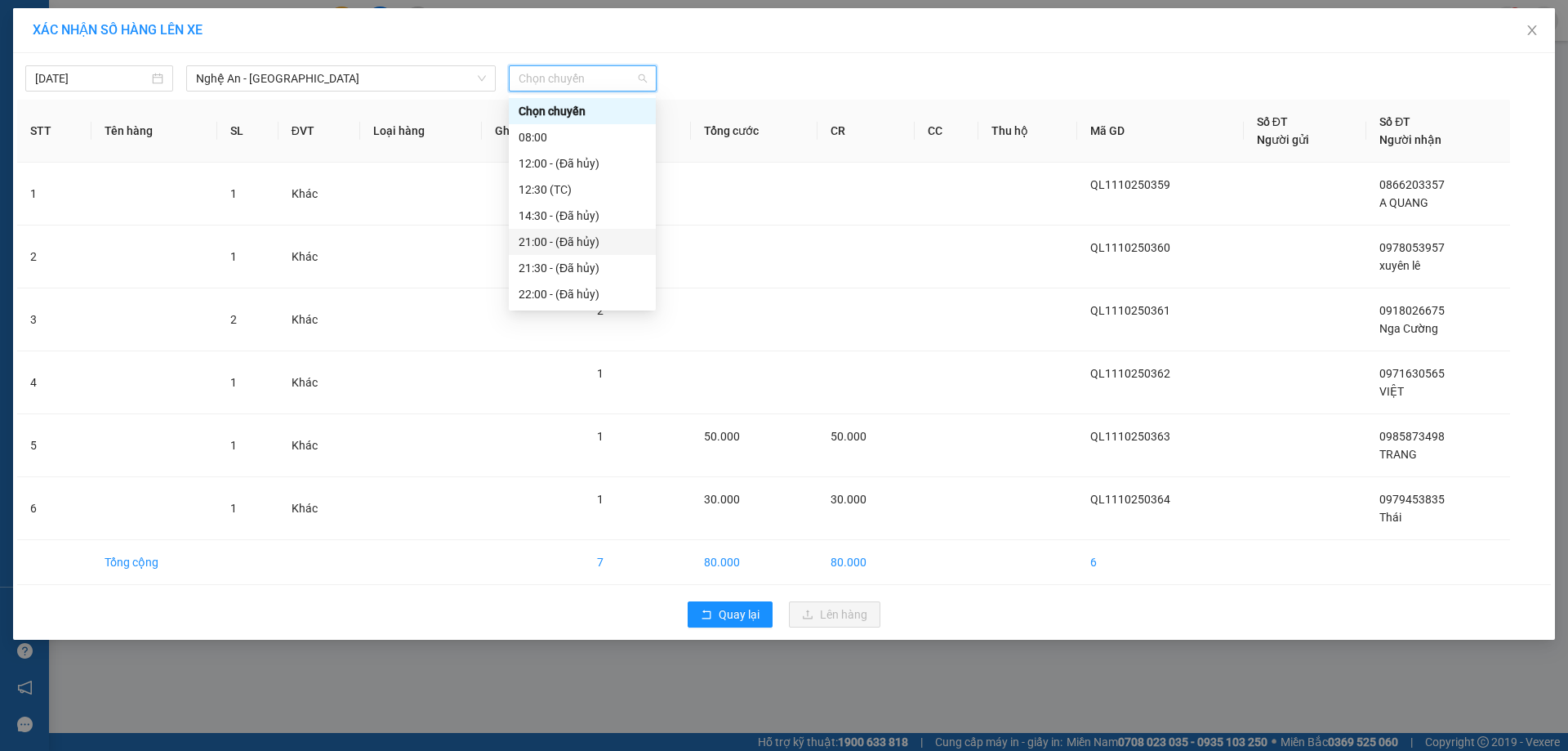
scroll to position [78, 0]
click at [553, 266] on div "22:30" at bounding box center [583, 268] width 128 height 18
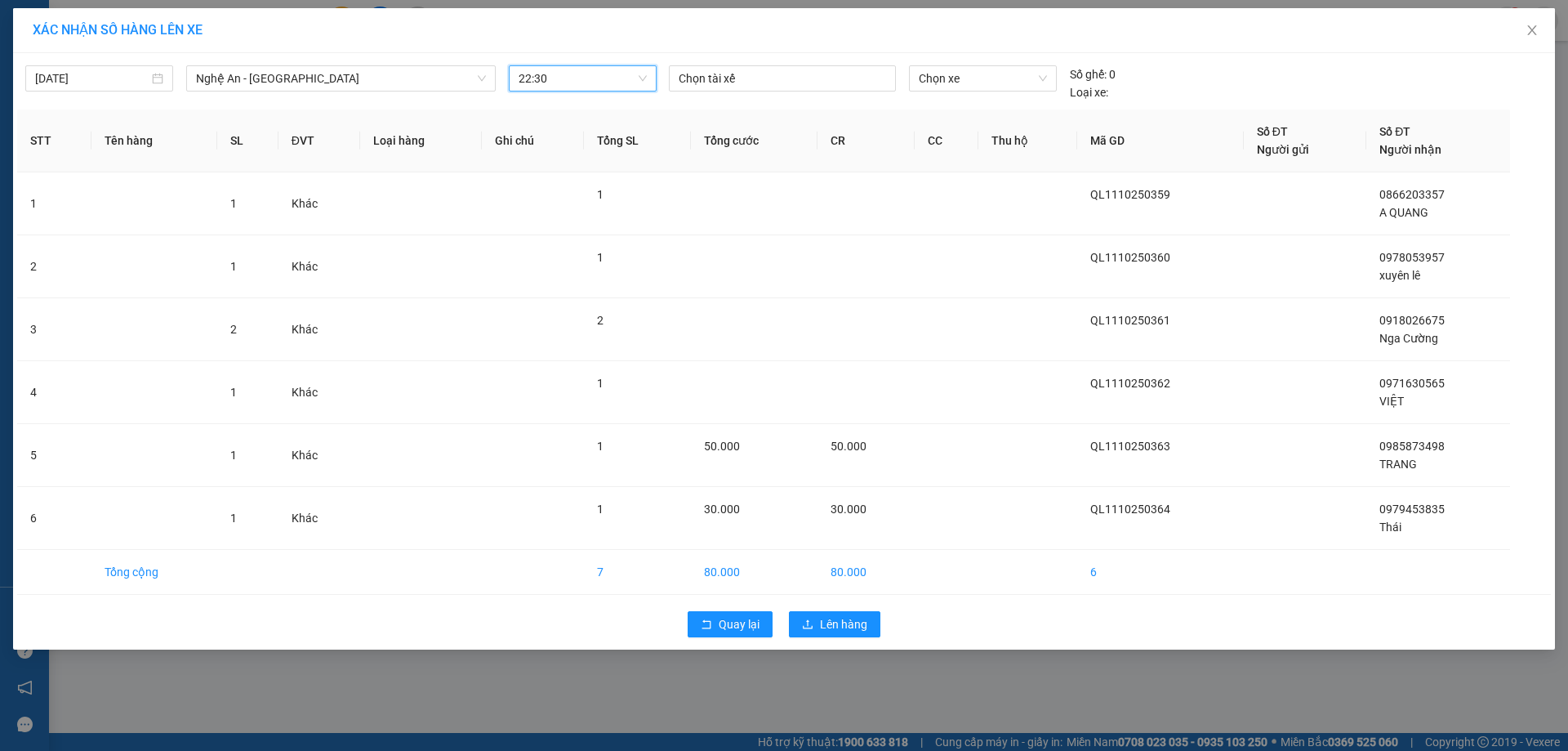
click at [620, 78] on span "22:30" at bounding box center [583, 78] width 129 height 25
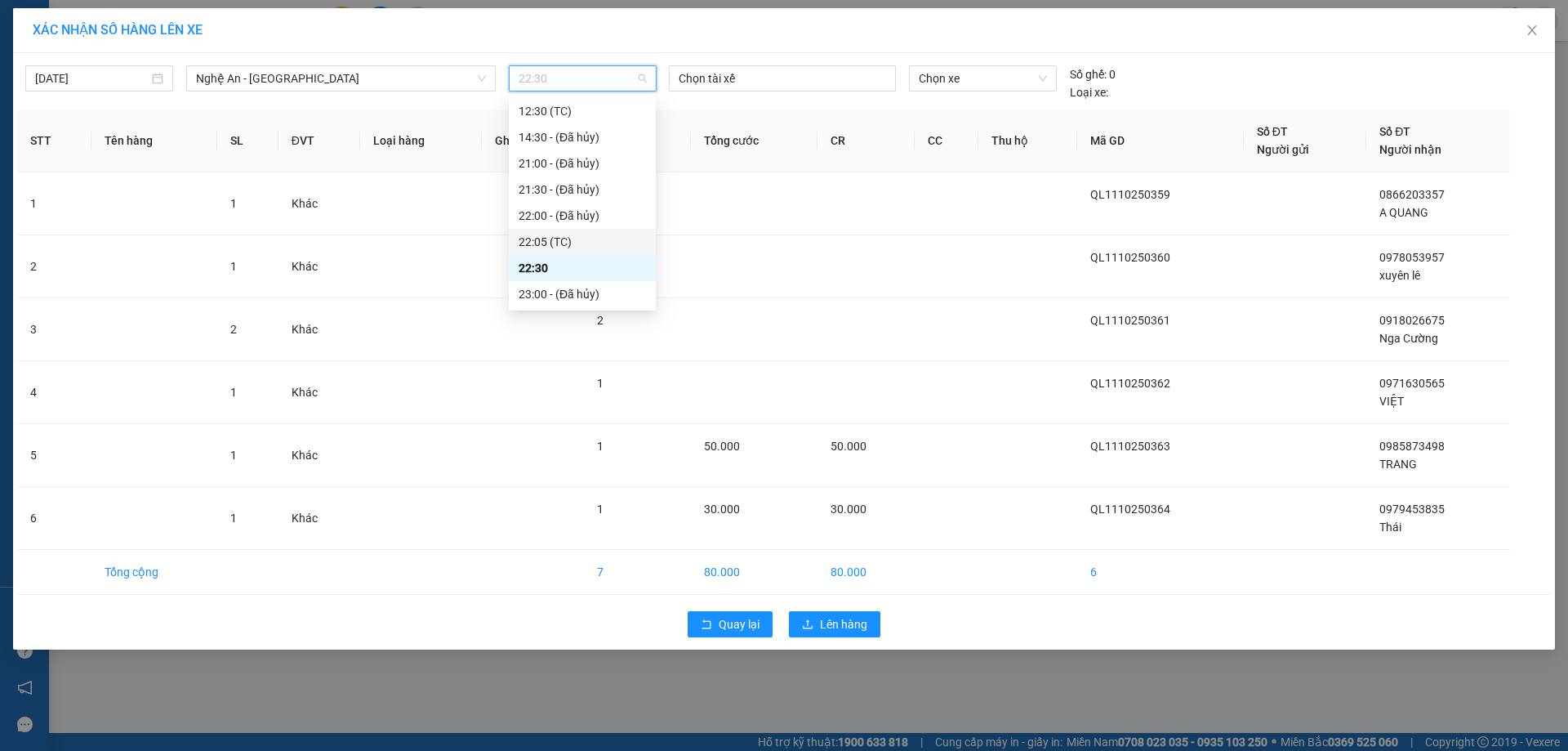
click at [549, 238] on div "22:05 (TC)" at bounding box center [583, 242] width 128 height 18
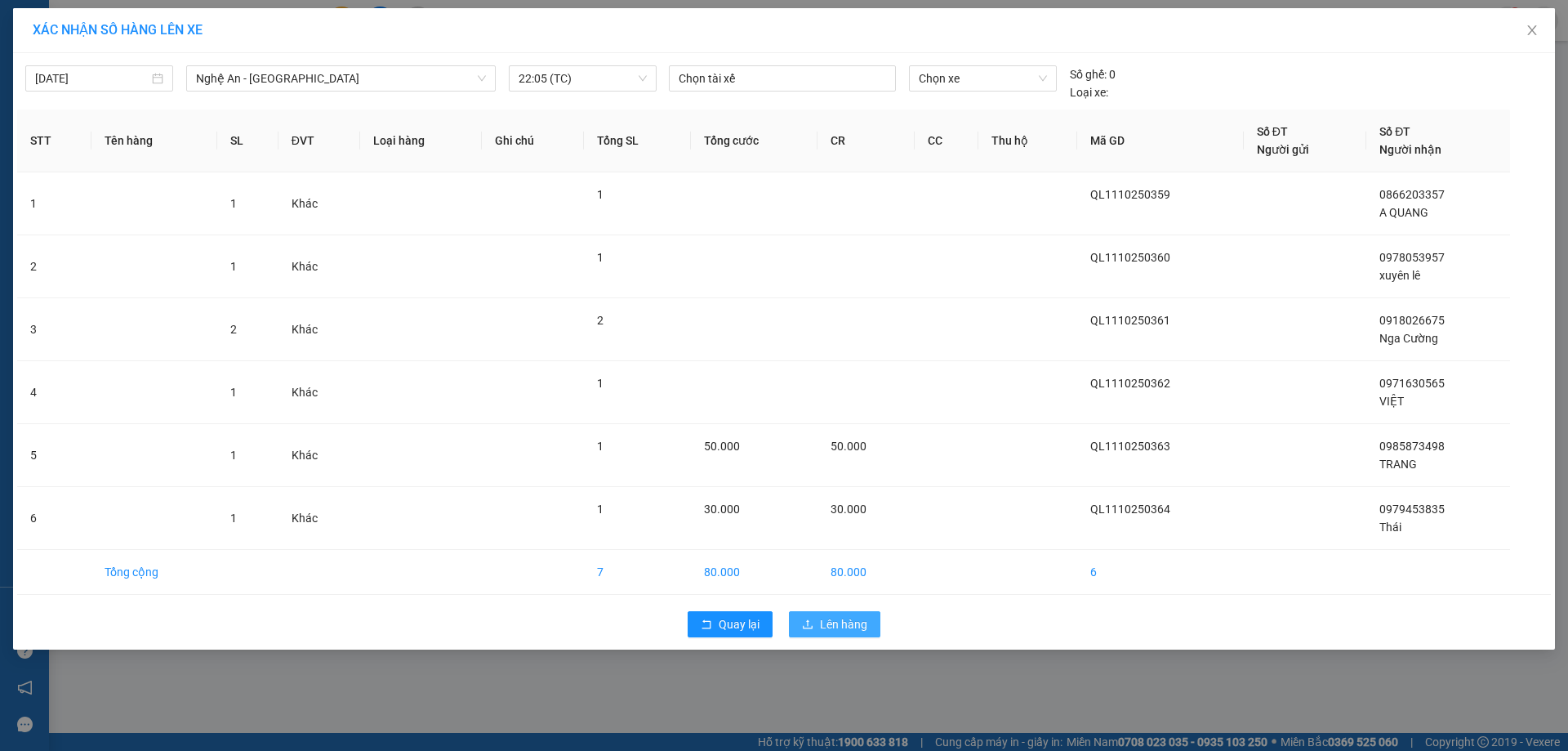
click at [827, 629] on span "Lên hàng" at bounding box center [844, 624] width 47 height 18
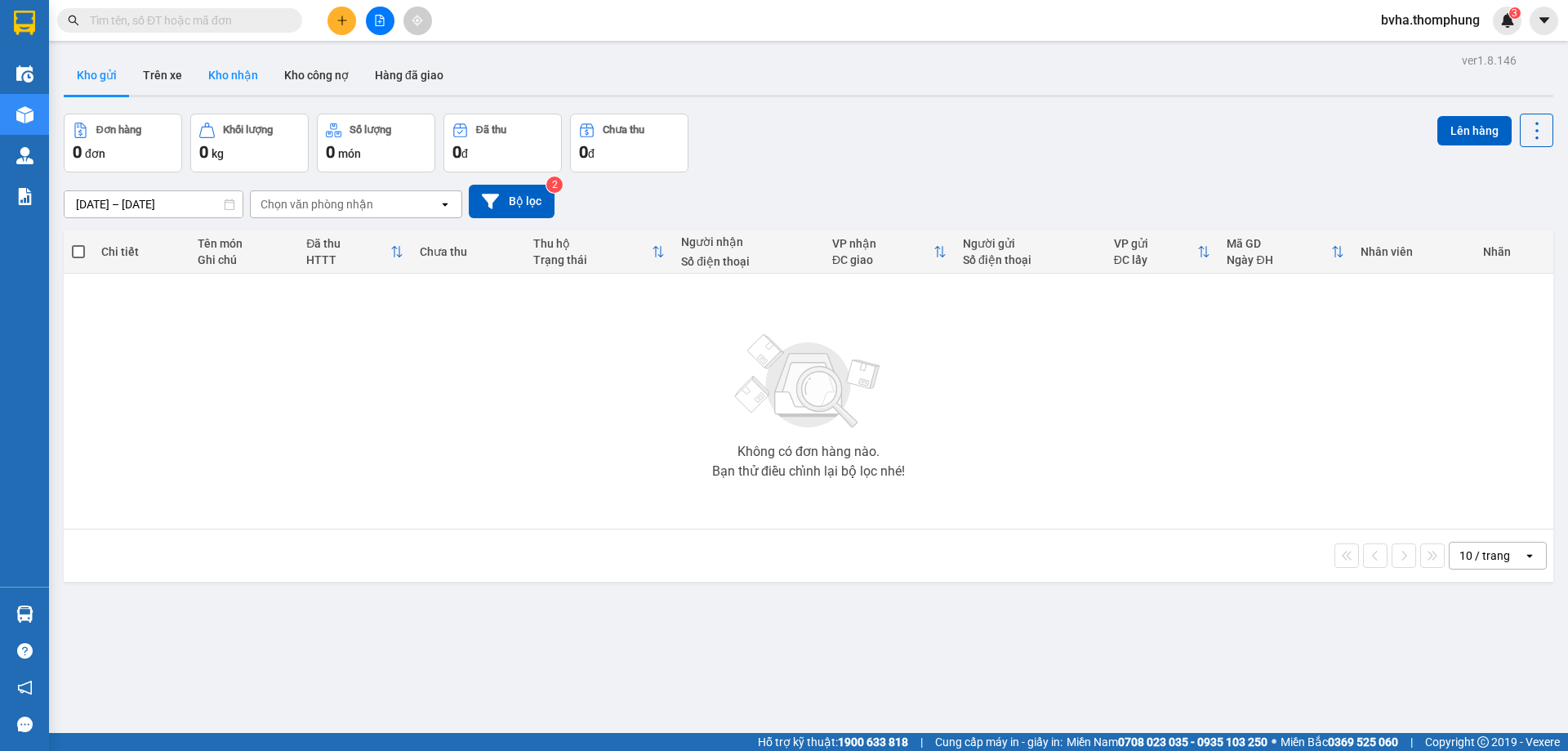
click at [235, 68] on button "Kho nhận" at bounding box center [233, 75] width 76 height 39
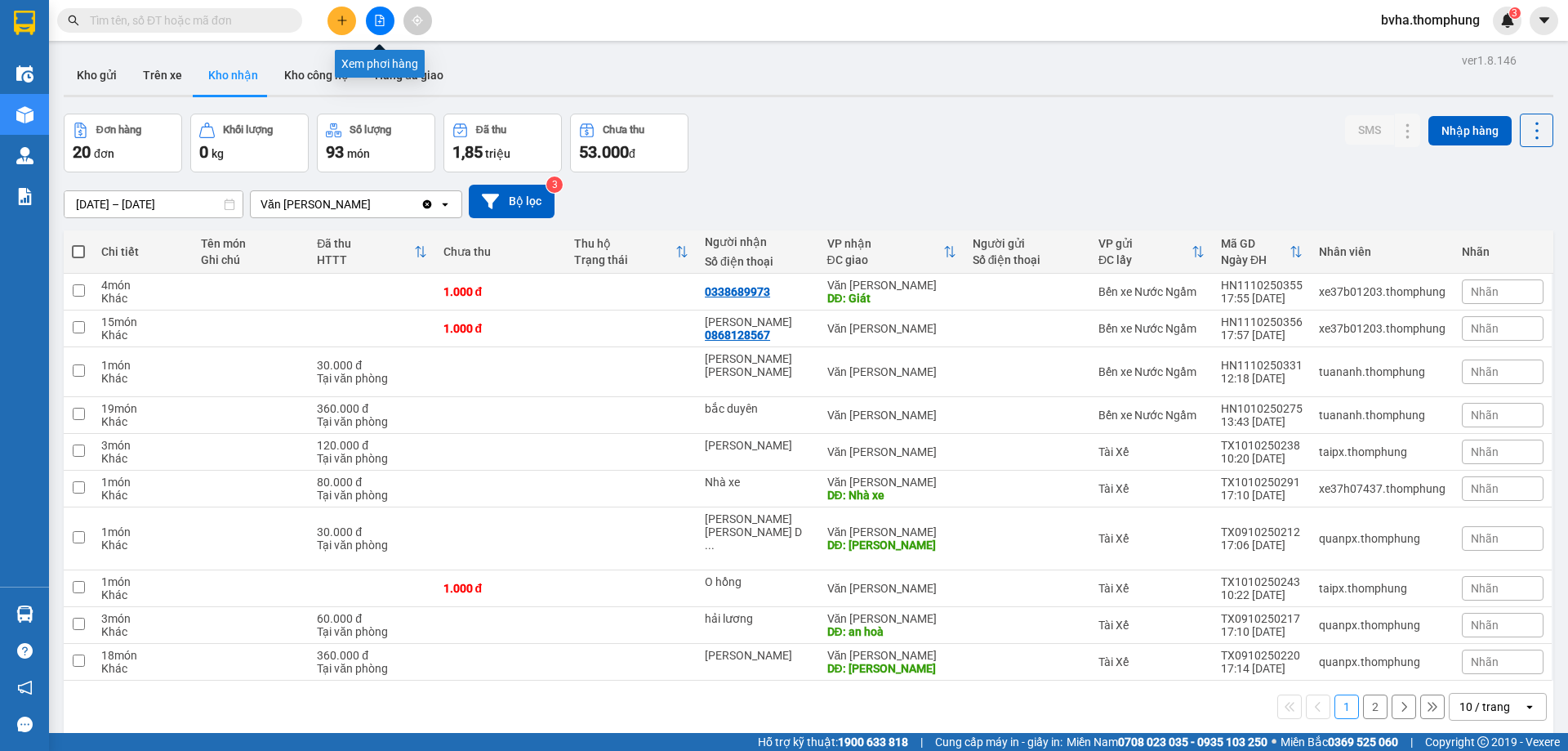
click at [369, 29] on button at bounding box center [379, 20] width 28 height 28
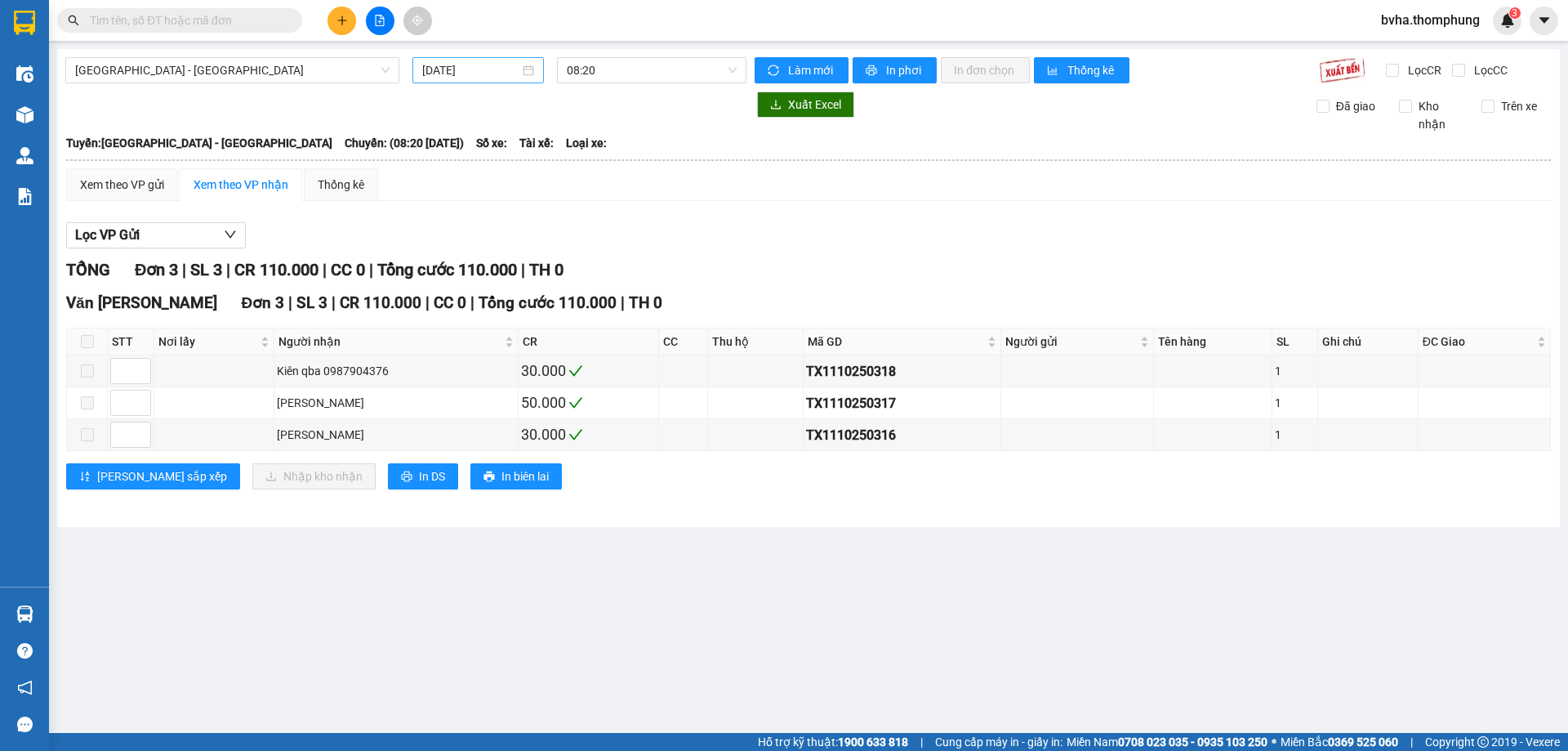
click at [488, 71] on input "[DATE]" at bounding box center [471, 70] width 98 height 18
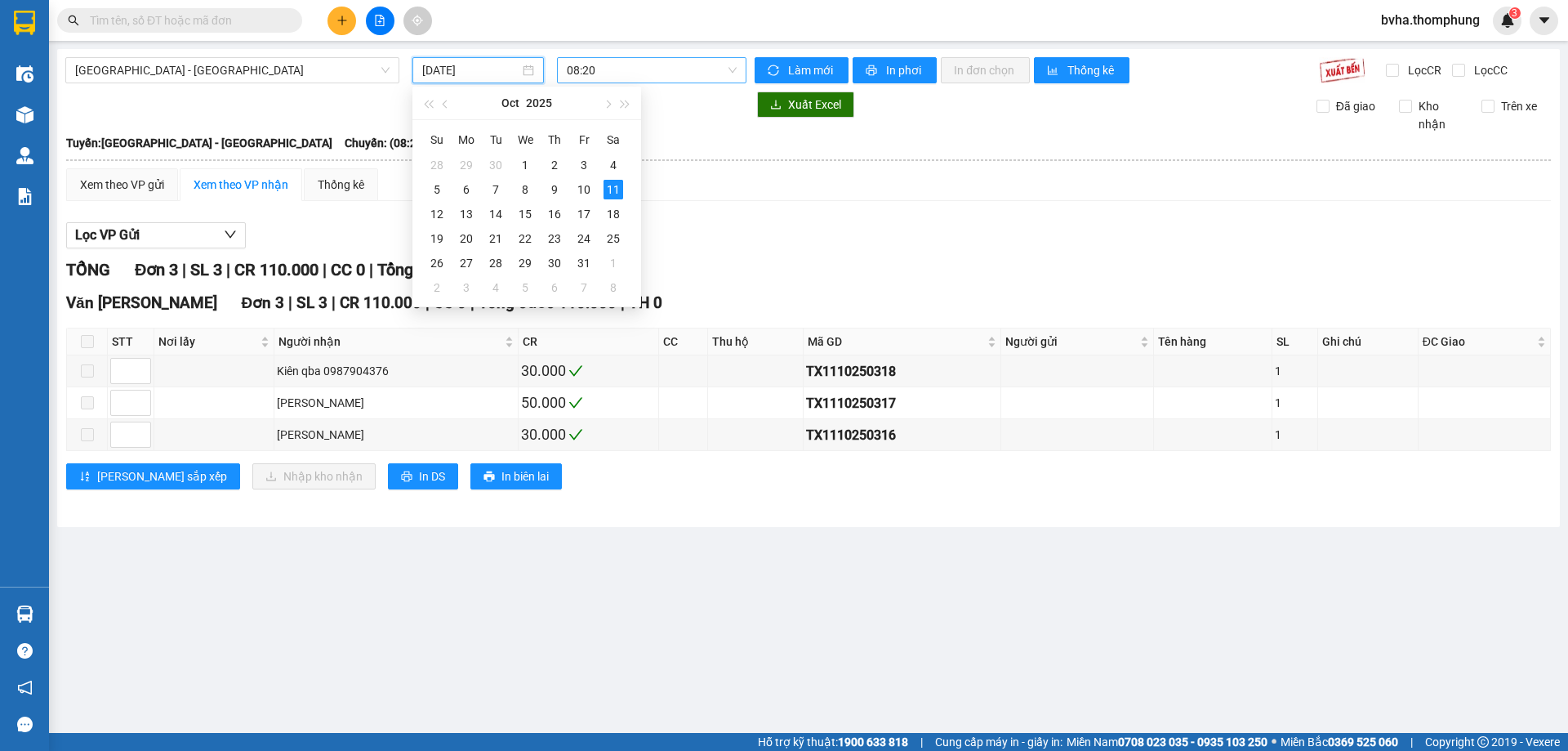
click at [605, 77] on span "08:20" at bounding box center [651, 70] width 170 height 25
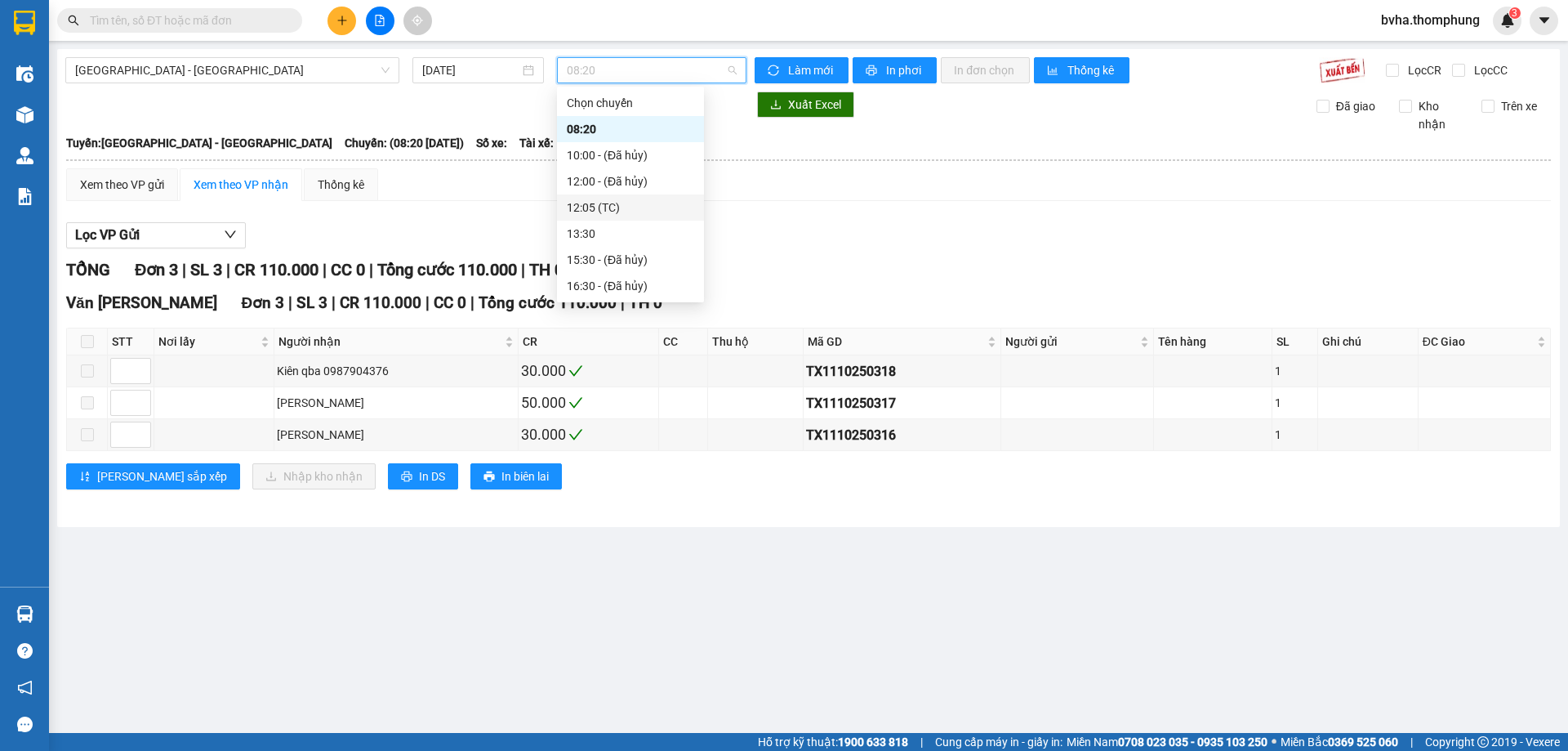
click at [594, 210] on div "12:05 (TC)" at bounding box center [630, 208] width 128 height 18
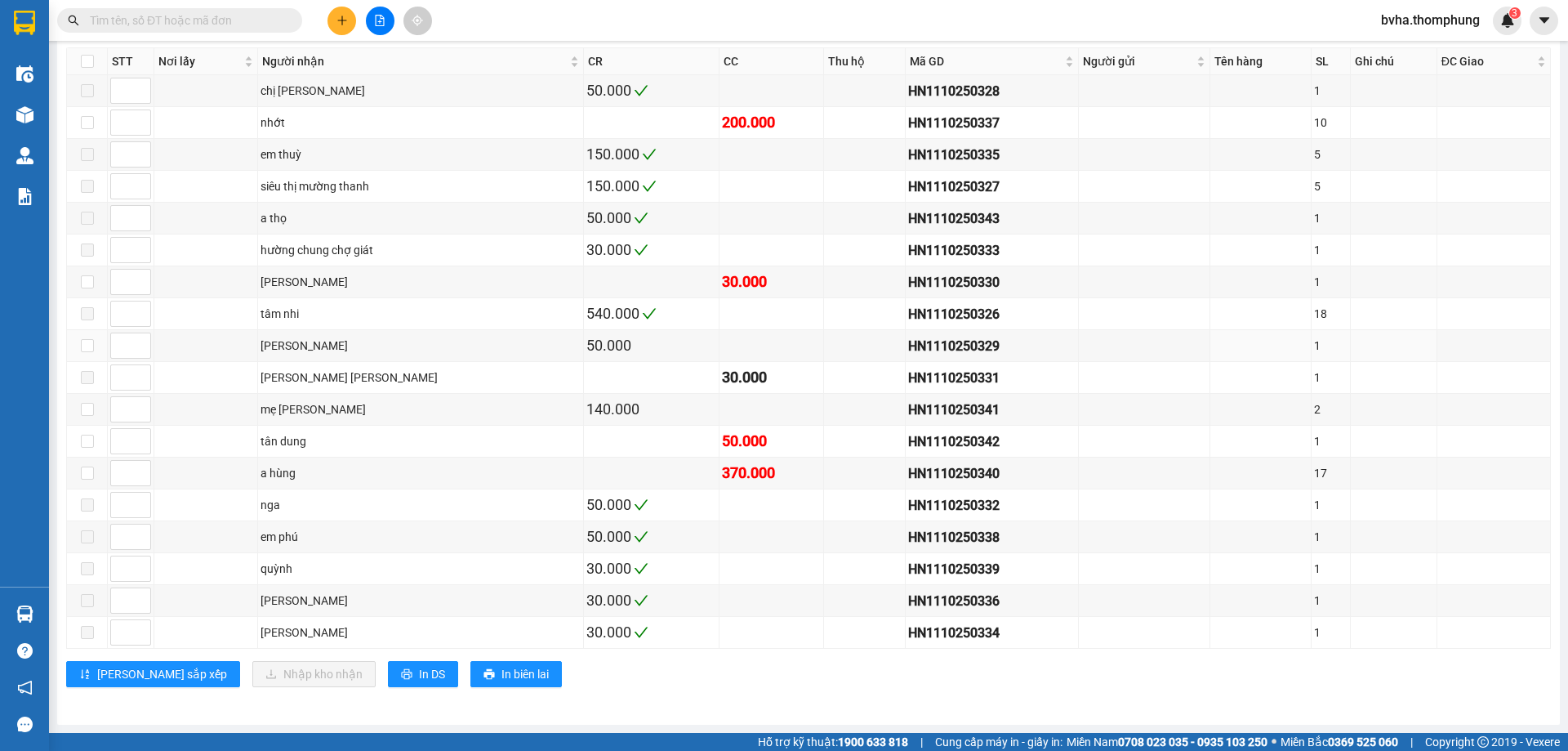
scroll to position [117, 0]
